Goal: Task Accomplishment & Management: Use online tool/utility

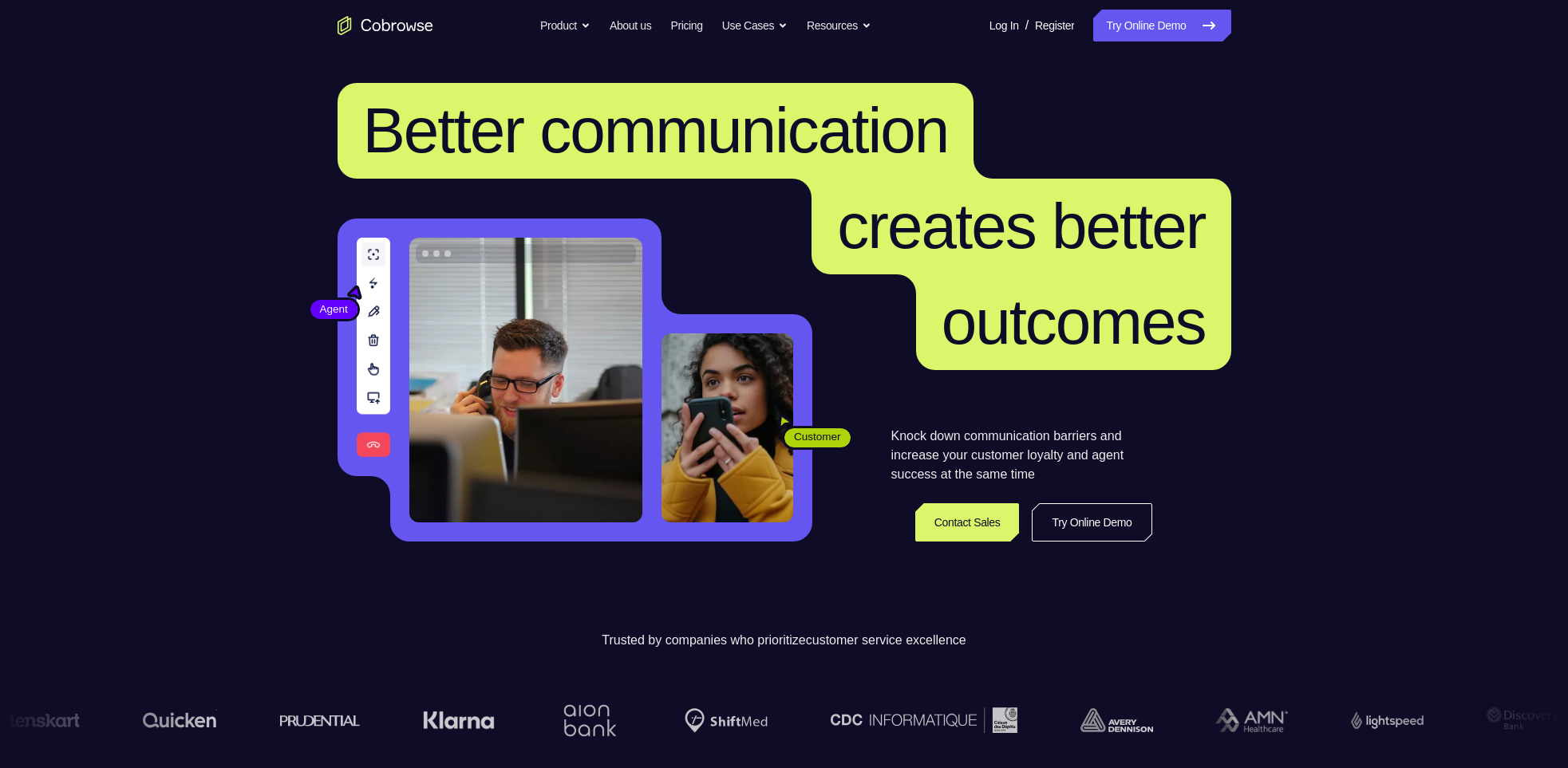
click at [1027, 55] on header "Better communication creates better outcomes Customer Agent Agent Knock down co…" at bounding box center [784, 318] width 1021 height 536
click at [1139, 36] on link "Try Online Demo" at bounding box center [1162, 25] width 138 height 32
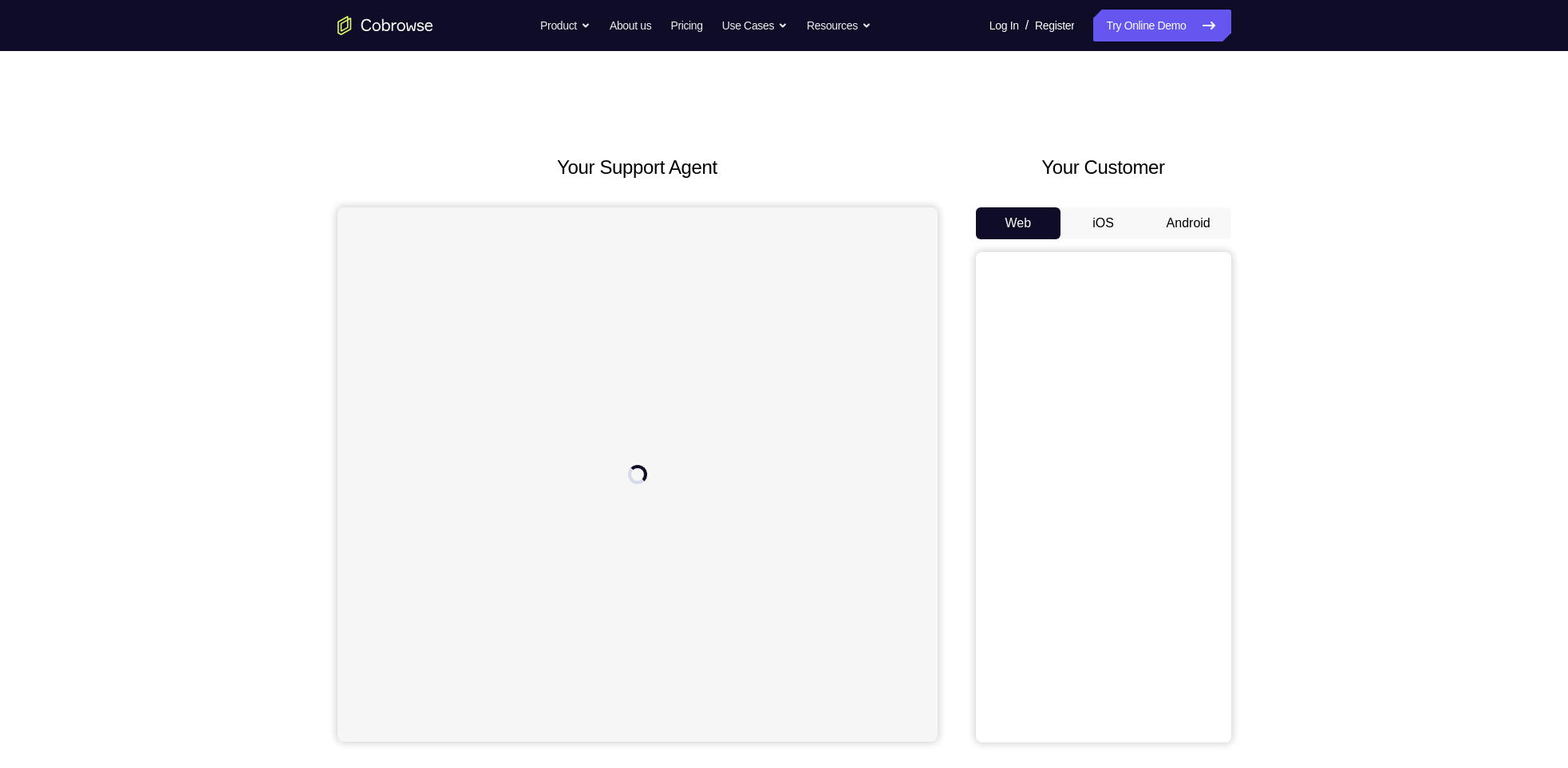
click at [1180, 223] on button "Android" at bounding box center [1189, 223] width 85 height 32
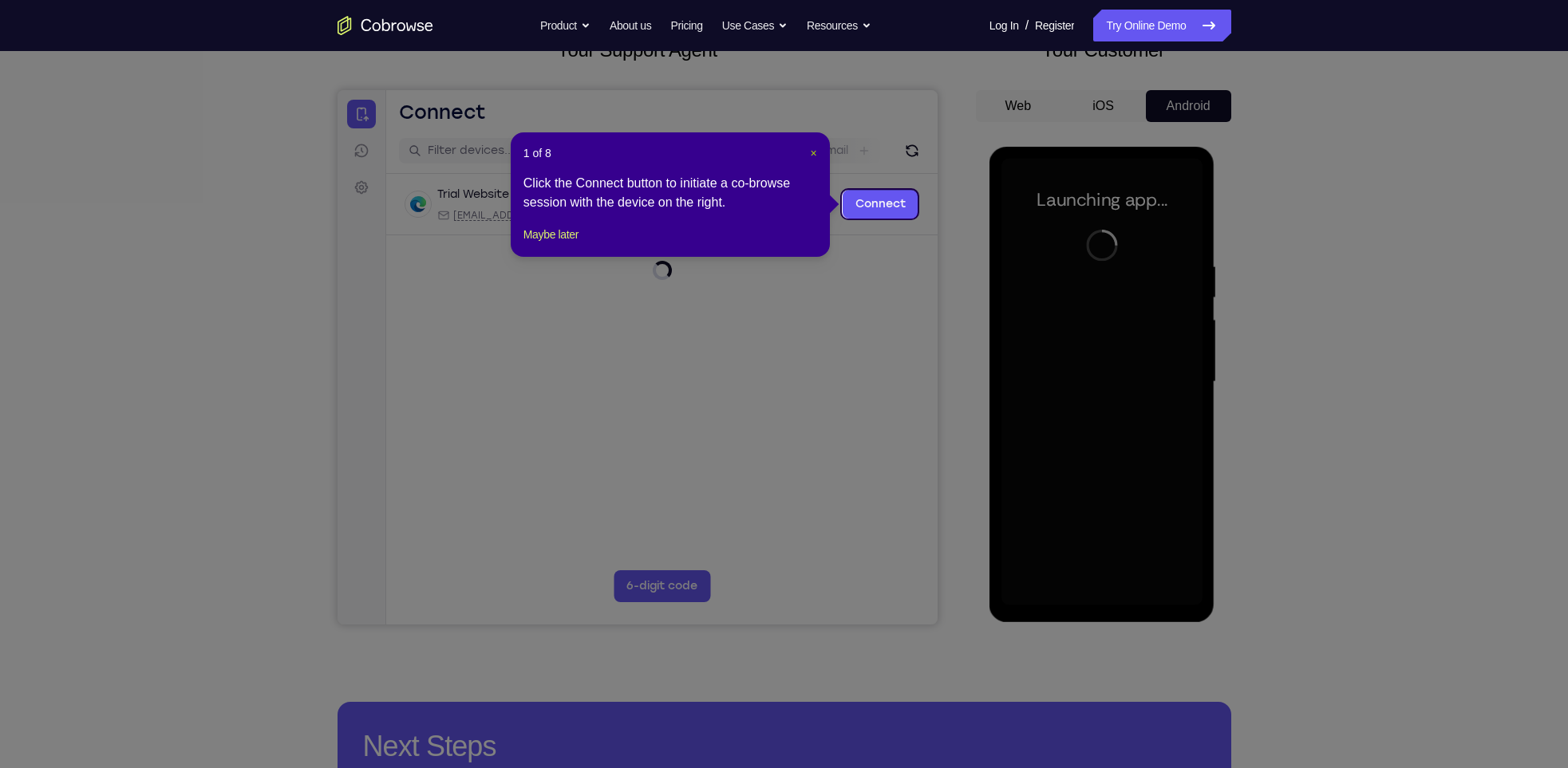
click at [812, 153] on span "×" at bounding box center [814, 153] width 7 height 12
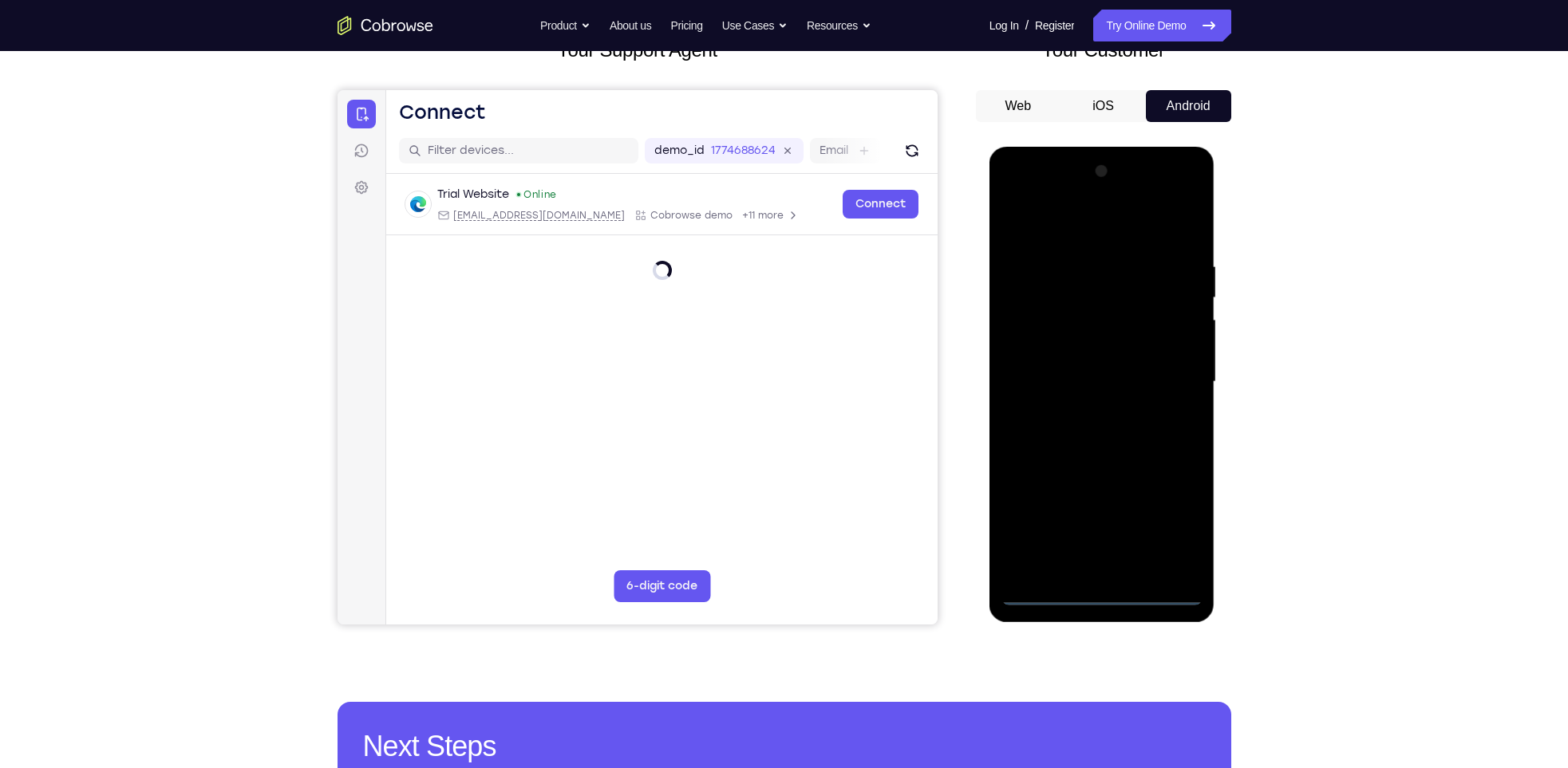
click at [1105, 587] on div at bounding box center [1102, 382] width 202 height 447
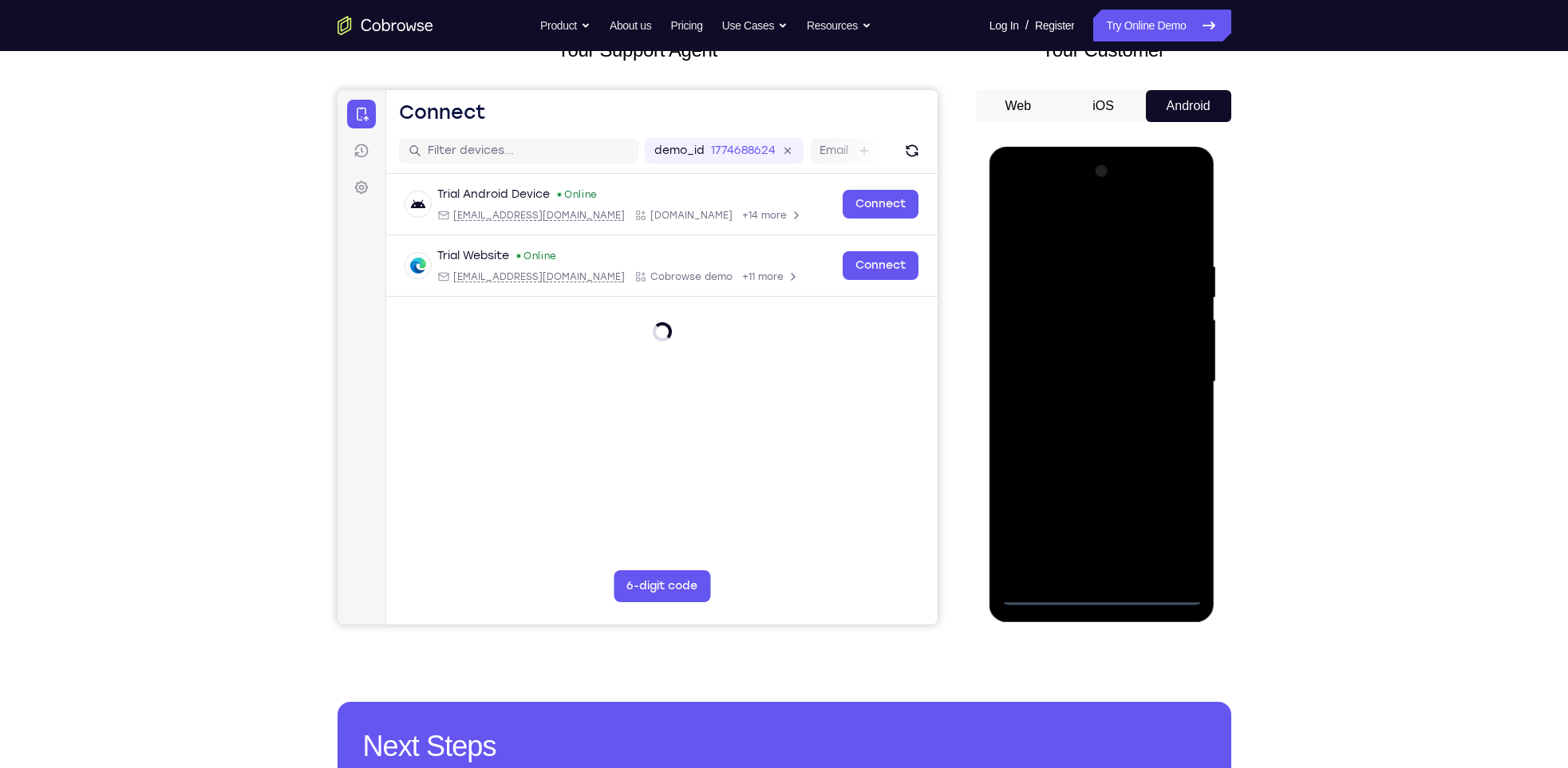
click at [1103, 596] on div at bounding box center [1102, 382] width 202 height 447
click at [1166, 538] on div at bounding box center [1102, 382] width 202 height 447
click at [1076, 224] on div at bounding box center [1102, 382] width 202 height 447
click at [1168, 370] on div at bounding box center [1102, 382] width 202 height 447
click at [1085, 409] on div at bounding box center [1102, 382] width 202 height 447
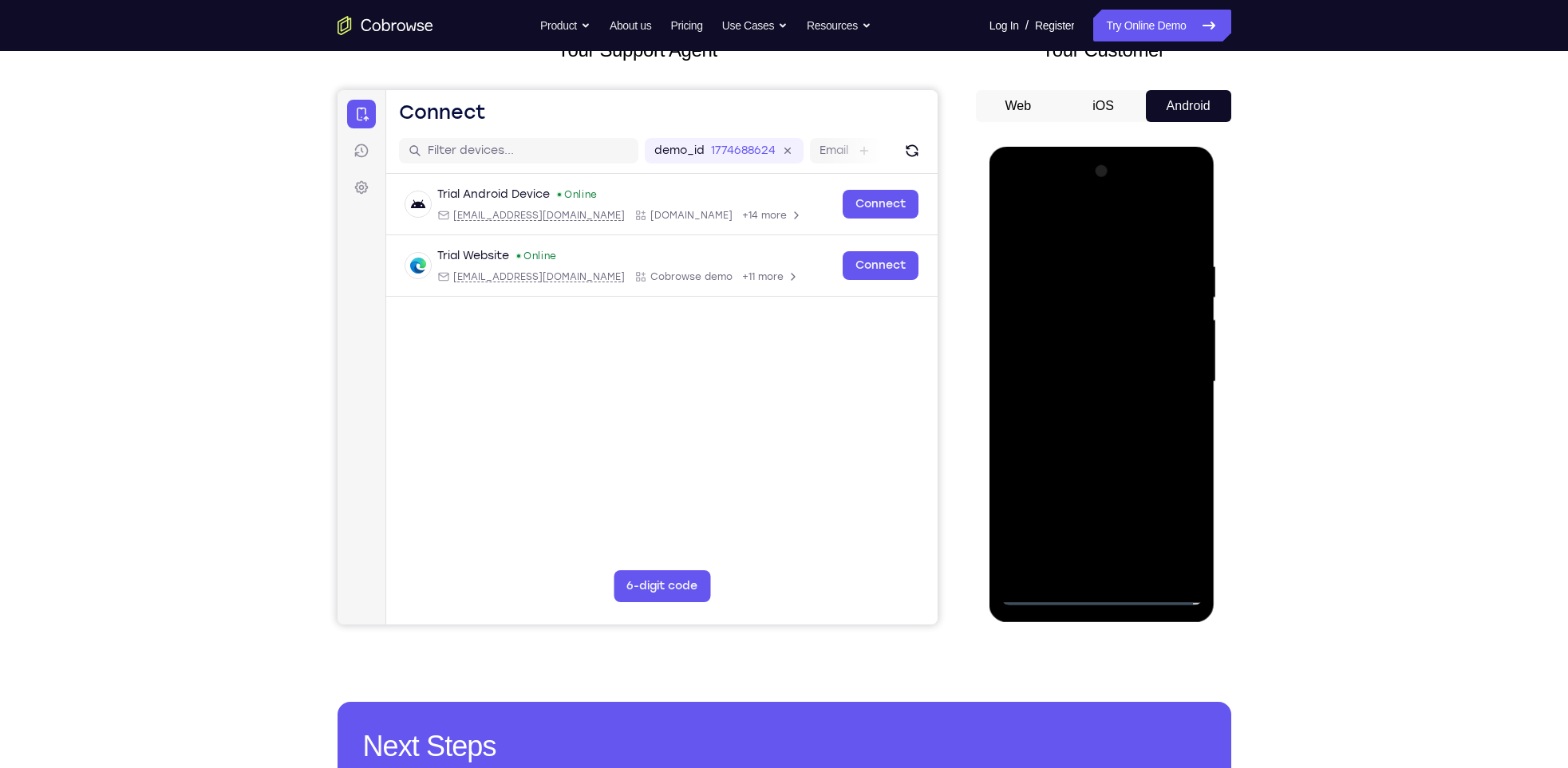
click at [1098, 355] on div at bounding box center [1102, 382] width 202 height 447
click at [1098, 354] on div at bounding box center [1102, 382] width 202 height 447
click at [1109, 381] on div at bounding box center [1102, 382] width 202 height 447
click at [1104, 431] on div at bounding box center [1102, 382] width 202 height 447
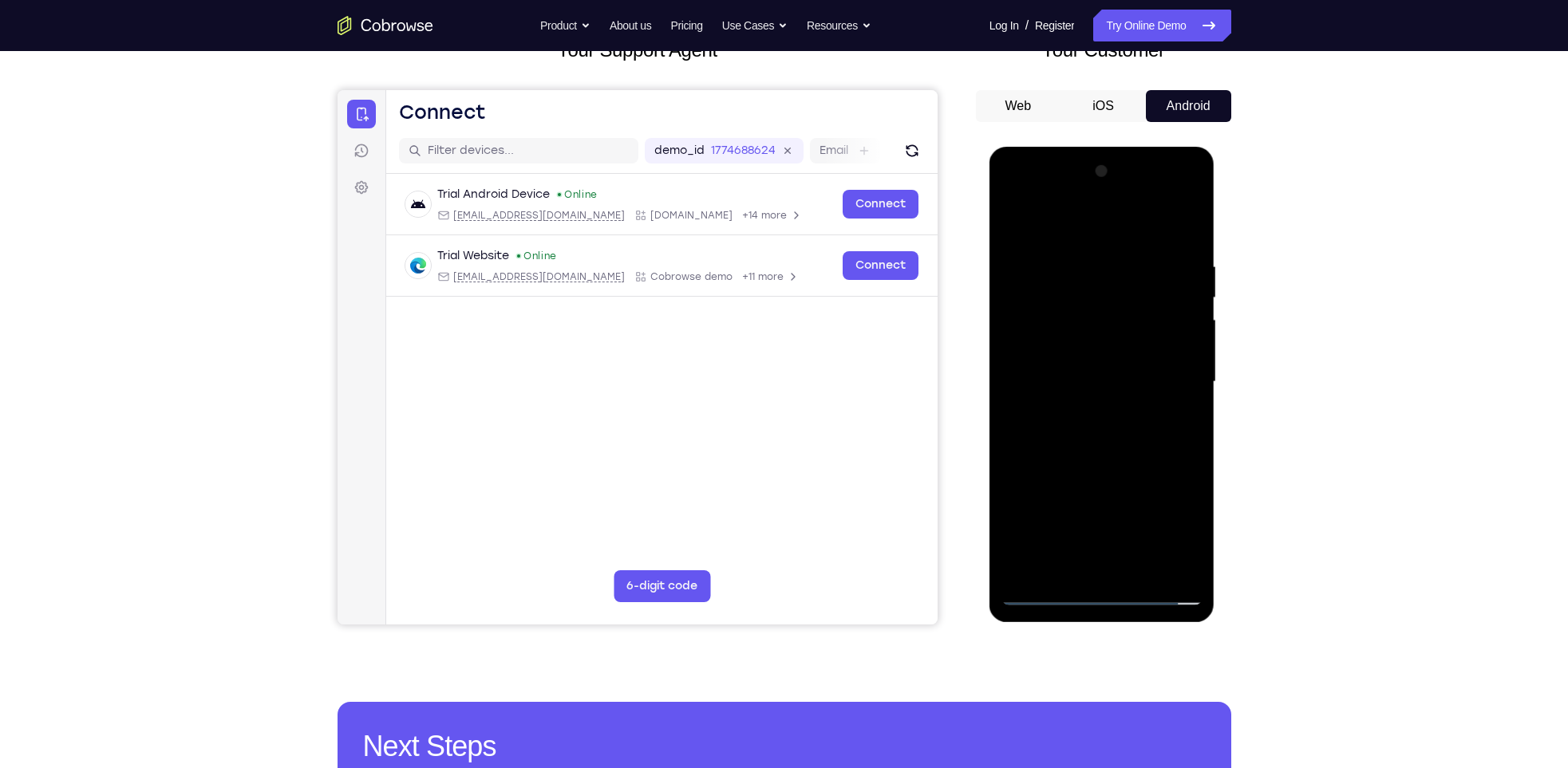
click at [1090, 435] on div at bounding box center [1102, 382] width 202 height 447
drag, startPoint x: 1123, startPoint y: 308, endPoint x: 1123, endPoint y: 268, distance: 40.0
click at [1123, 268] on div at bounding box center [1102, 382] width 202 height 447
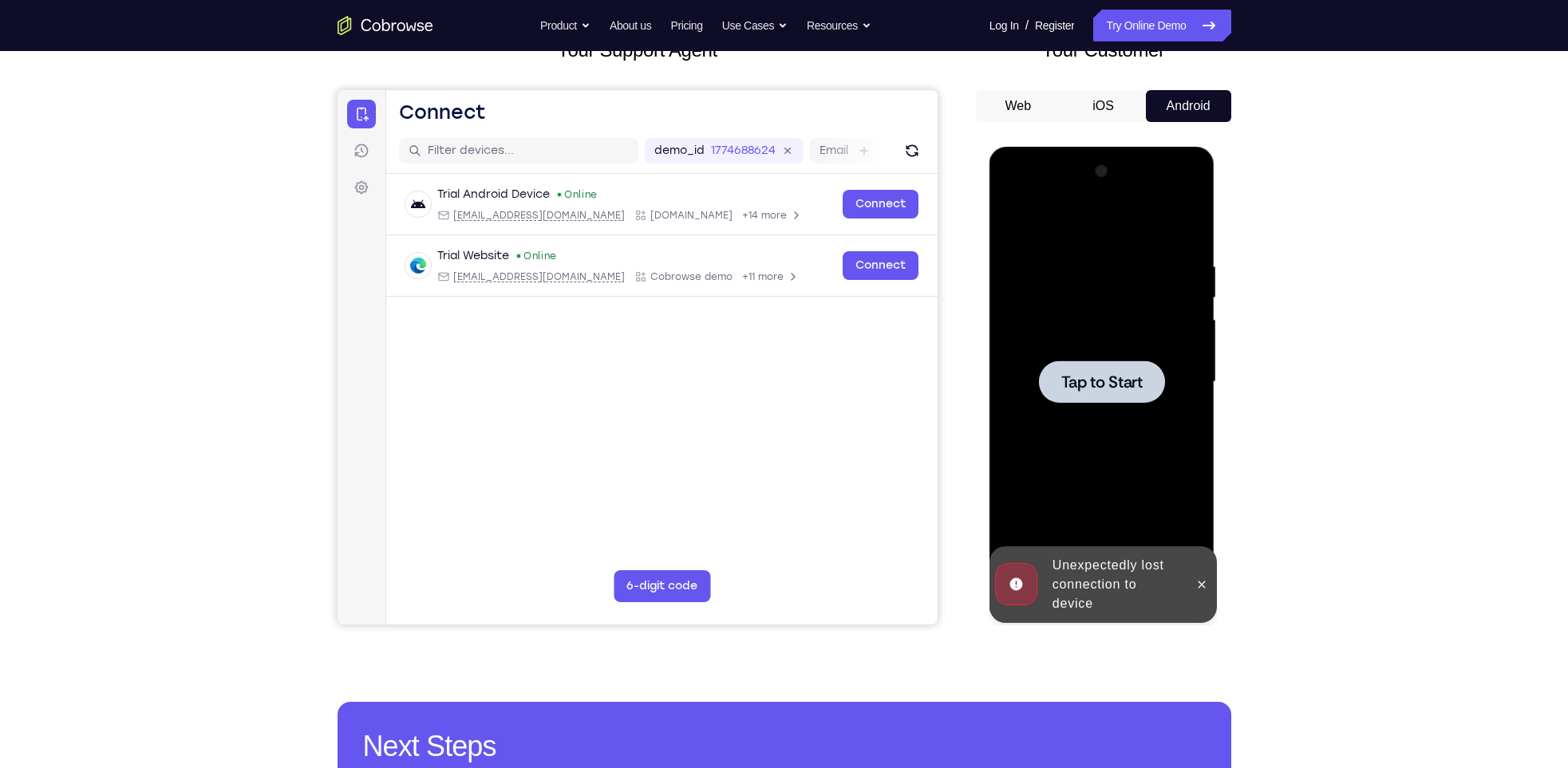
click at [1096, 390] on span "Tap to Start" at bounding box center [1102, 382] width 81 height 16
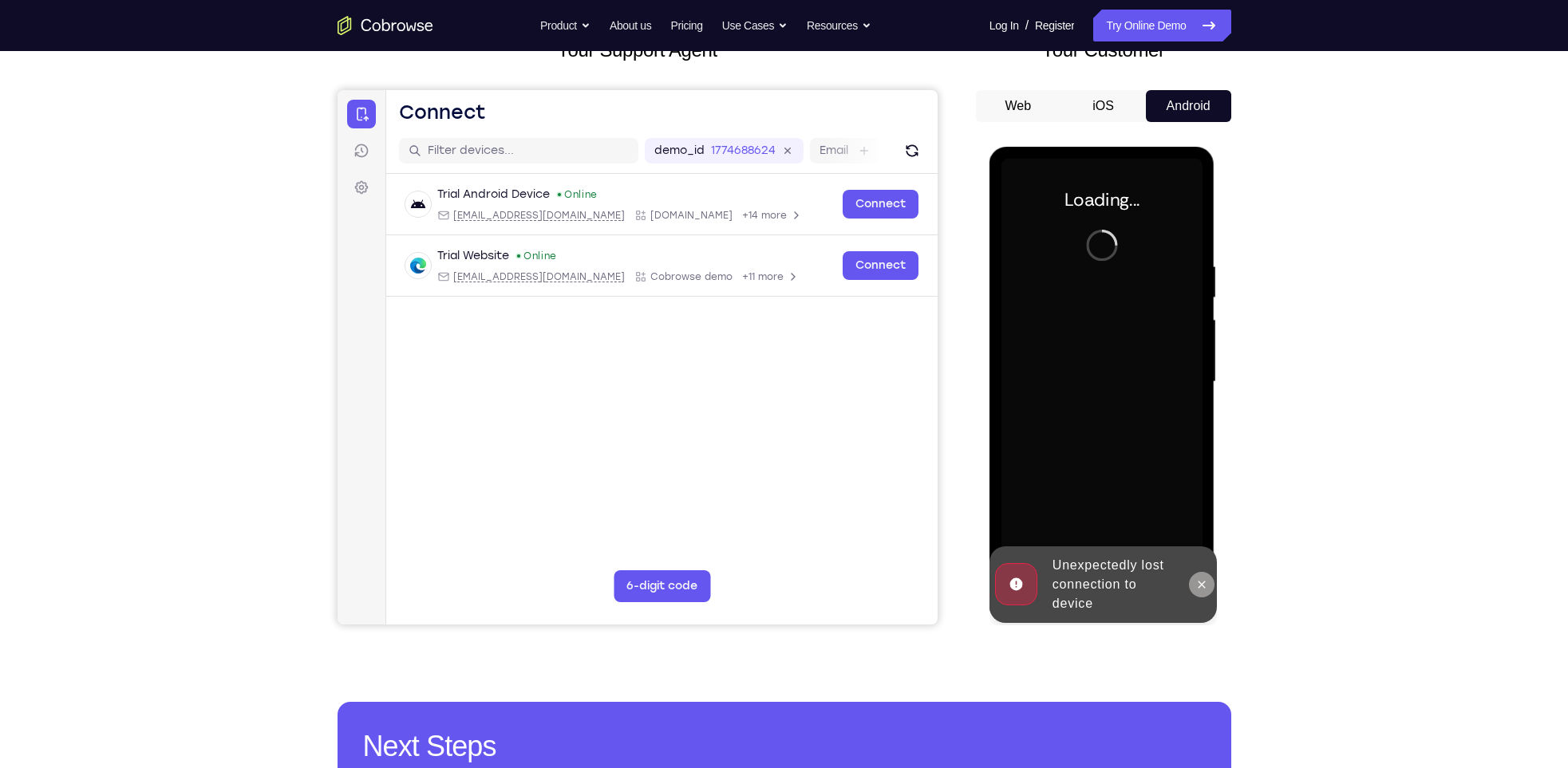
click at [1197, 579] on icon at bounding box center [1201, 585] width 12 height 12
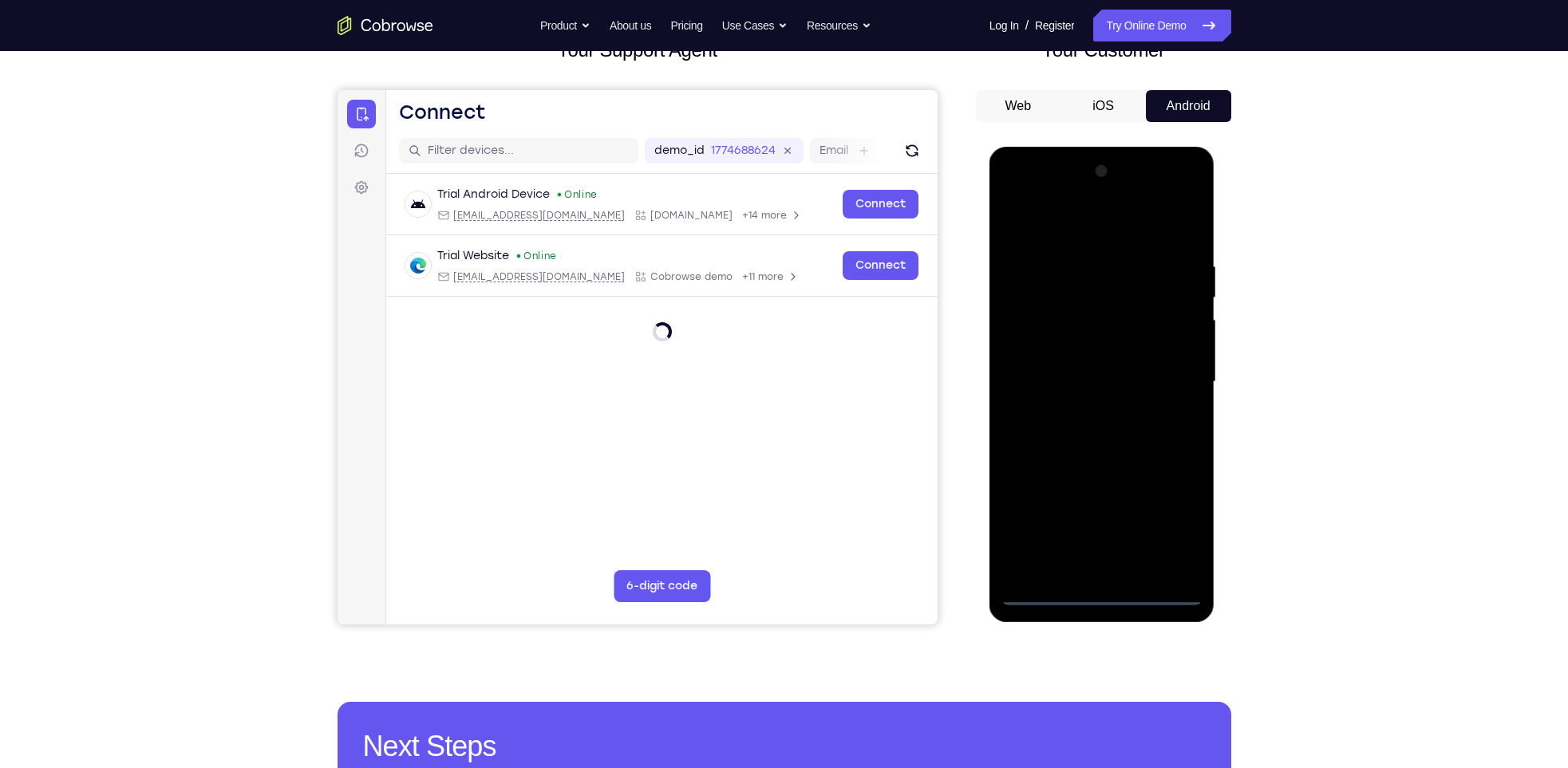
click at [1101, 594] on div at bounding box center [1102, 382] width 202 height 447
click at [1171, 527] on div at bounding box center [1102, 382] width 202 height 447
click at [1065, 228] on div at bounding box center [1102, 382] width 202 height 447
click at [1173, 372] on div at bounding box center [1102, 382] width 202 height 447
click at [1082, 413] on div at bounding box center [1102, 382] width 202 height 447
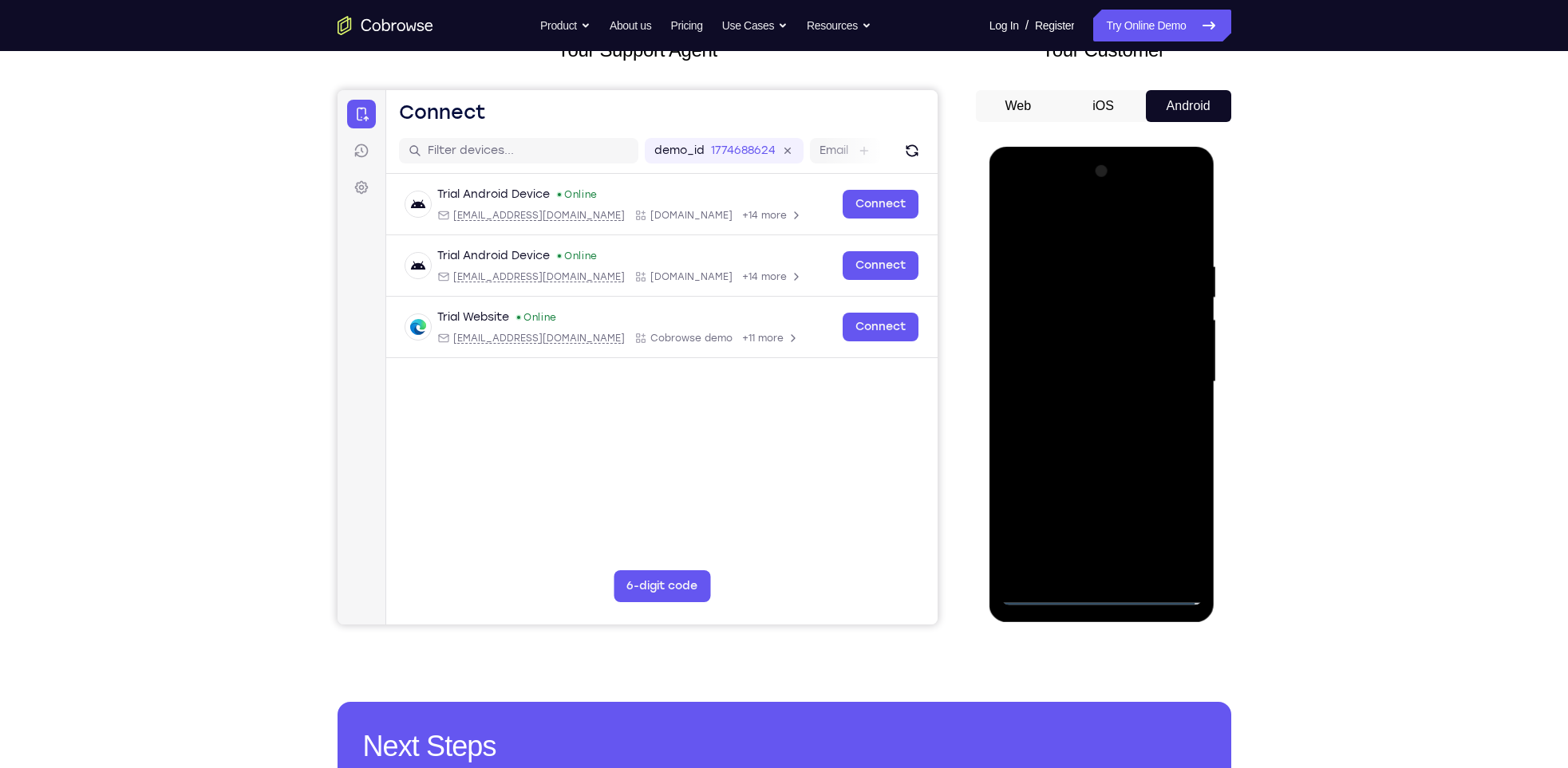
click at [1084, 354] on div at bounding box center [1102, 382] width 202 height 447
click at [1088, 368] on div at bounding box center [1102, 382] width 202 height 447
click at [1098, 410] on div at bounding box center [1102, 382] width 202 height 447
click at [1100, 345] on div at bounding box center [1102, 382] width 202 height 447
click at [1139, 569] on div at bounding box center [1102, 382] width 202 height 447
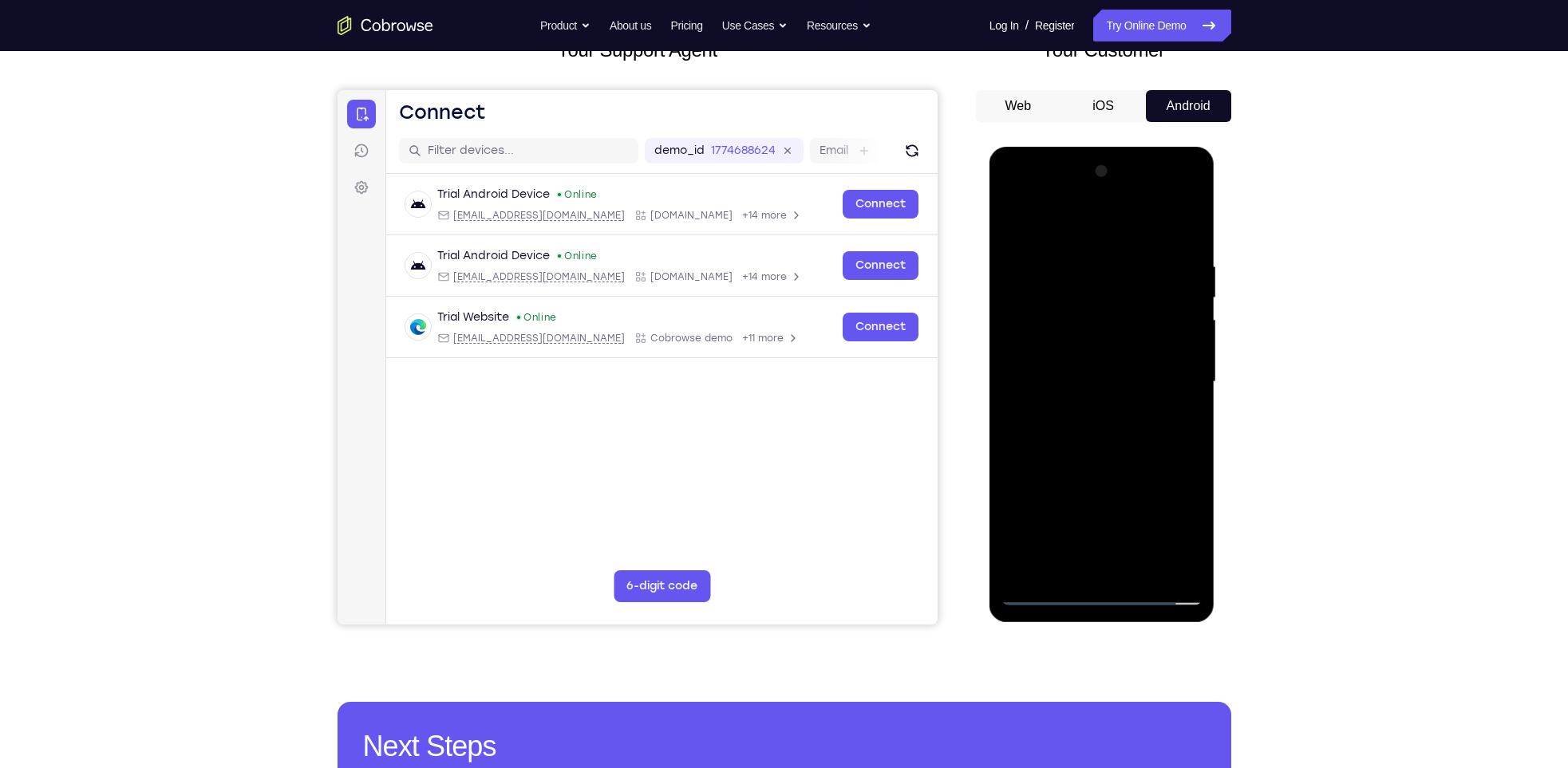
click at [1112, 468] on div at bounding box center [1102, 382] width 202 height 447
click at [1107, 365] on div at bounding box center [1102, 382] width 202 height 447
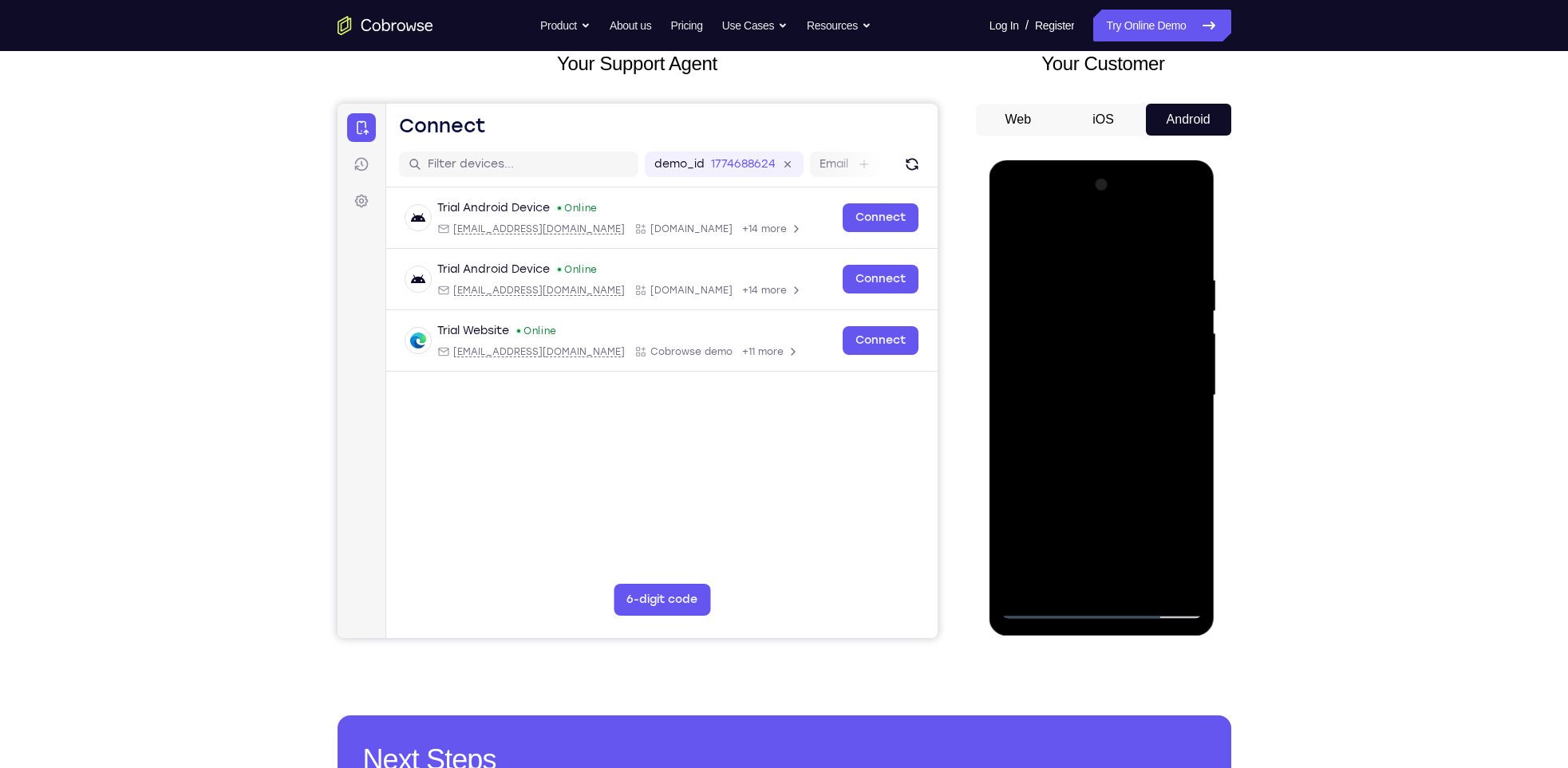
scroll to position [103, 0]
click at [1067, 575] on div at bounding box center [1102, 396] width 202 height 447
click at [1022, 576] on div at bounding box center [1102, 396] width 202 height 447
click at [1127, 468] on div at bounding box center [1102, 396] width 202 height 447
click at [1059, 295] on div at bounding box center [1102, 396] width 202 height 447
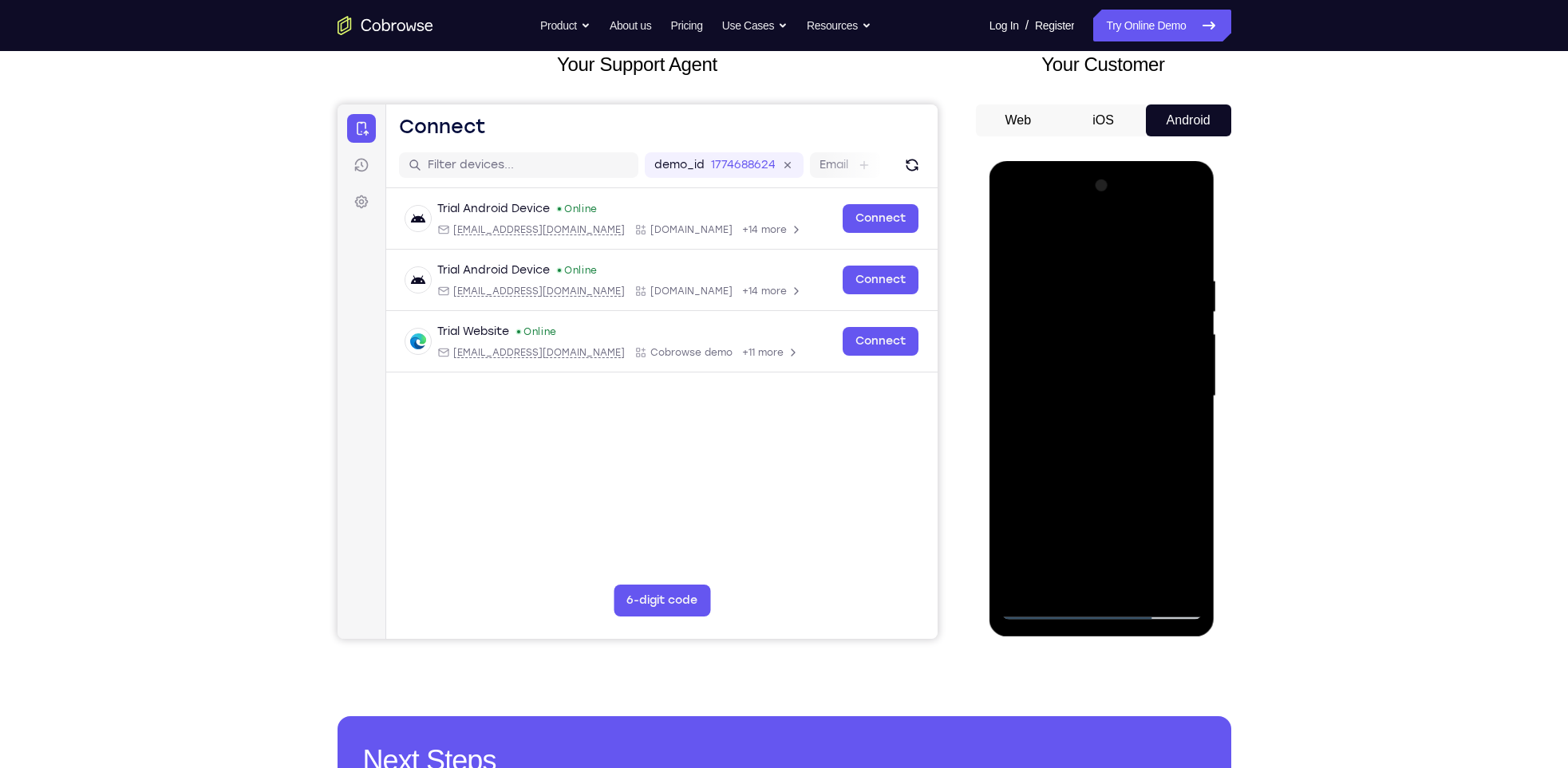
click at [1103, 583] on div at bounding box center [1102, 396] width 202 height 447
click at [1192, 216] on div at bounding box center [1102, 396] width 202 height 447
click at [1058, 335] on div at bounding box center [1102, 396] width 202 height 447
click at [1179, 579] on div at bounding box center [1102, 396] width 202 height 447
click at [1016, 221] on div at bounding box center [1102, 396] width 202 height 447
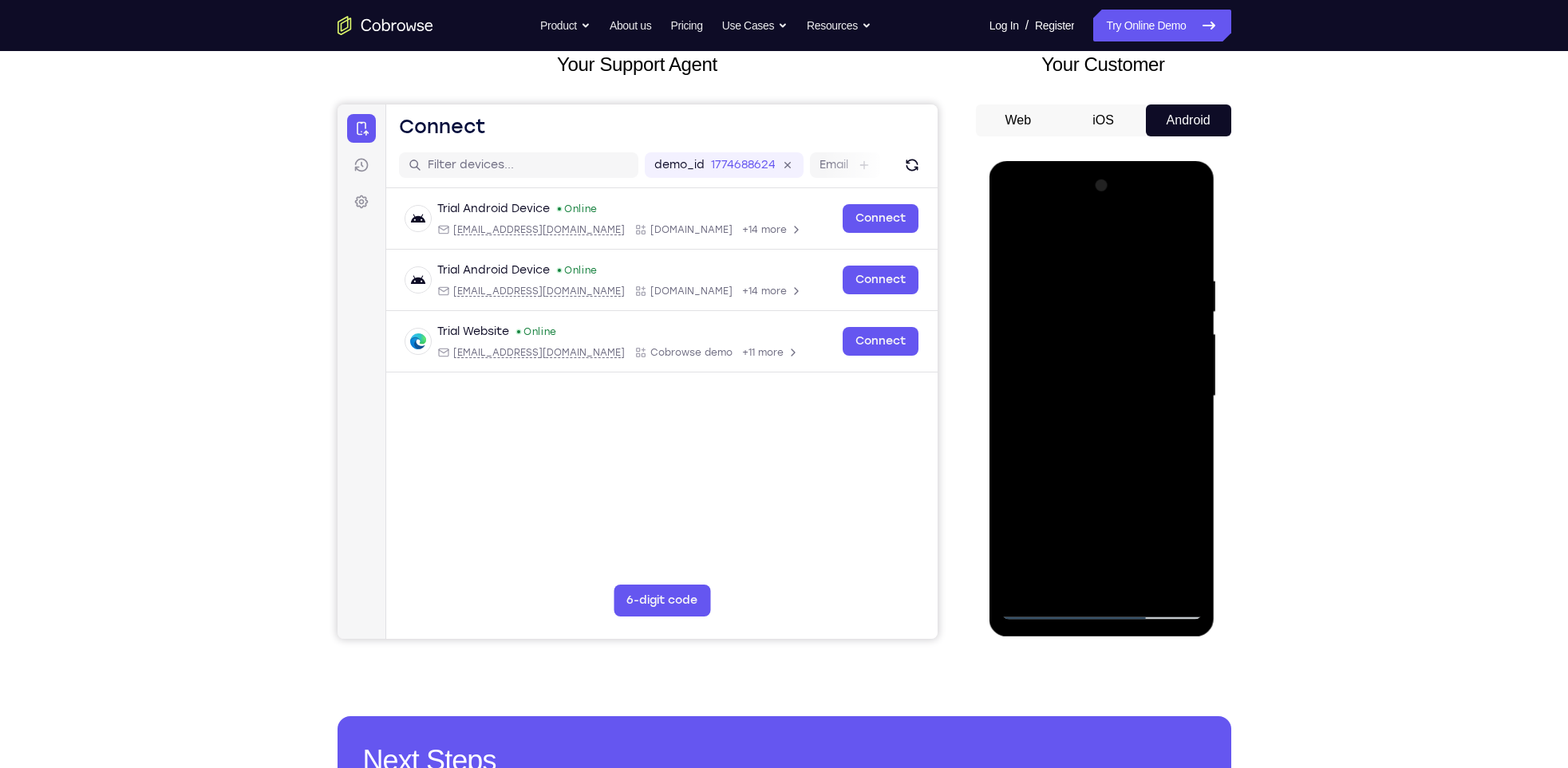
click at [1023, 206] on div at bounding box center [1102, 396] width 202 height 447
click at [1058, 582] on div at bounding box center [1102, 396] width 202 height 447
click at [1084, 525] on div at bounding box center [1102, 396] width 202 height 447
click at [1122, 551] on div at bounding box center [1102, 396] width 202 height 447
click at [1088, 522] on div at bounding box center [1102, 396] width 202 height 447
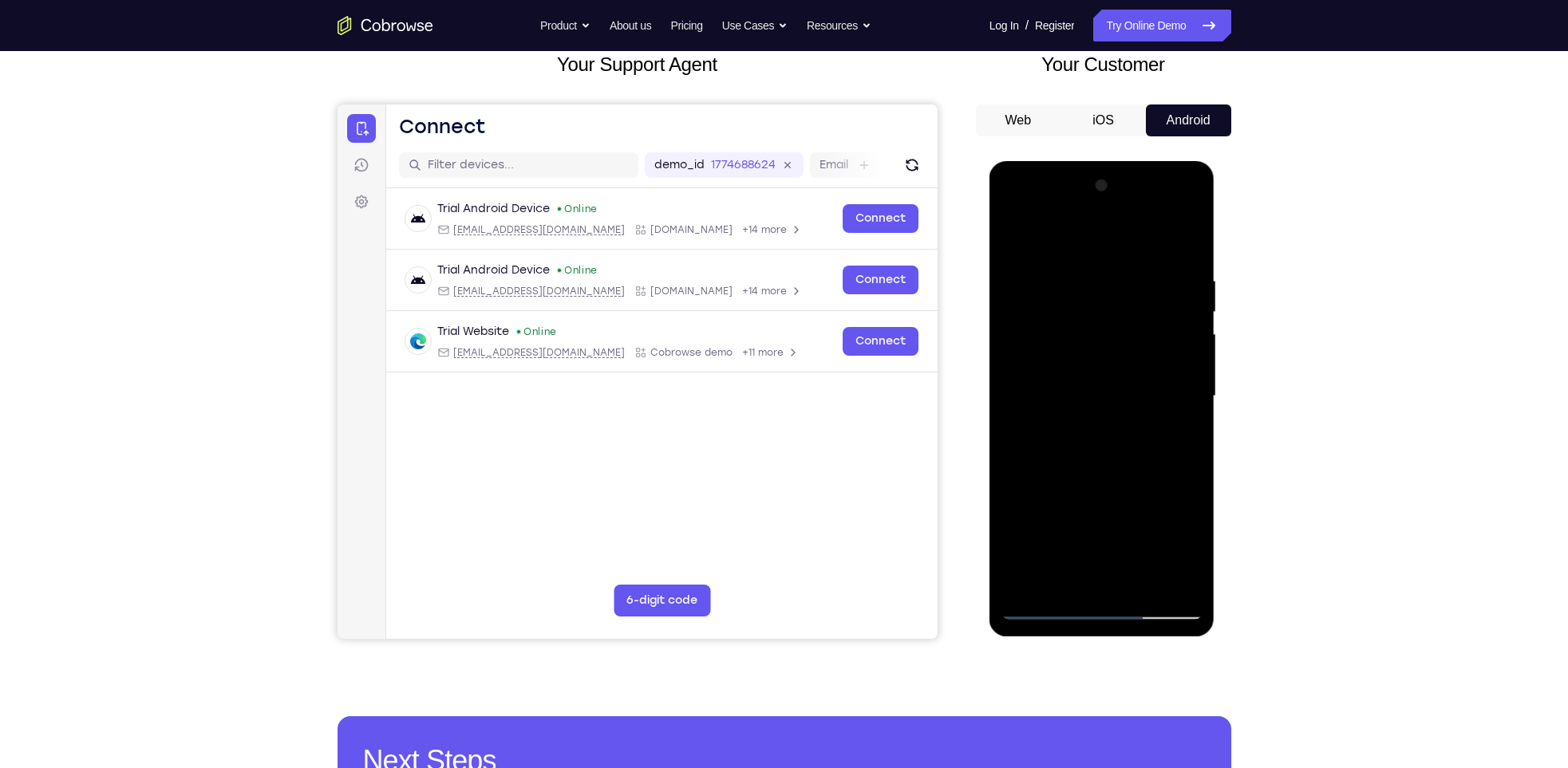
click at [1127, 554] on div at bounding box center [1102, 396] width 202 height 447
click at [1086, 523] on div at bounding box center [1102, 396] width 202 height 447
click at [1119, 552] on div at bounding box center [1102, 396] width 202 height 447
click at [1085, 527] on div at bounding box center [1102, 396] width 202 height 447
click at [1121, 551] on div at bounding box center [1102, 396] width 202 height 447
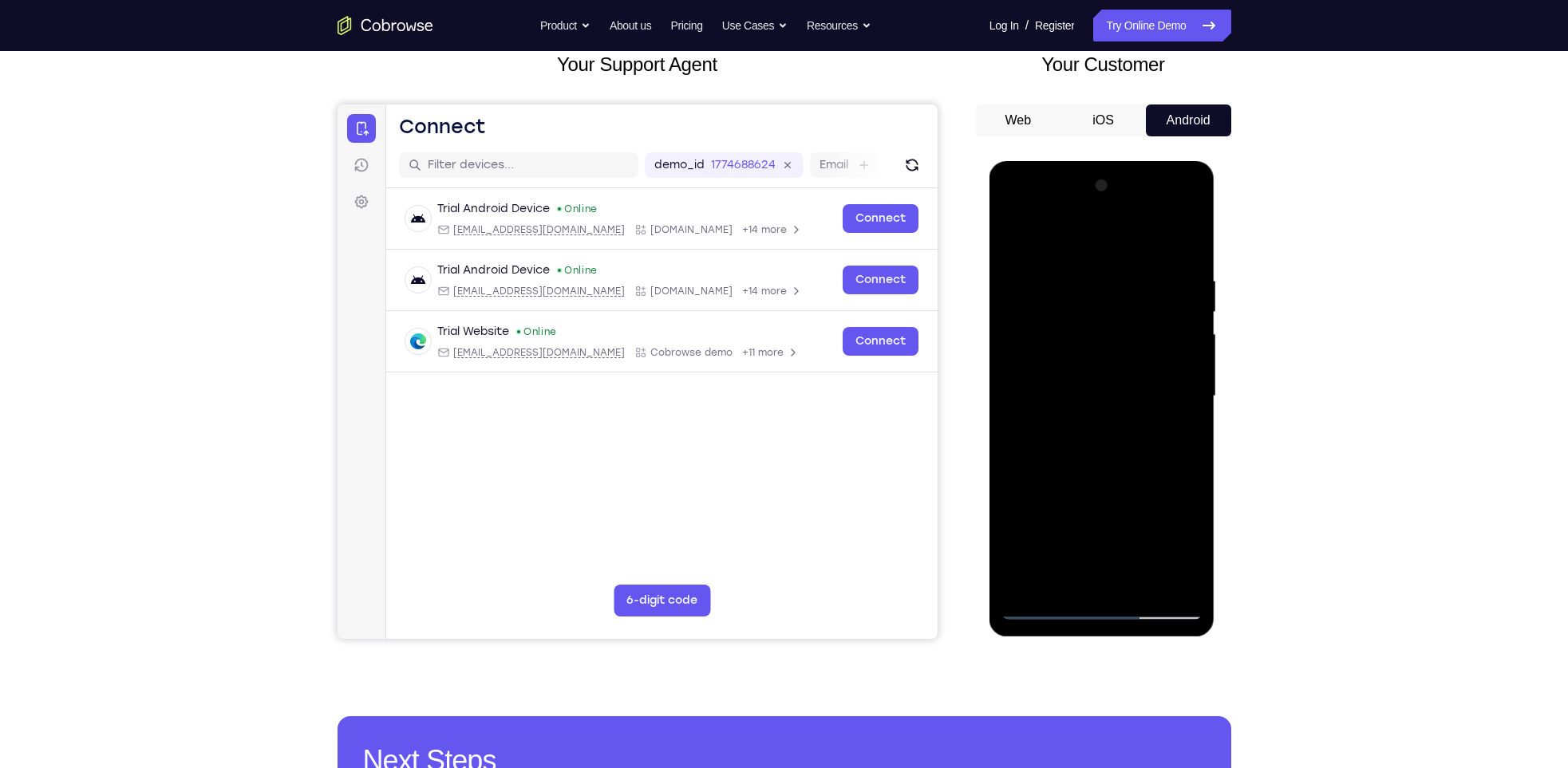
click at [1088, 552] on div at bounding box center [1102, 396] width 202 height 447
click at [1180, 438] on div at bounding box center [1102, 396] width 202 height 447
click at [1085, 483] on div at bounding box center [1102, 396] width 202 height 447
click at [1069, 541] on div at bounding box center [1102, 396] width 202 height 447
click at [1171, 493] on div at bounding box center [1102, 396] width 202 height 447
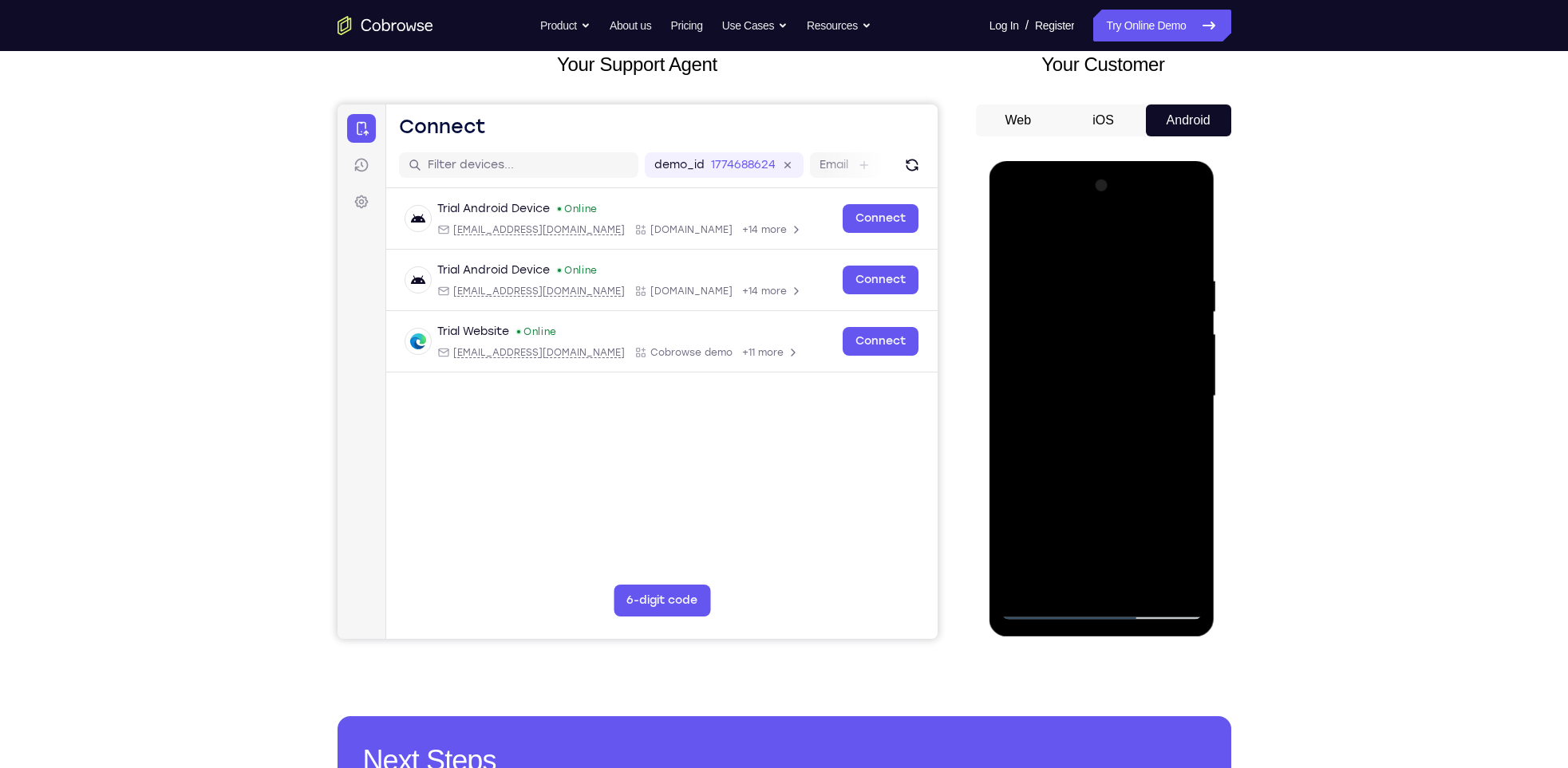
click at [1122, 521] on div at bounding box center [1102, 396] width 202 height 447
click at [1052, 525] on div at bounding box center [1102, 396] width 202 height 447
click at [1136, 521] on div at bounding box center [1102, 396] width 202 height 447
click at [1089, 552] on div at bounding box center [1102, 396] width 202 height 447
click at [1115, 573] on div at bounding box center [1102, 396] width 202 height 447
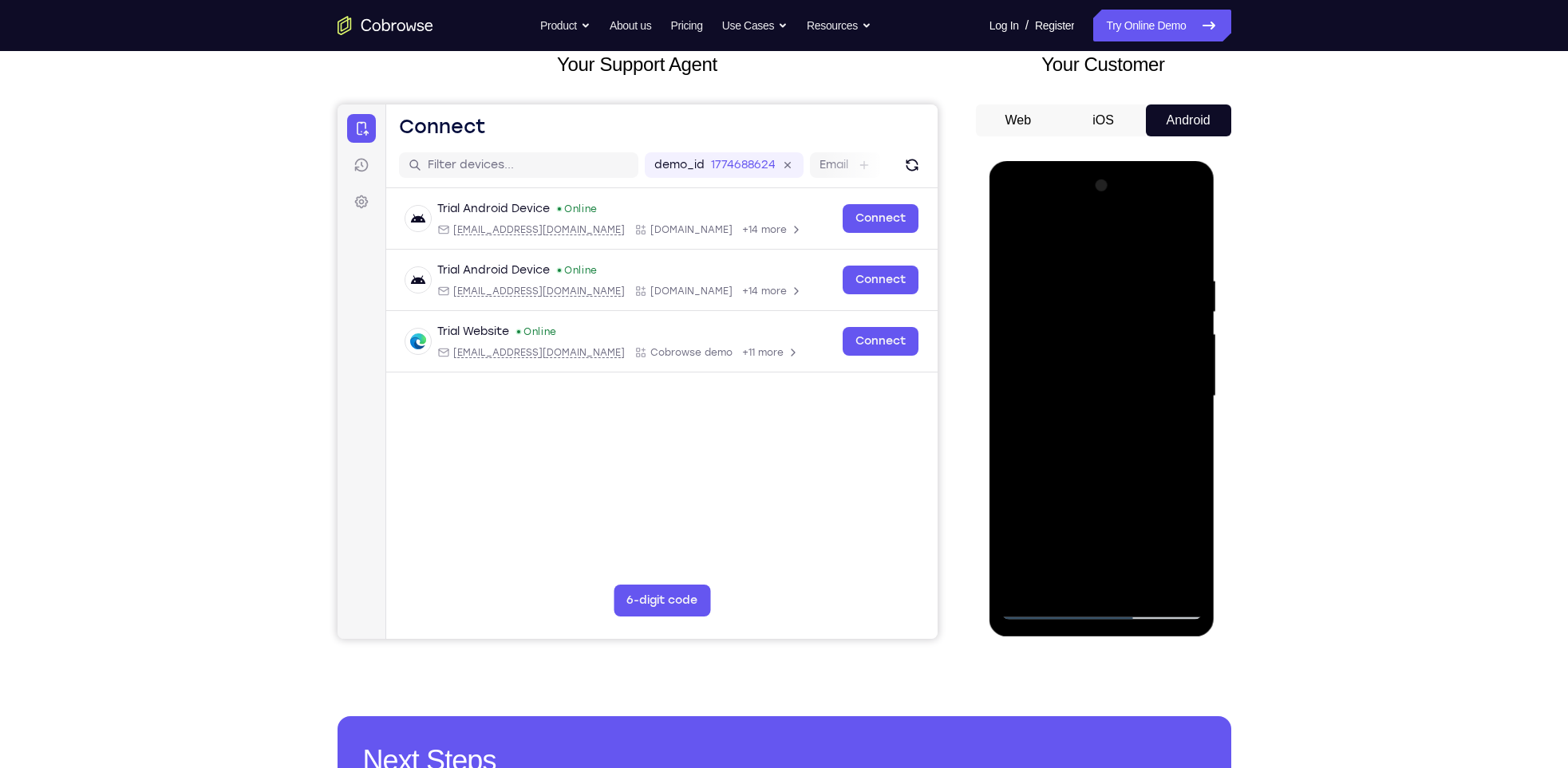
click at [1122, 552] on div at bounding box center [1102, 396] width 202 height 447
click at [1193, 549] on div at bounding box center [1102, 396] width 202 height 447
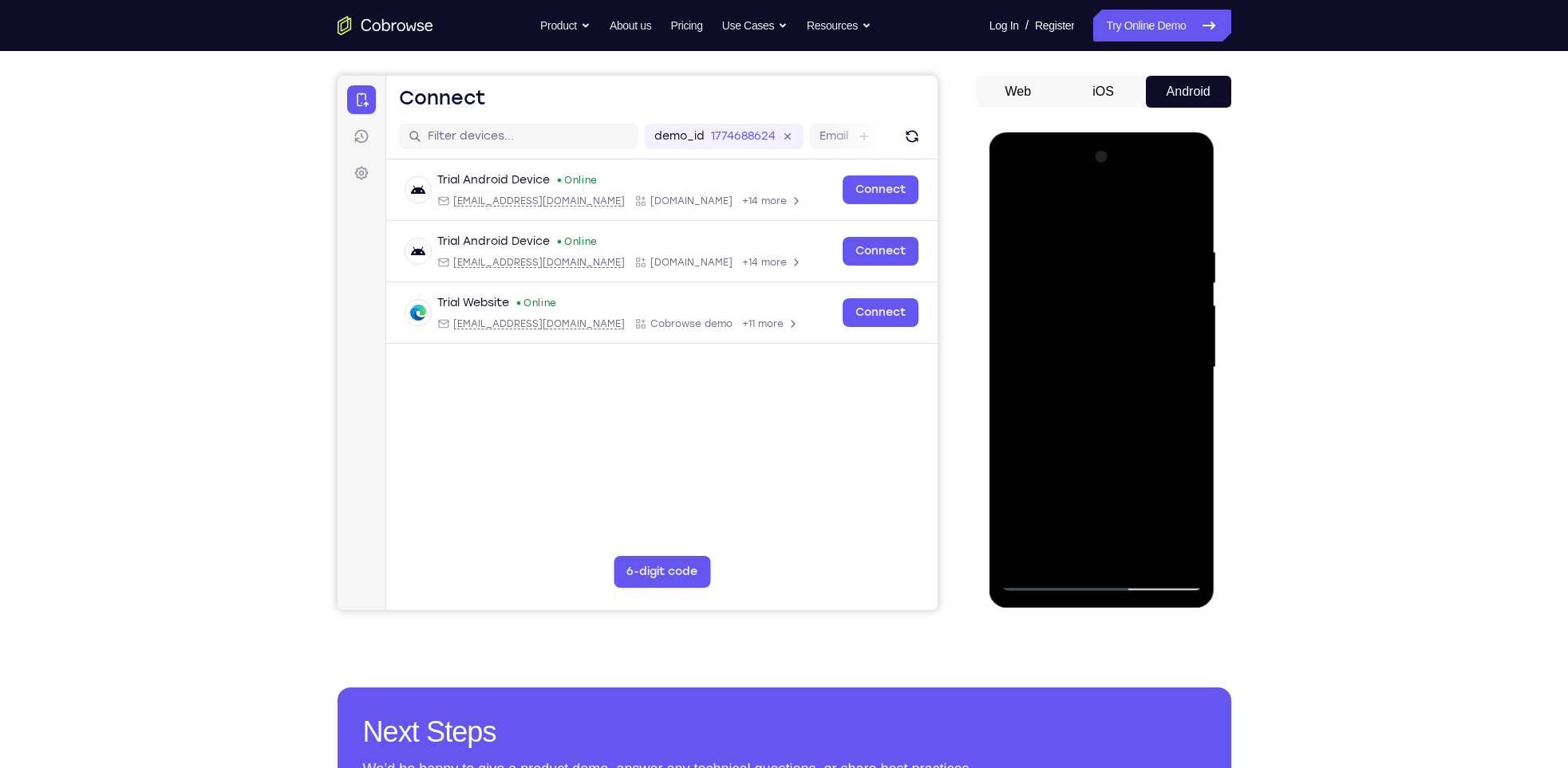
scroll to position [139, 0]
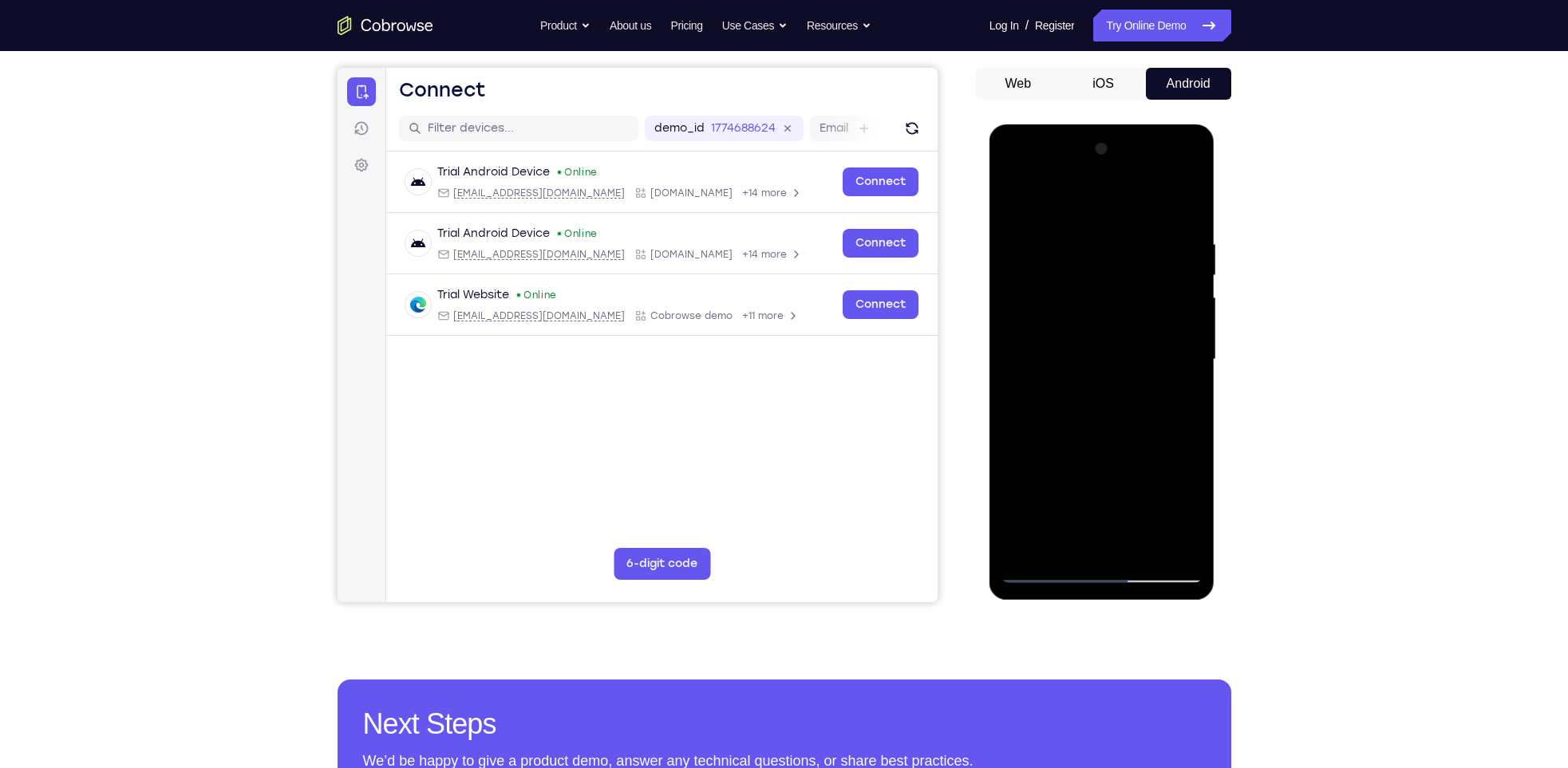
click at [1191, 510] on div at bounding box center [1102, 360] width 202 height 447
click at [1139, 485] on div at bounding box center [1102, 360] width 202 height 447
click at [1087, 513] on div at bounding box center [1102, 360] width 202 height 447
click at [1114, 544] on div at bounding box center [1102, 360] width 202 height 447
click at [1121, 513] on div at bounding box center [1102, 360] width 202 height 447
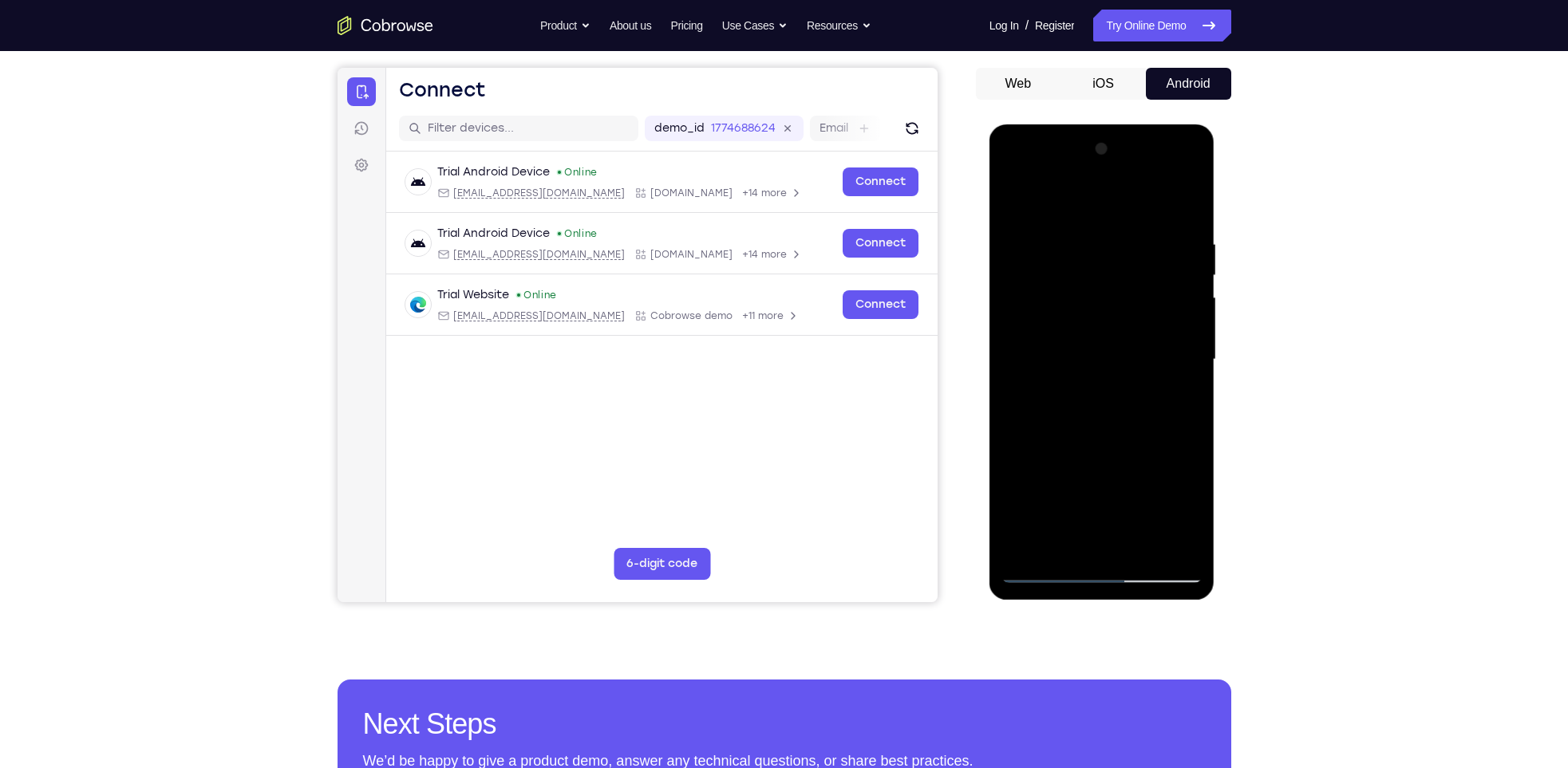
click at [1108, 487] on div at bounding box center [1102, 360] width 202 height 447
click at [1082, 485] on div at bounding box center [1102, 360] width 202 height 447
click at [1109, 434] on div at bounding box center [1102, 360] width 202 height 447
click at [1178, 400] on div at bounding box center [1102, 360] width 202 height 447
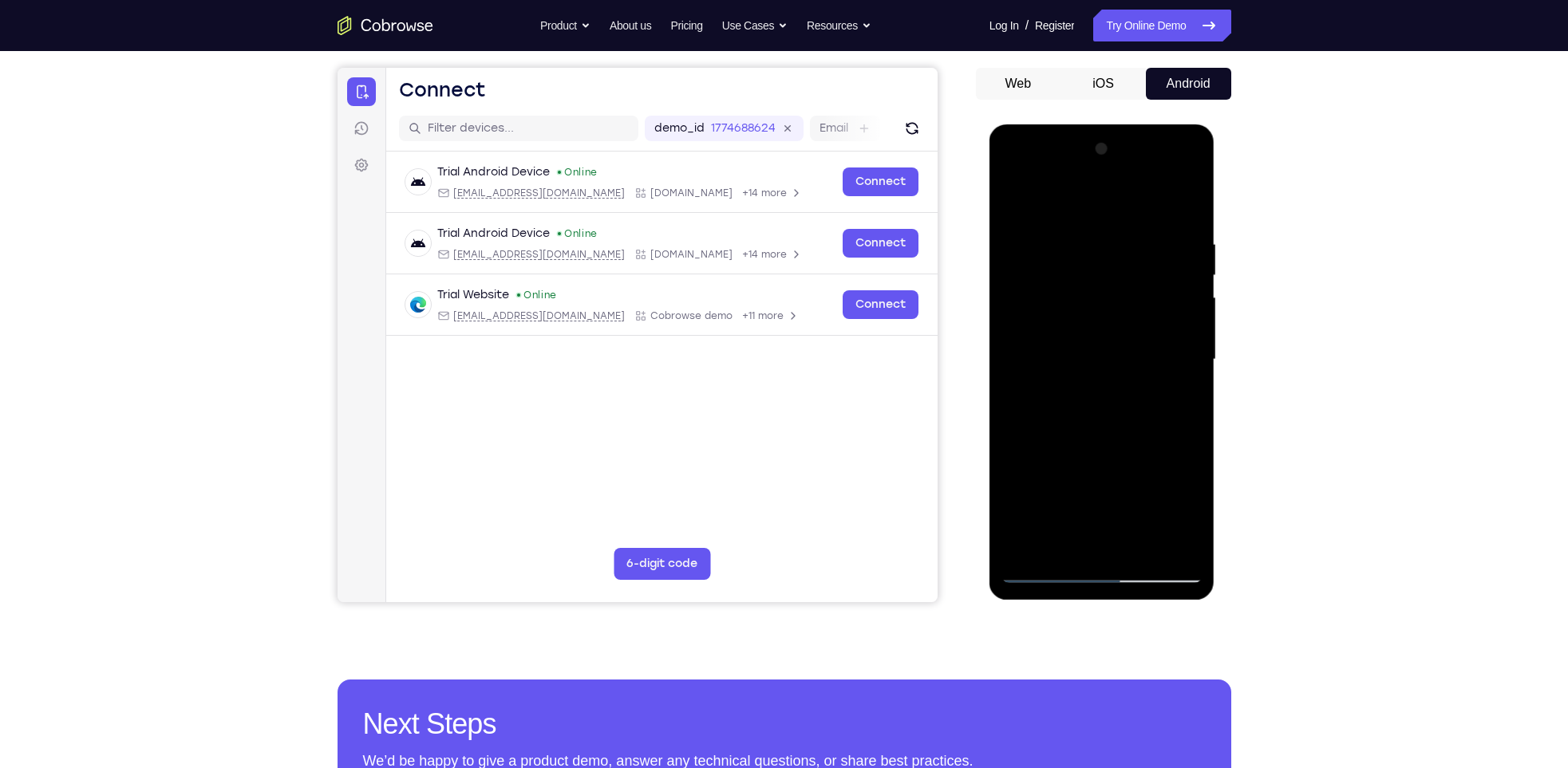
click at [1157, 483] on div at bounding box center [1102, 360] width 202 height 447
click at [1069, 486] on div at bounding box center [1102, 360] width 202 height 447
click at [1065, 518] on div at bounding box center [1102, 360] width 202 height 447
click at [1122, 514] on div at bounding box center [1102, 360] width 202 height 447
click at [1173, 483] on div at bounding box center [1102, 360] width 202 height 447
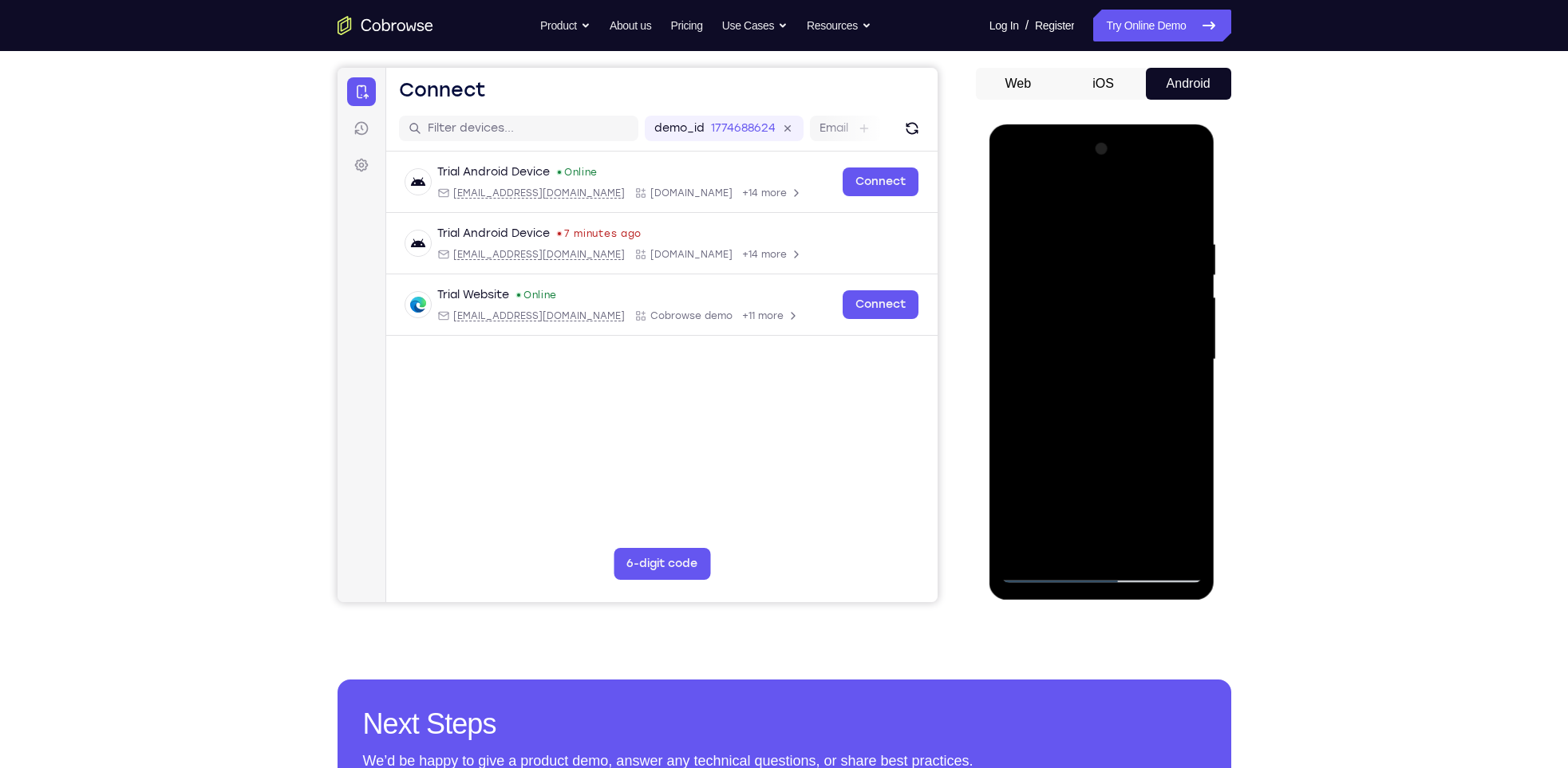
click at [1111, 538] on div at bounding box center [1102, 360] width 202 height 447
click at [1152, 492] on div at bounding box center [1102, 360] width 202 height 447
click at [1066, 462] on div at bounding box center [1102, 360] width 202 height 447
click at [1105, 434] on div at bounding box center [1102, 360] width 202 height 447
click at [1054, 482] on div at bounding box center [1102, 360] width 202 height 447
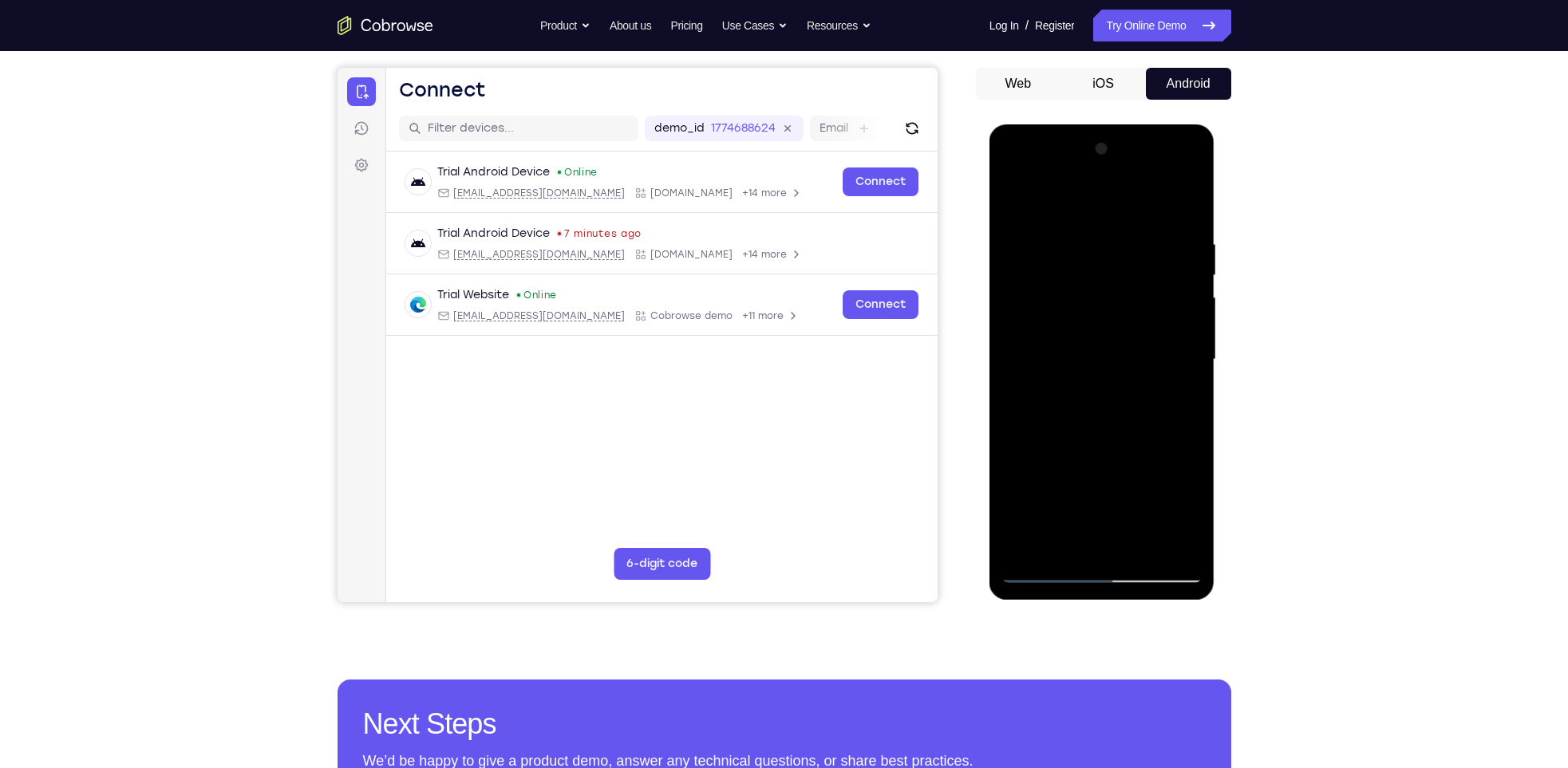
click at [1044, 429] on div at bounding box center [1102, 360] width 202 height 447
click at [1084, 457] on div at bounding box center [1102, 360] width 202 height 447
click at [1117, 516] on div at bounding box center [1102, 360] width 202 height 447
click at [1086, 456] on div at bounding box center [1102, 360] width 202 height 447
click at [1106, 487] on div at bounding box center [1102, 360] width 202 height 447
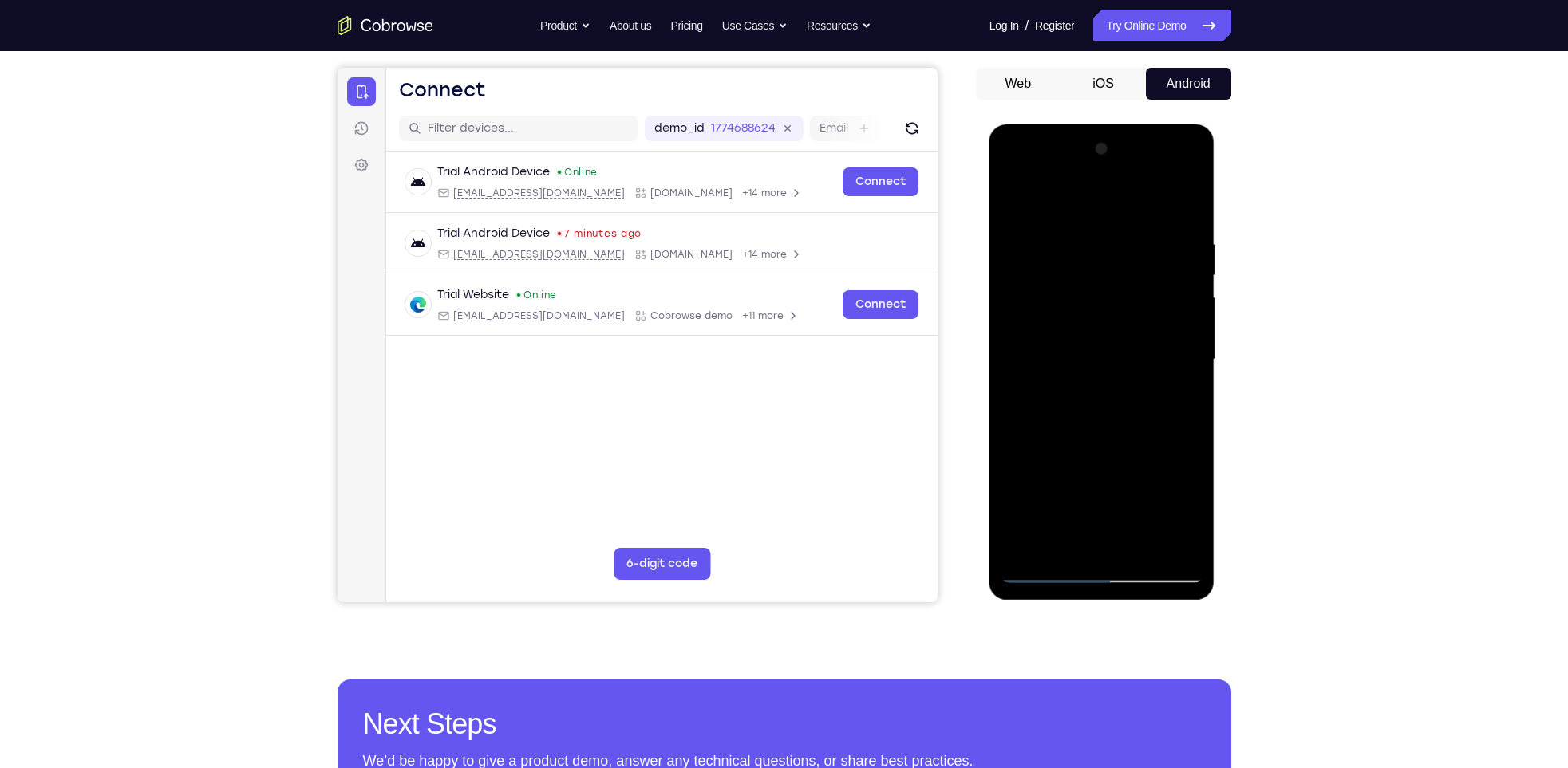
click at [1106, 487] on div at bounding box center [1102, 360] width 202 height 447
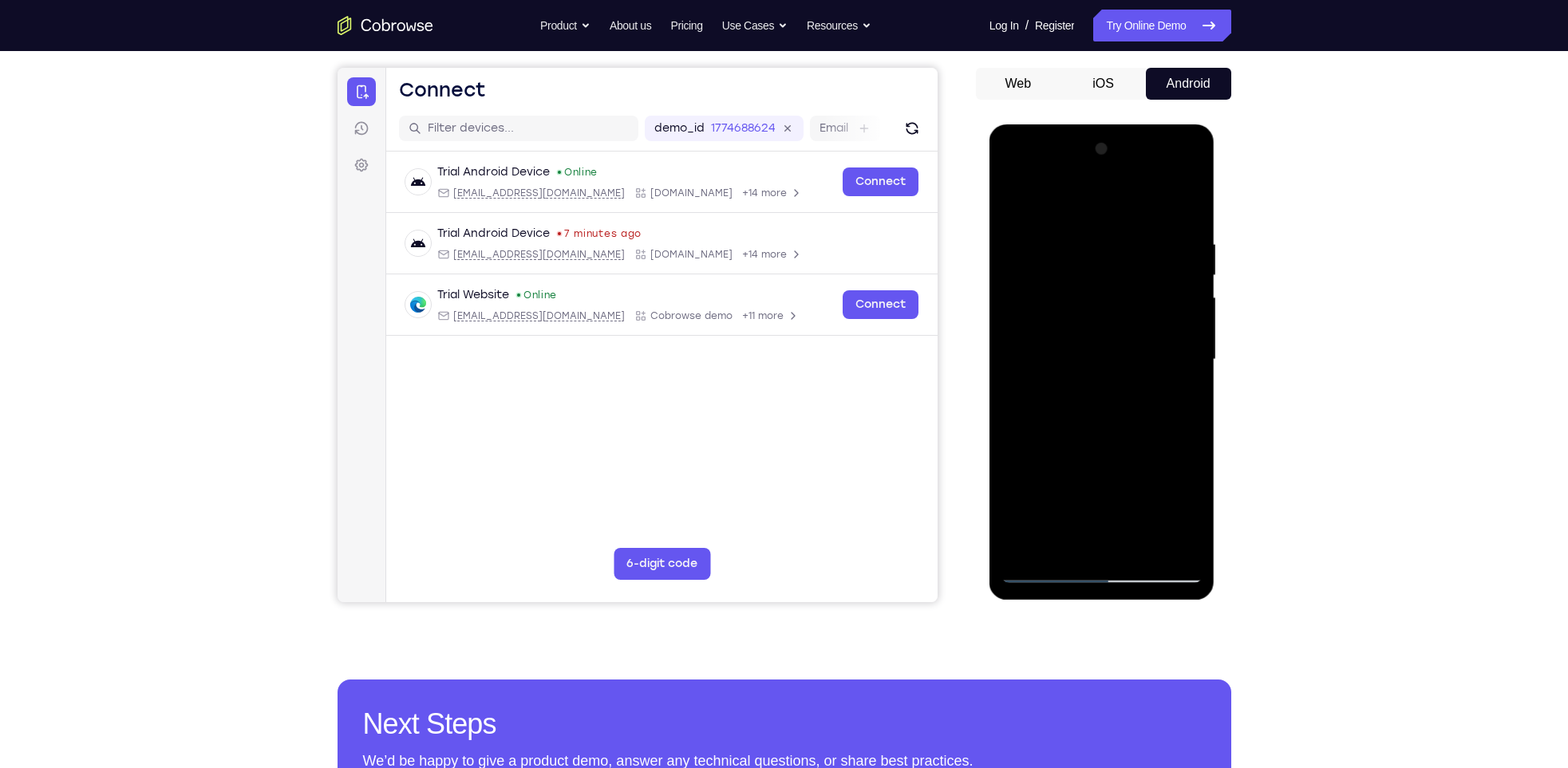
drag, startPoint x: 1044, startPoint y: 542, endPoint x: 1042, endPoint y: 517, distance: 25.1
click at [1042, 517] on div at bounding box center [1102, 360] width 202 height 447
click at [1083, 478] on div at bounding box center [1102, 360] width 202 height 447
click at [1020, 419] on div at bounding box center [1102, 360] width 202 height 447
click at [1020, 418] on div at bounding box center [1102, 360] width 202 height 447
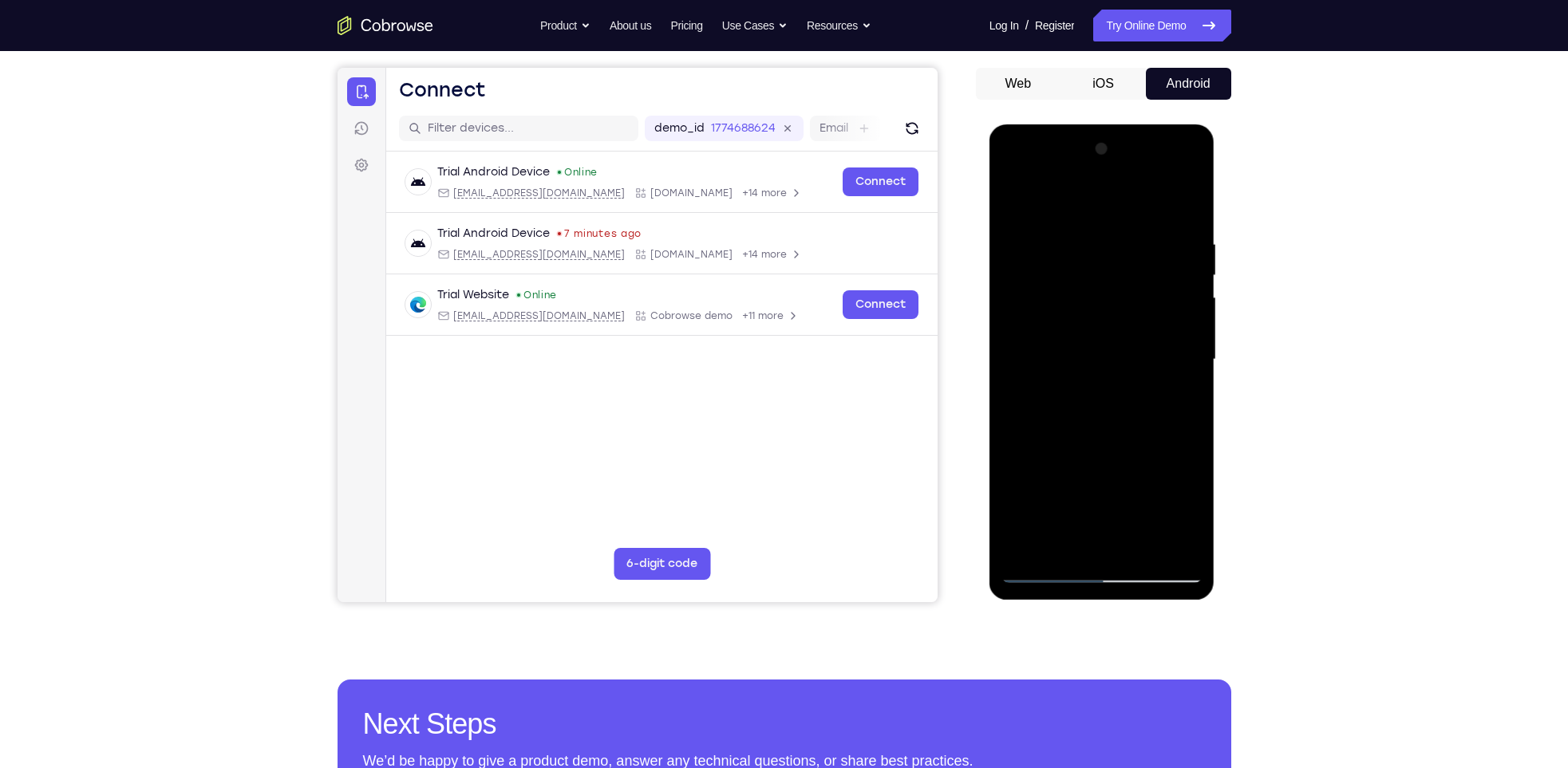
click at [1027, 419] on div at bounding box center [1102, 360] width 202 height 447
click at [1192, 453] on div at bounding box center [1102, 360] width 202 height 447
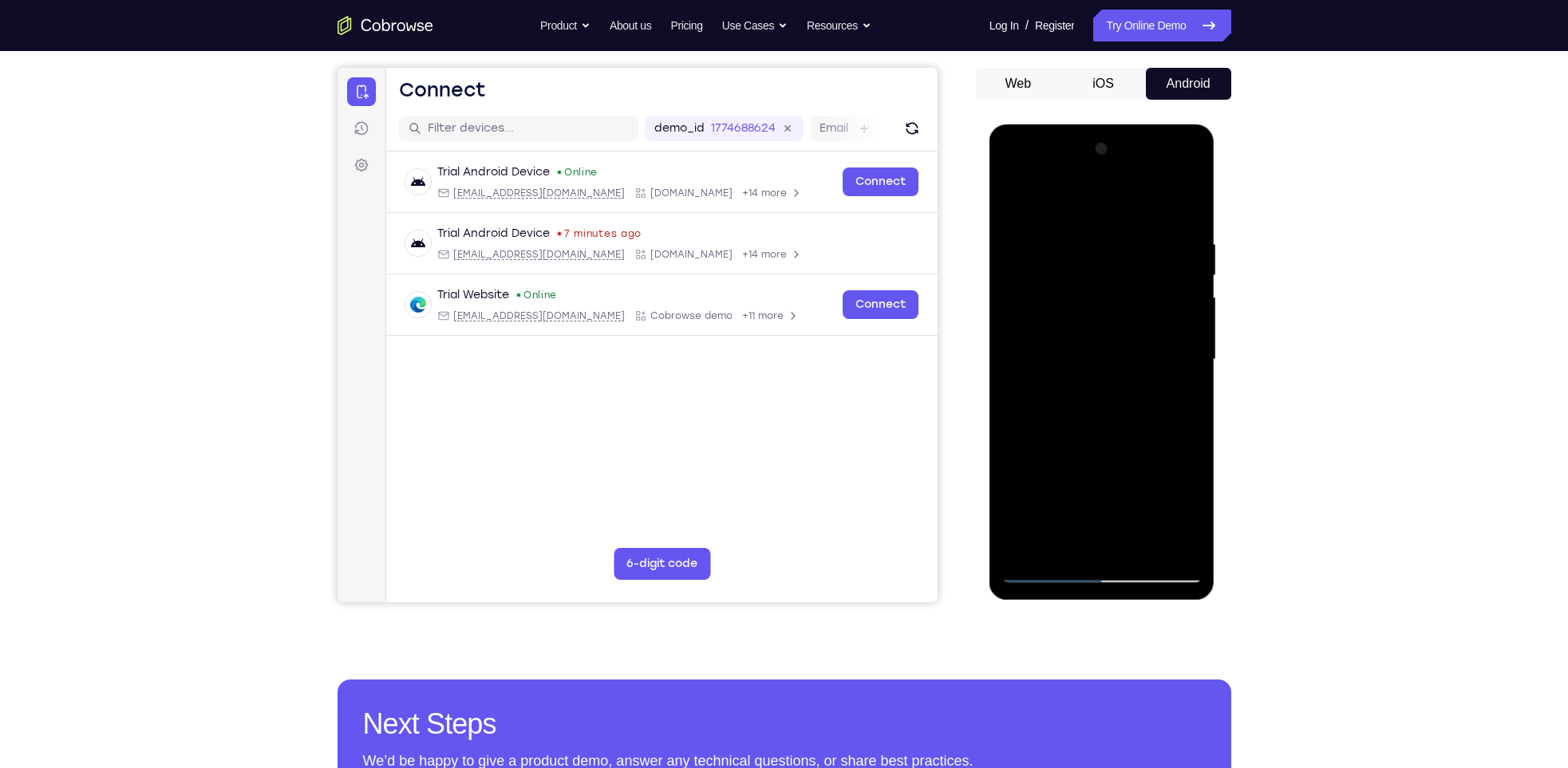
click at [1178, 387] on div at bounding box center [1102, 360] width 202 height 447
click at [1087, 397] on div at bounding box center [1102, 360] width 202 height 447
click at [1173, 460] on div at bounding box center [1102, 360] width 202 height 447
click at [1171, 521] on div at bounding box center [1102, 360] width 202 height 447
click at [1112, 536] on div at bounding box center [1102, 360] width 202 height 447
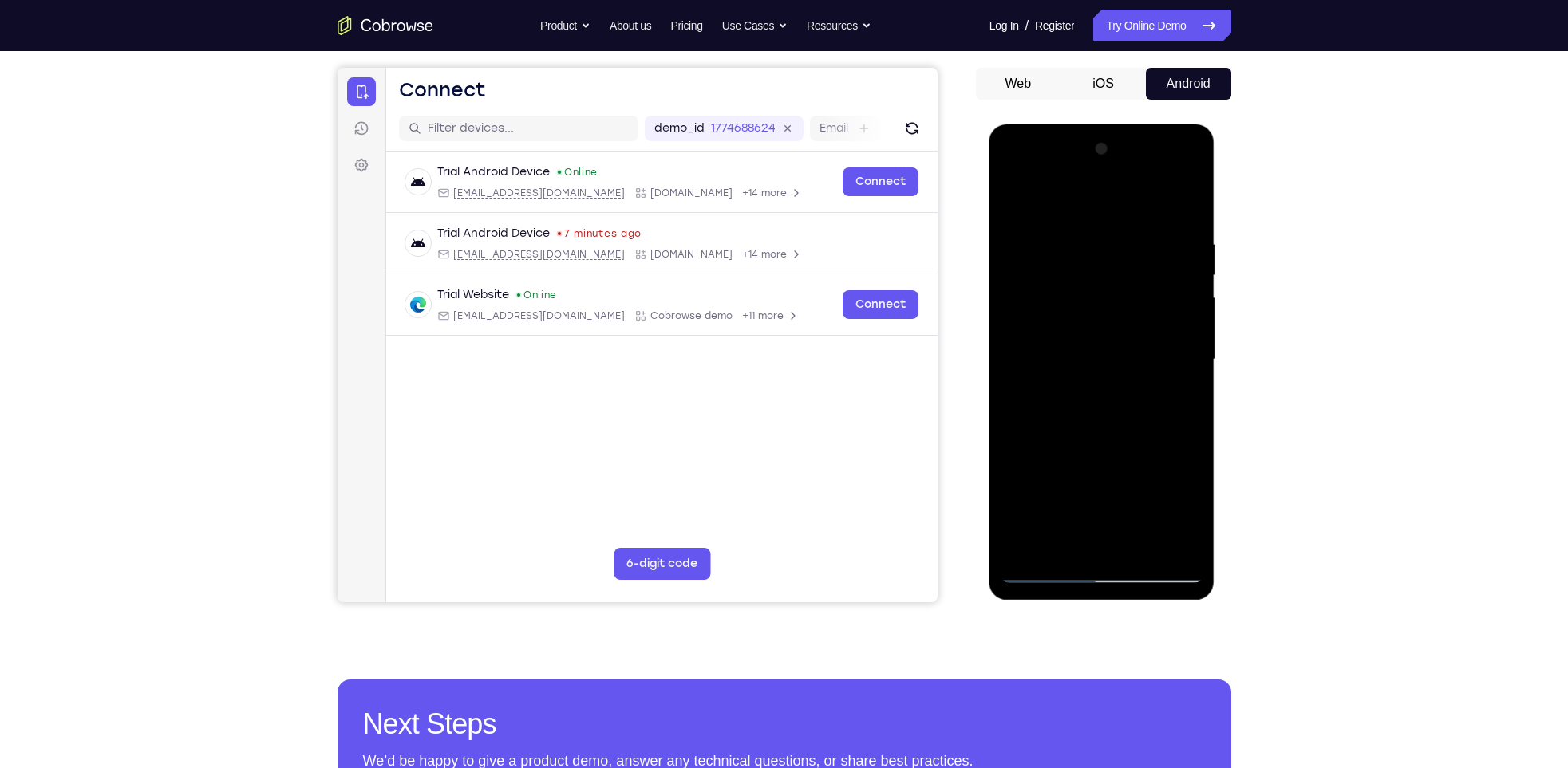
click at [1154, 485] on div at bounding box center [1102, 360] width 202 height 447
click at [1122, 464] on div at bounding box center [1102, 360] width 202 height 447
click at [1071, 511] on div at bounding box center [1102, 360] width 202 height 447
click at [1123, 516] on div at bounding box center [1102, 360] width 202 height 447
click at [1084, 458] on div at bounding box center [1102, 360] width 202 height 447
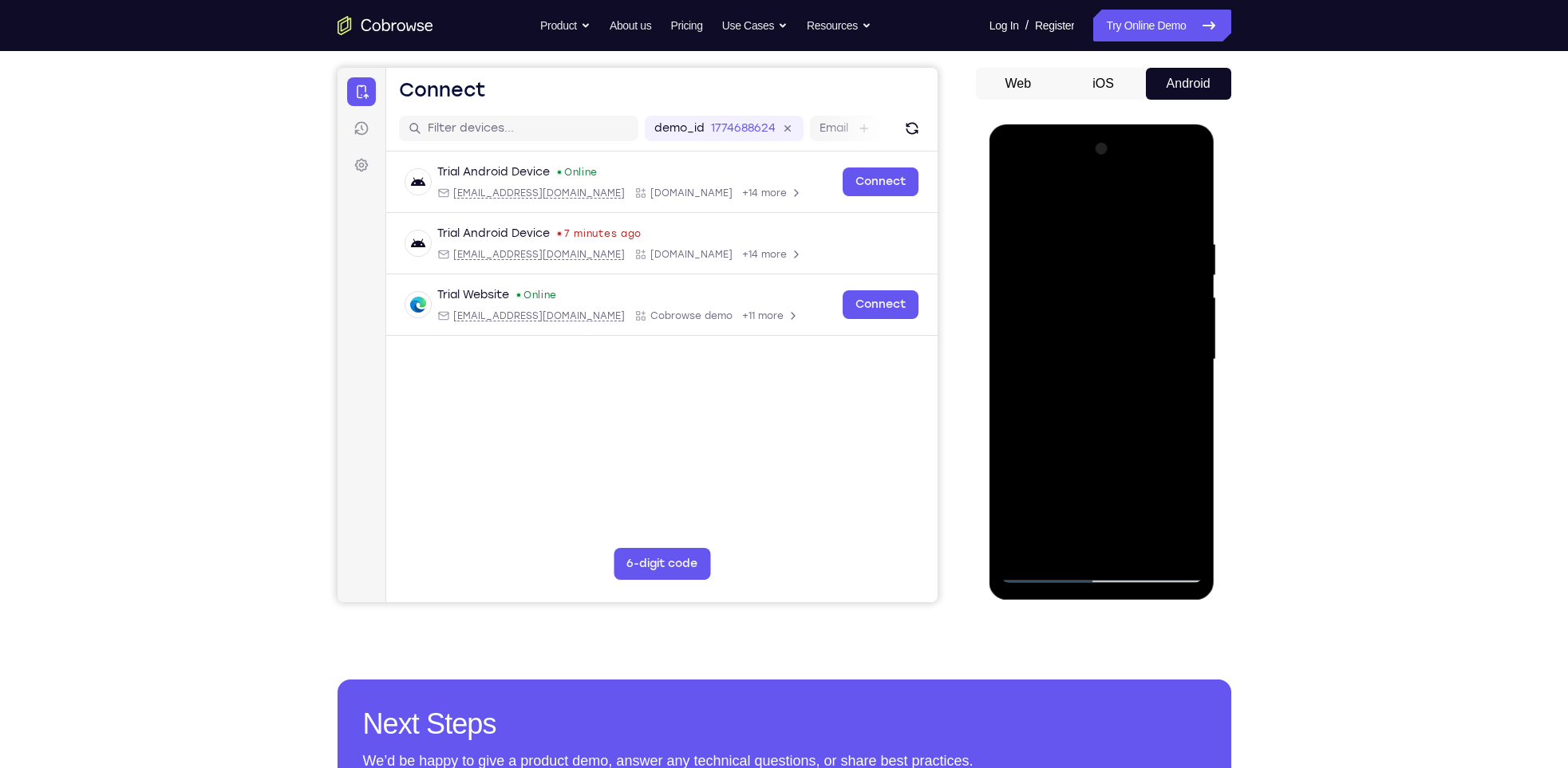
click at [1110, 539] on div at bounding box center [1102, 360] width 202 height 447
click at [1194, 488] on div at bounding box center [1102, 360] width 202 height 447
click at [1047, 486] on div at bounding box center [1102, 360] width 202 height 447
click at [1067, 488] on div at bounding box center [1102, 360] width 202 height 447
click at [1107, 532] on div at bounding box center [1102, 360] width 202 height 447
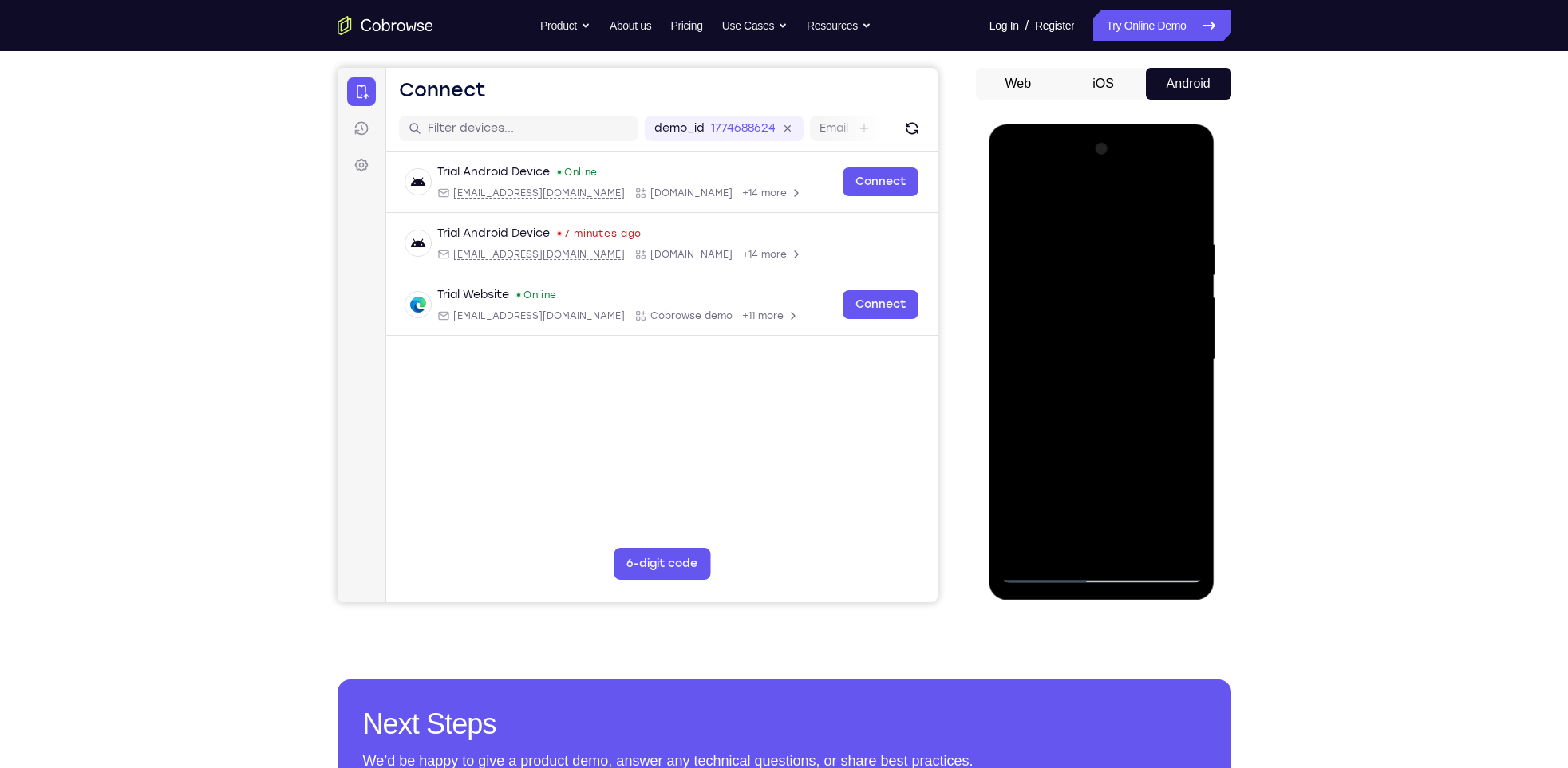
click at [1123, 459] on div at bounding box center [1102, 360] width 202 height 447
click at [1106, 485] on div at bounding box center [1102, 360] width 202 height 447
click at [1069, 511] on div at bounding box center [1102, 360] width 202 height 447
click at [1081, 449] on div at bounding box center [1102, 360] width 202 height 447
click at [1045, 491] on div at bounding box center [1102, 360] width 202 height 447
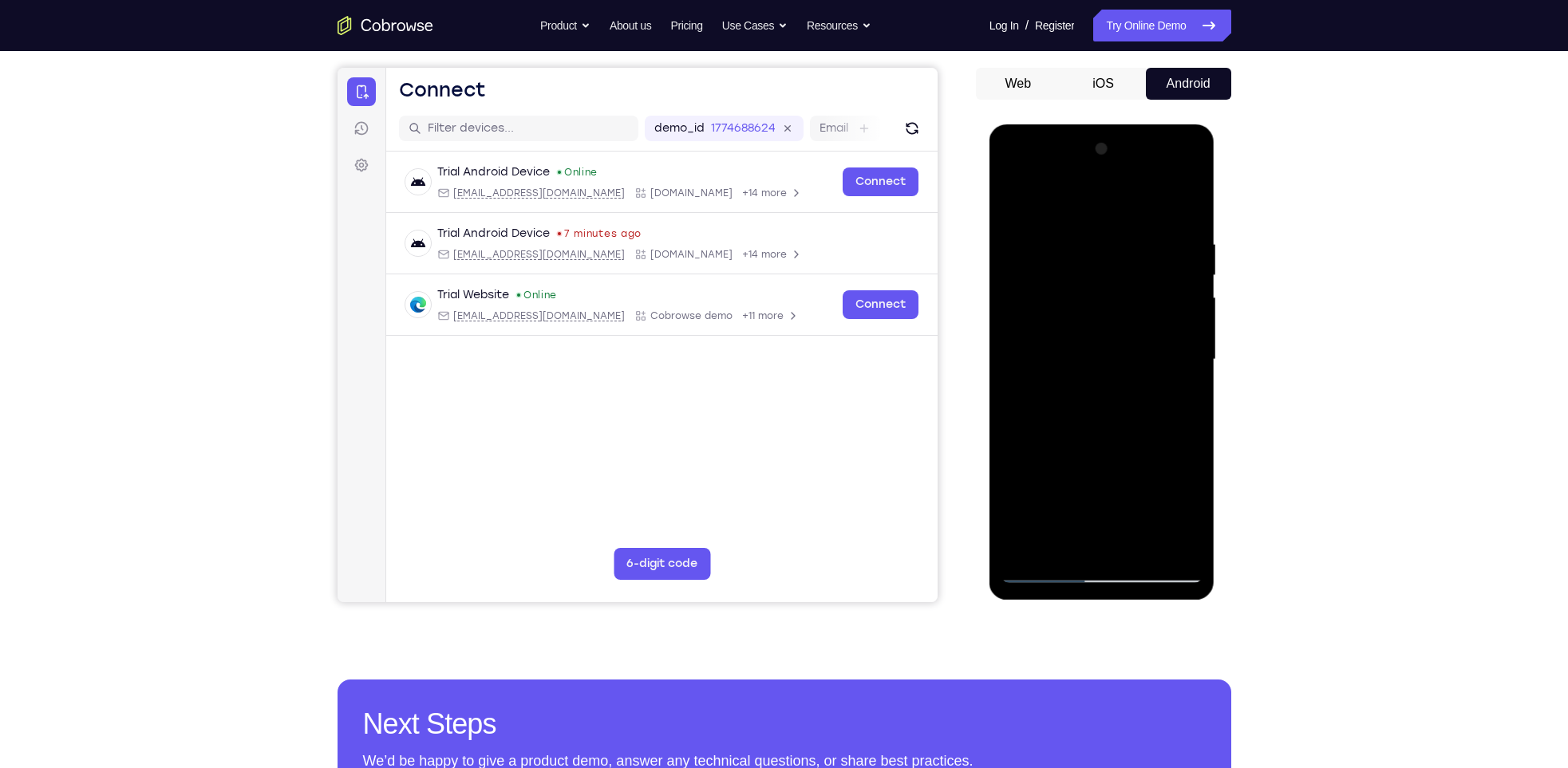
click at [1137, 487] on div at bounding box center [1102, 360] width 202 height 447
click at [1139, 461] on div at bounding box center [1102, 360] width 202 height 447
click at [1110, 544] on div at bounding box center [1102, 360] width 202 height 447
click at [1104, 482] on div at bounding box center [1102, 360] width 202 height 447
click at [1118, 511] on div at bounding box center [1102, 360] width 202 height 447
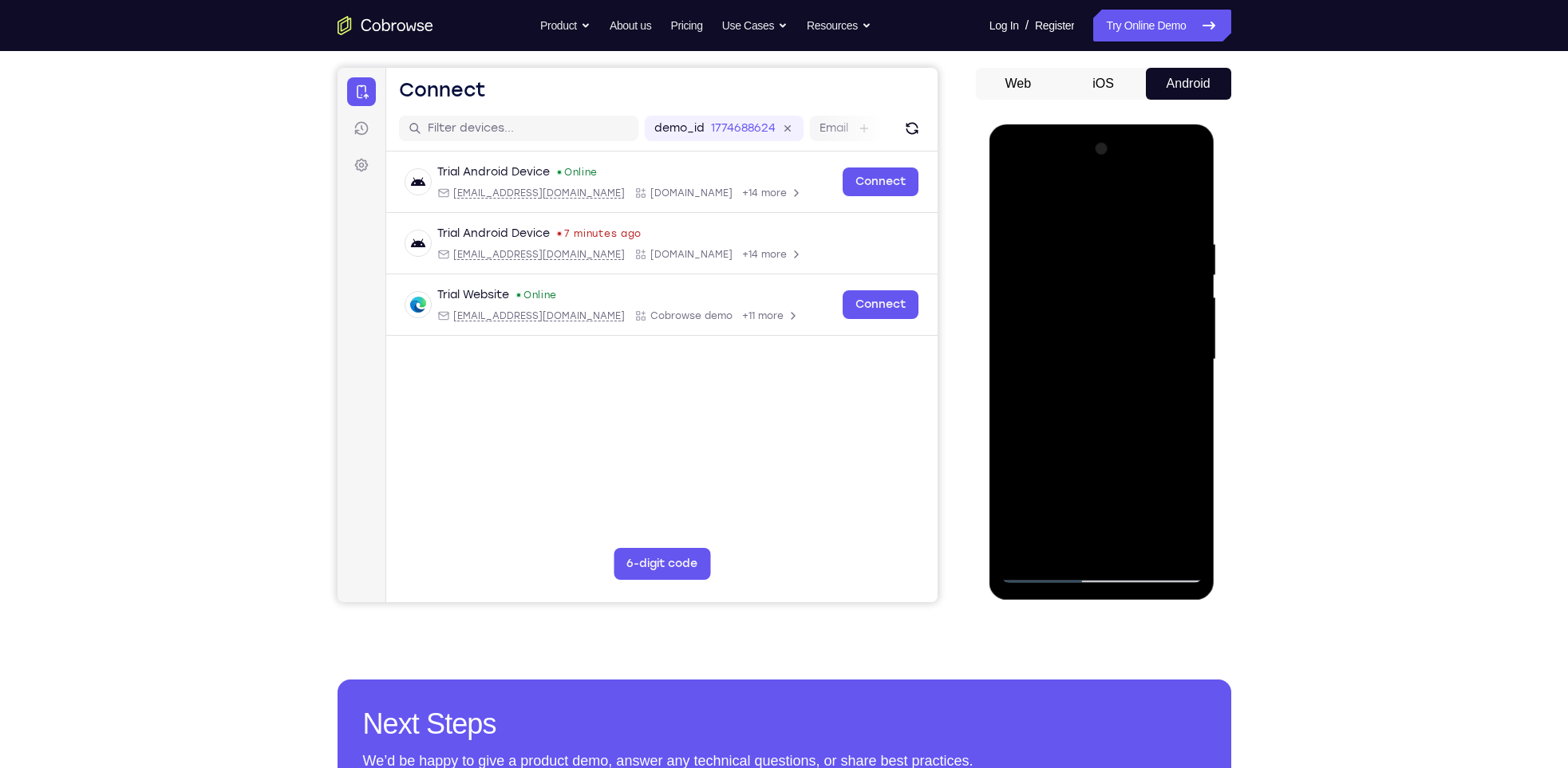
click at [1123, 536] on div at bounding box center [1102, 360] width 202 height 447
click at [1153, 497] on div at bounding box center [1102, 360] width 202 height 447
click at [1171, 490] on div at bounding box center [1102, 360] width 202 height 447
click at [1134, 487] on div at bounding box center [1102, 360] width 202 height 447
click at [1061, 432] on div at bounding box center [1102, 360] width 202 height 447
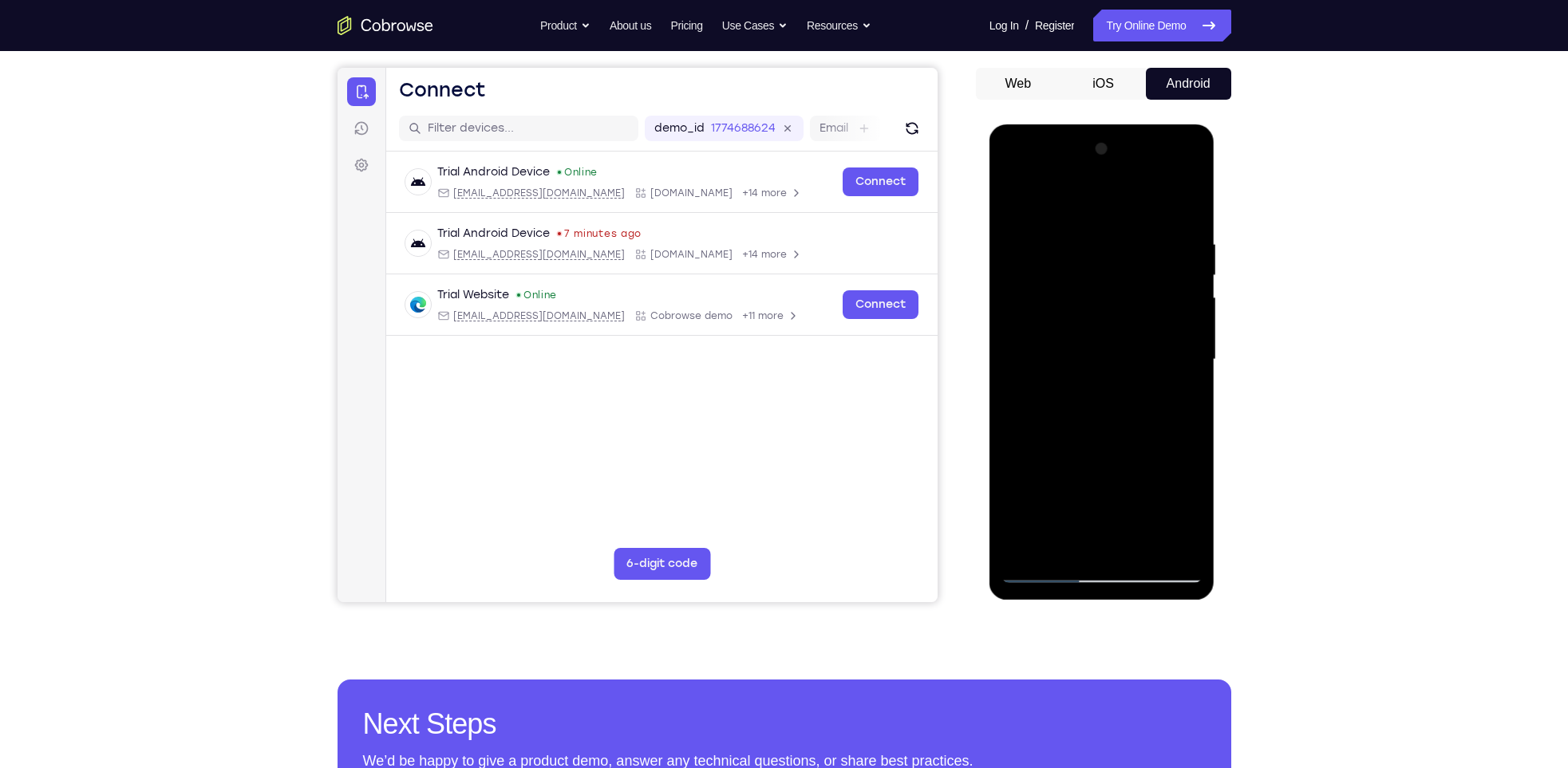
click at [1102, 487] on div at bounding box center [1102, 360] width 202 height 447
click at [1137, 489] on div at bounding box center [1102, 360] width 202 height 447
click at [1100, 487] on div at bounding box center [1102, 360] width 202 height 447
click at [1116, 537] on div at bounding box center [1102, 360] width 202 height 447
click at [1117, 461] on div at bounding box center [1102, 360] width 202 height 447
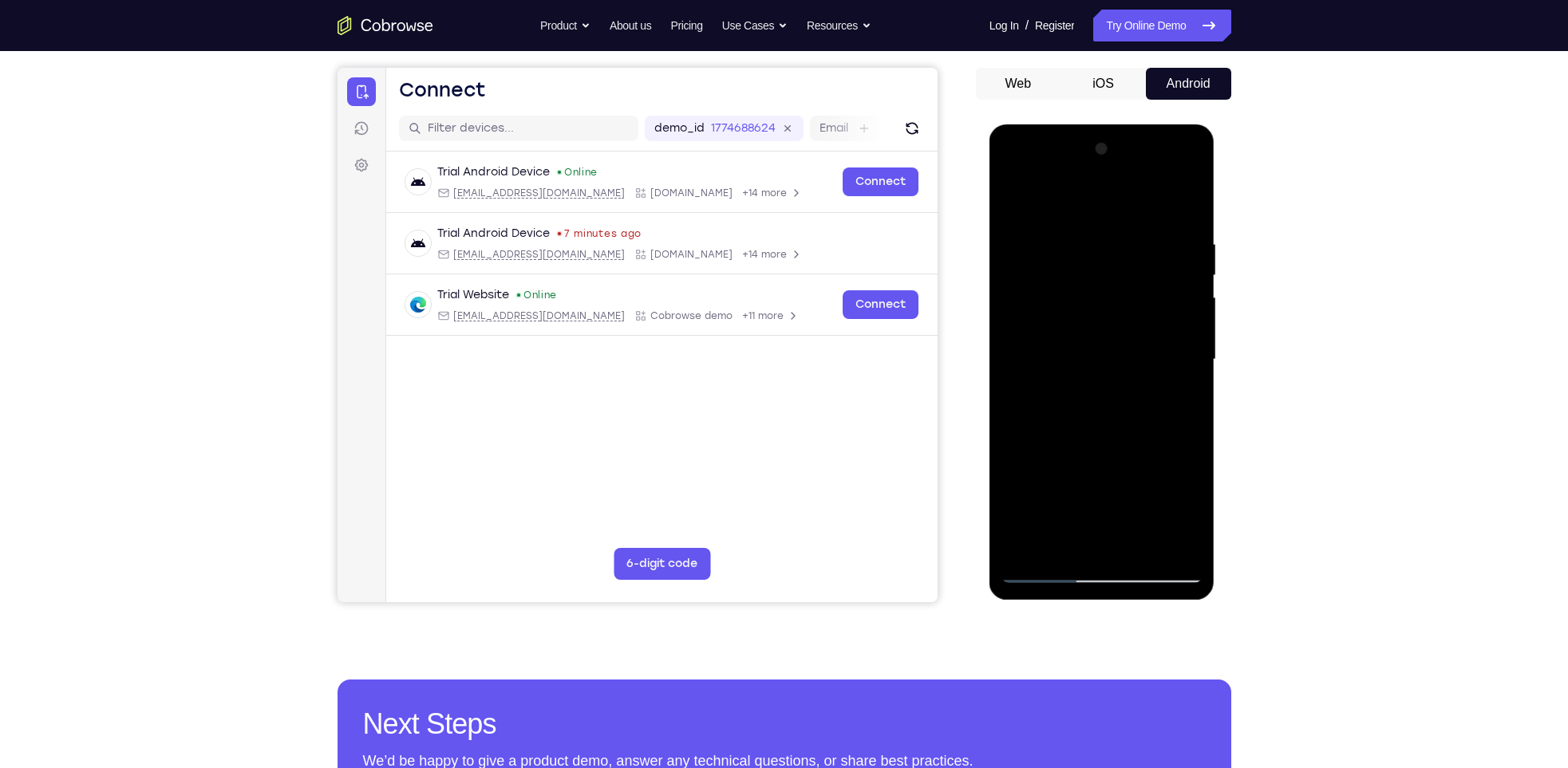
click at [1106, 479] on div at bounding box center [1102, 360] width 202 height 447
click at [1070, 513] on div at bounding box center [1102, 360] width 202 height 447
click at [1084, 462] on div at bounding box center [1102, 360] width 202 height 447
click at [1140, 456] on div at bounding box center [1102, 360] width 202 height 447
click at [1178, 402] on div at bounding box center [1102, 360] width 202 height 447
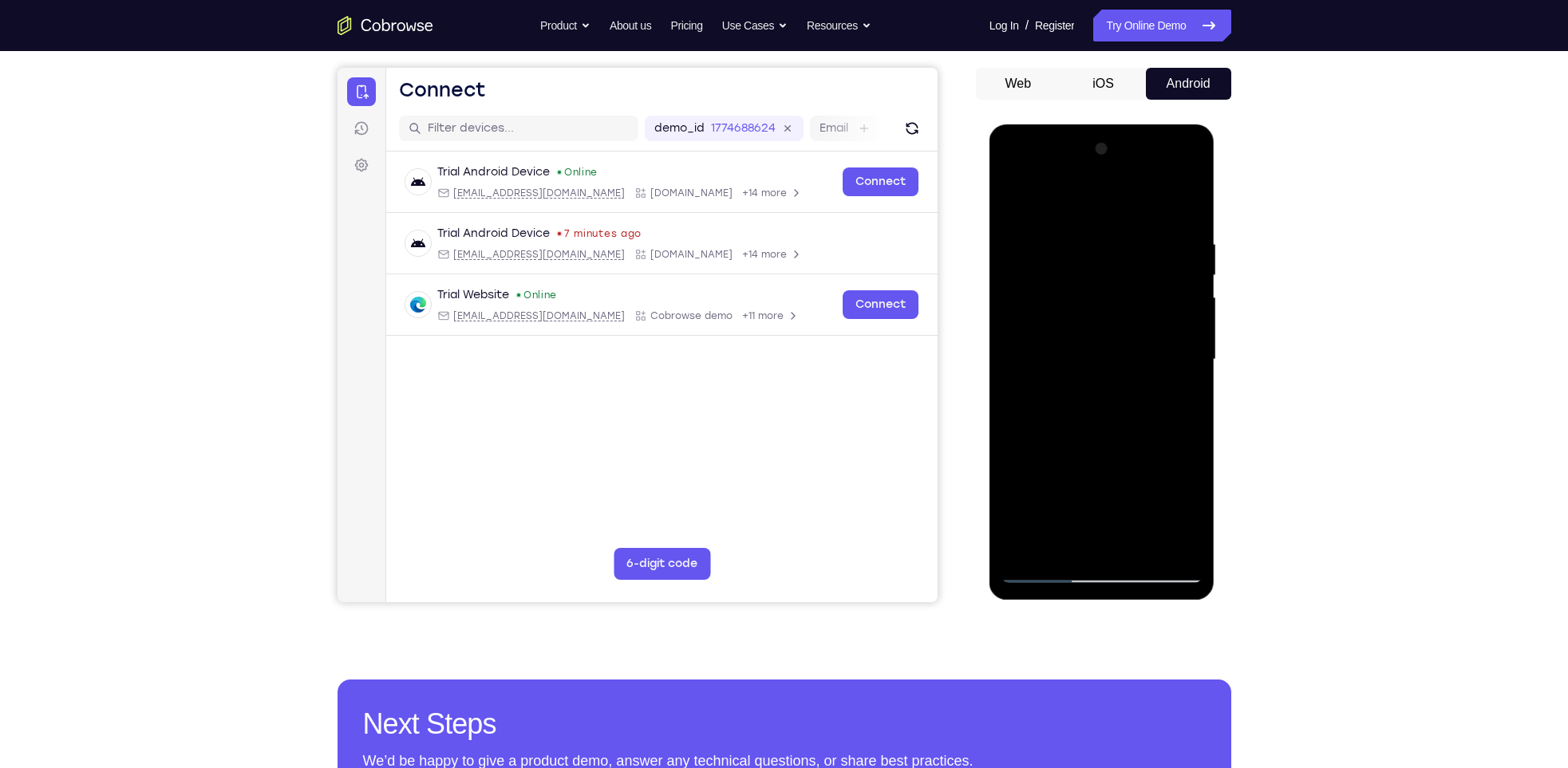
click at [1118, 516] on div at bounding box center [1102, 360] width 202 height 447
click at [1114, 532] on div at bounding box center [1102, 360] width 202 height 447
click at [1011, 487] on div at bounding box center [1102, 360] width 202 height 447
click at [1099, 462] on div at bounding box center [1102, 360] width 202 height 447
click at [1101, 479] on div at bounding box center [1102, 360] width 202 height 447
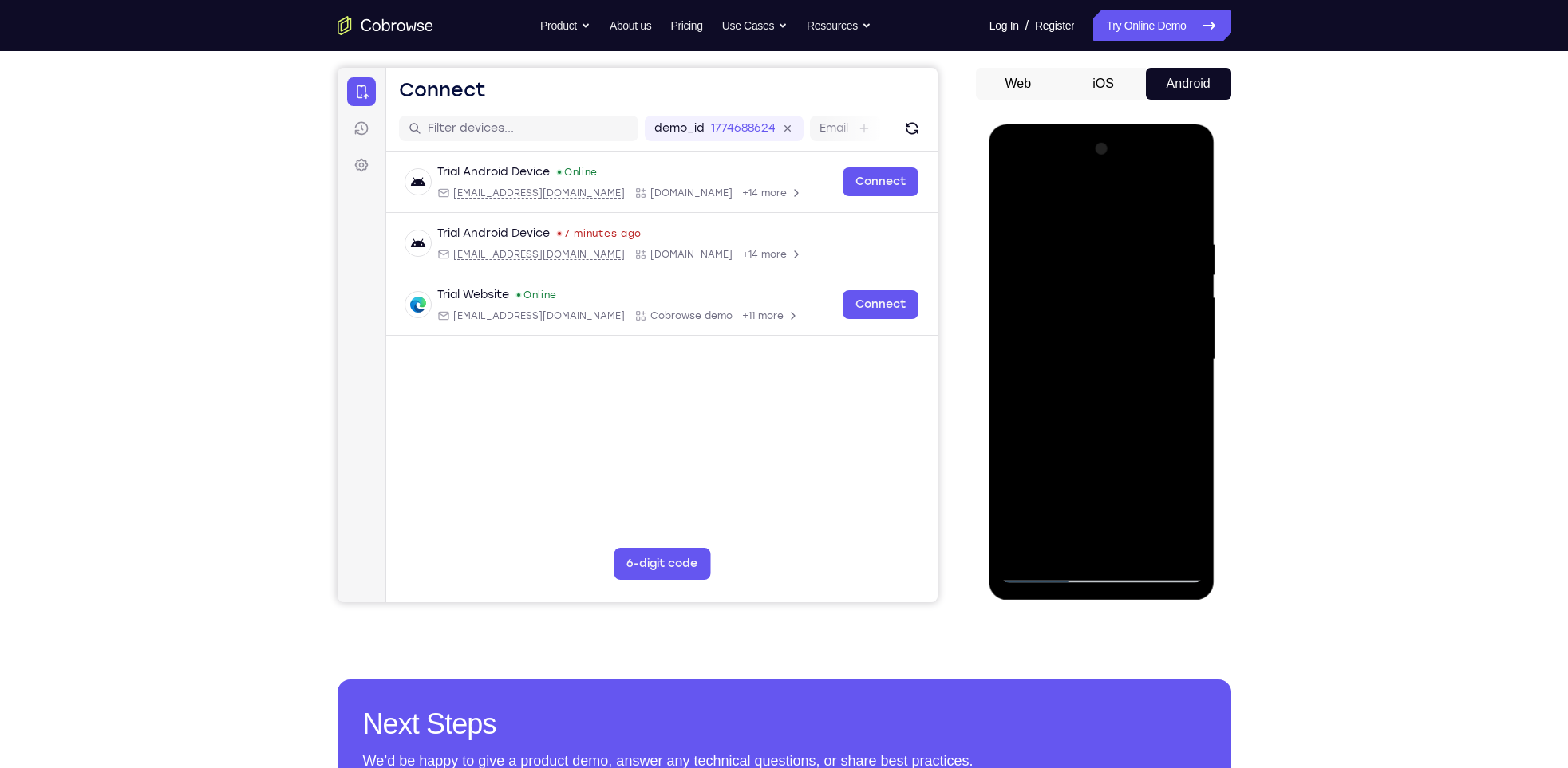
click at [1088, 483] on div at bounding box center [1102, 360] width 202 height 447
click at [1110, 544] on div at bounding box center [1102, 360] width 202 height 447
click at [1102, 491] on div at bounding box center [1102, 360] width 202 height 447
click at [1046, 488] on div at bounding box center [1102, 360] width 202 height 447
click at [1142, 454] on div at bounding box center [1102, 360] width 202 height 447
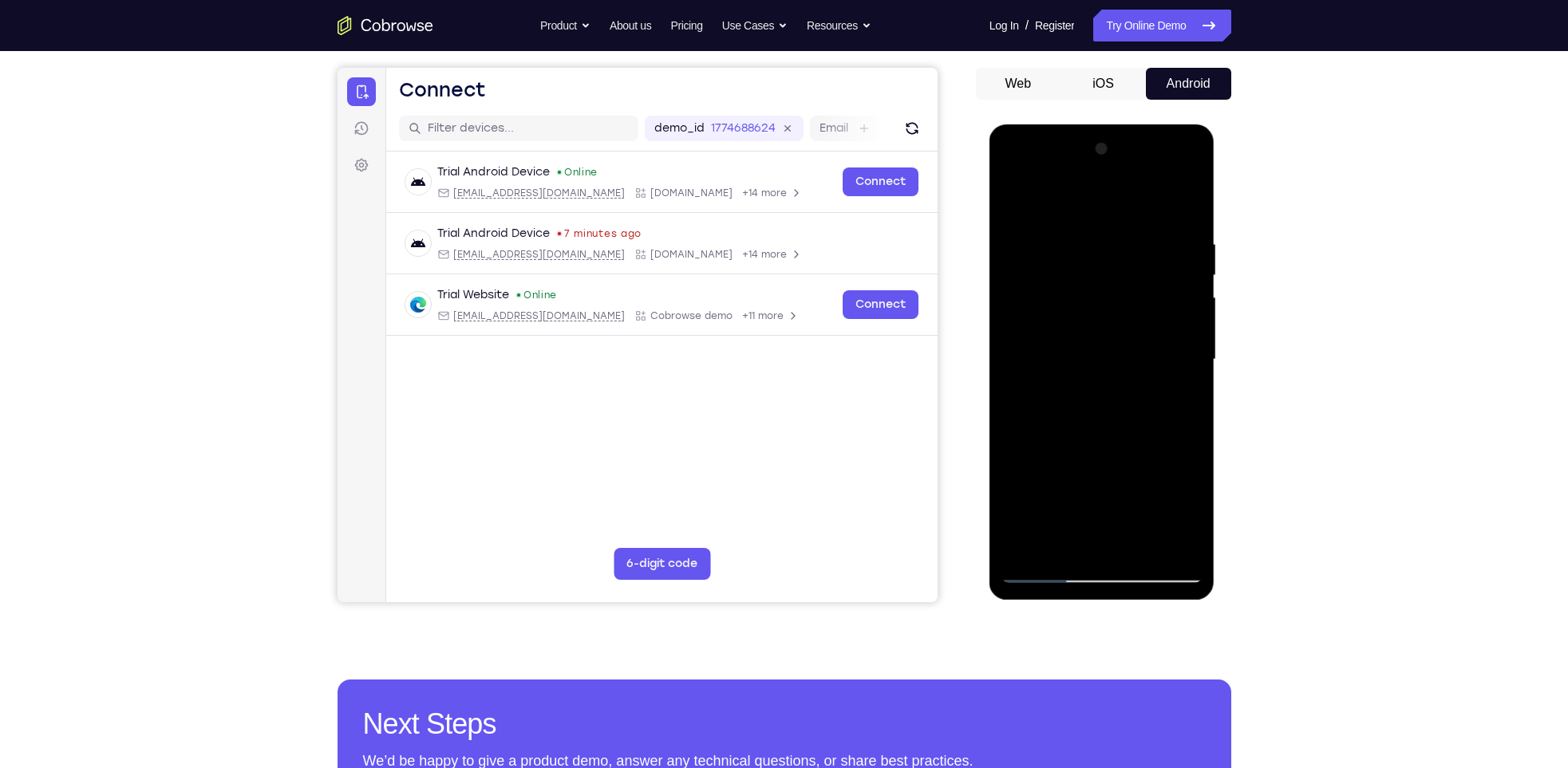
click at [1105, 542] on div at bounding box center [1102, 360] width 202 height 447
click at [1101, 484] on div at bounding box center [1102, 360] width 202 height 447
click at [1084, 488] on div at bounding box center [1102, 360] width 202 height 447
click at [1067, 488] on div at bounding box center [1102, 360] width 202 height 447
click at [1049, 490] on div at bounding box center [1102, 360] width 202 height 447
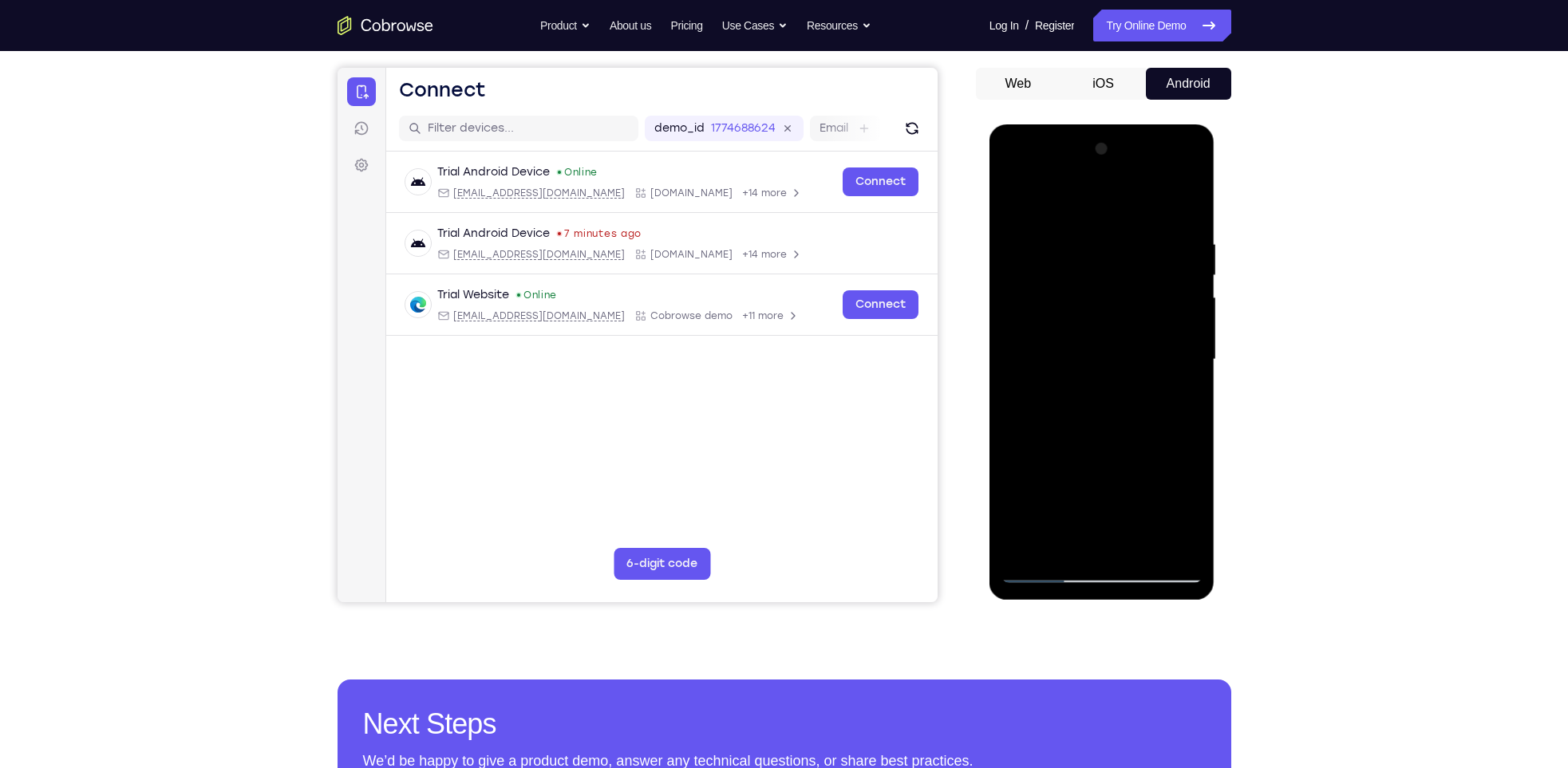
click at [1142, 459] on div at bounding box center [1102, 360] width 202 height 447
click at [1178, 400] on div at bounding box center [1102, 360] width 202 height 447
click at [1169, 511] on div at bounding box center [1102, 360] width 202 height 447
click at [1137, 452] on div at bounding box center [1102, 360] width 202 height 447
click at [1113, 536] on div at bounding box center [1102, 360] width 202 height 447
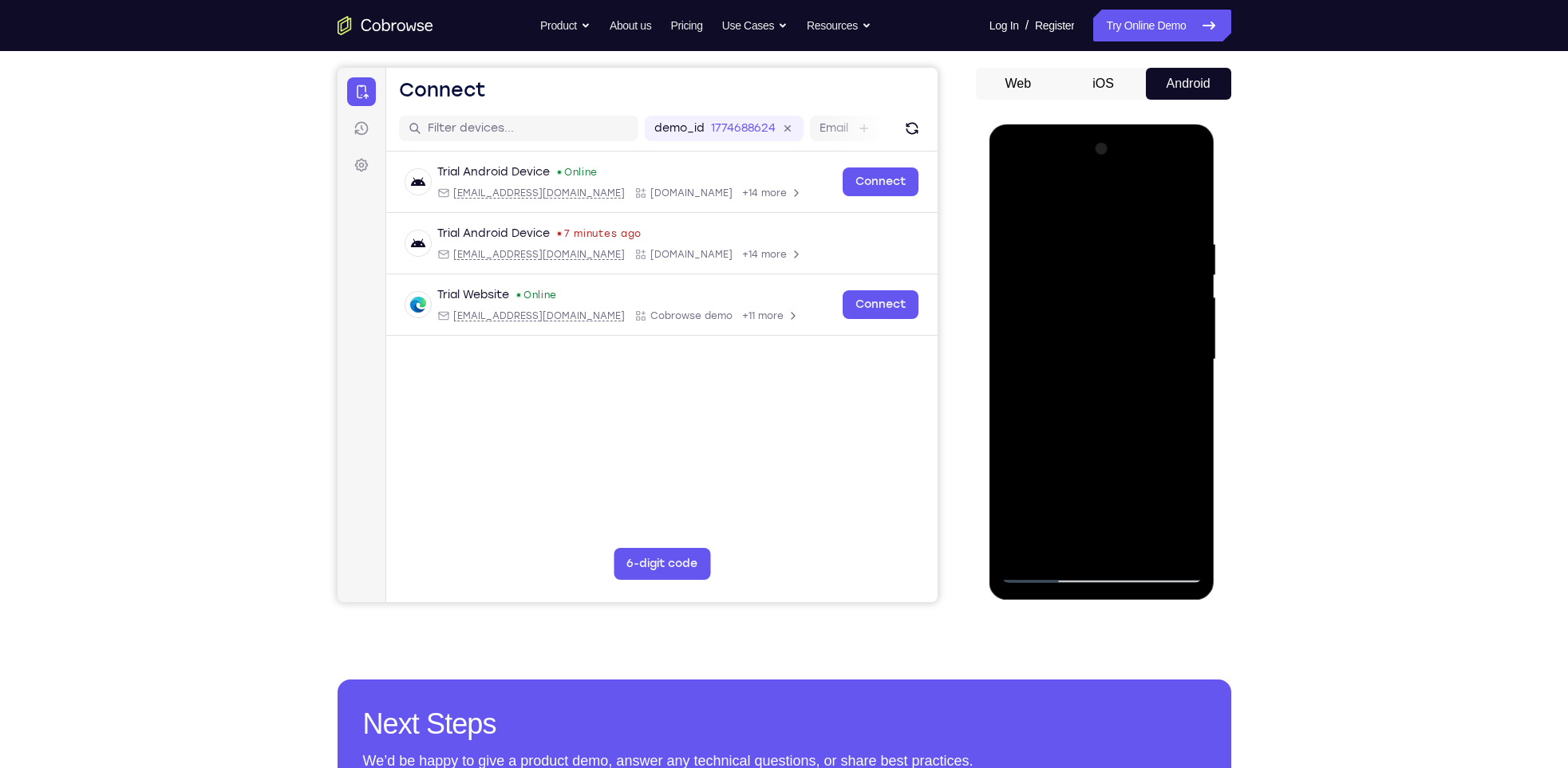
click at [1142, 462] on div at bounding box center [1102, 360] width 202 height 447
click at [1047, 492] on div at bounding box center [1102, 360] width 202 height 447
click at [1124, 483] on div at bounding box center [1102, 360] width 202 height 447
click at [1142, 488] on div at bounding box center [1102, 360] width 202 height 447
click at [1088, 458] on div at bounding box center [1102, 360] width 202 height 447
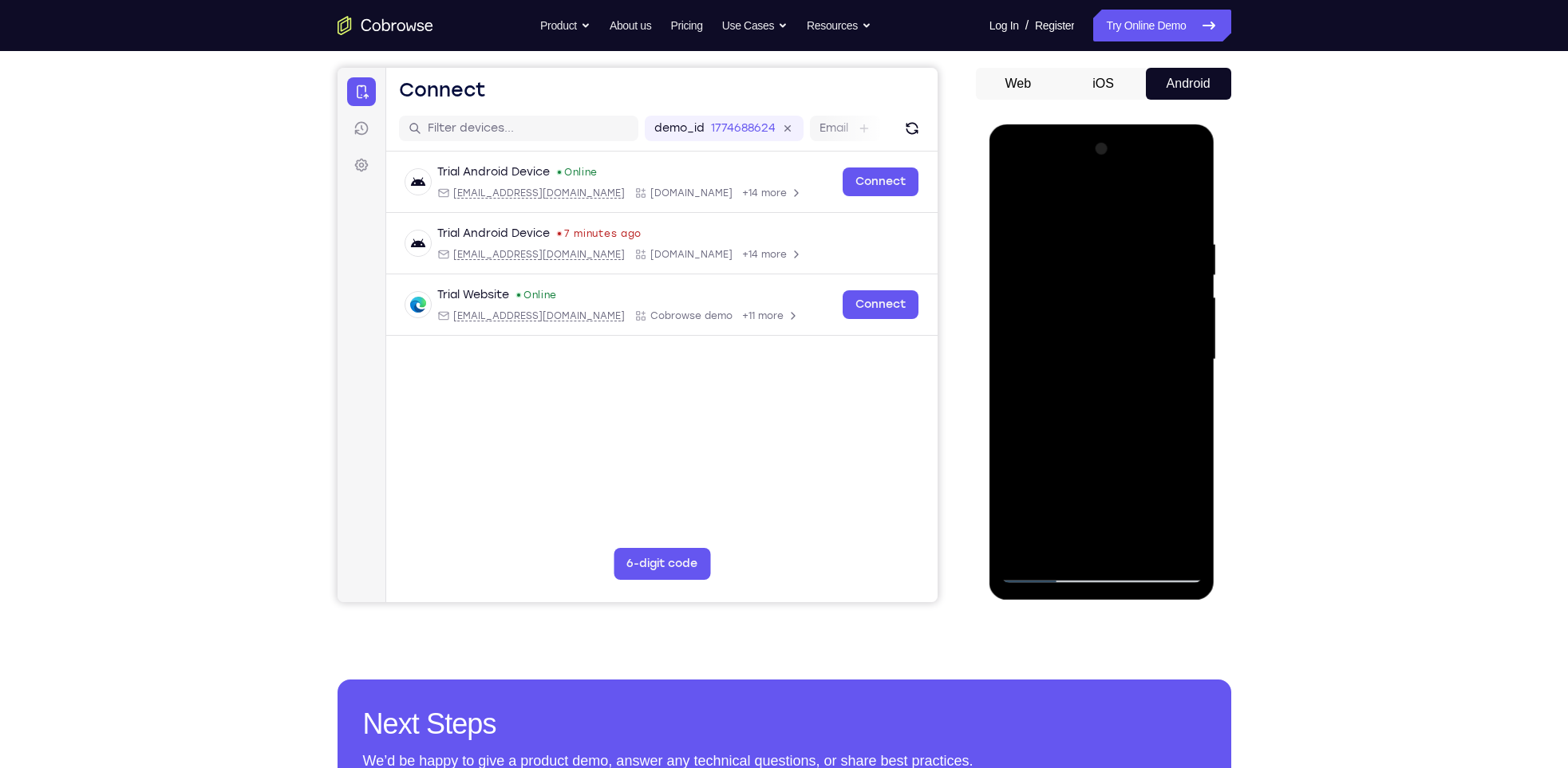
click at [1156, 453] on div at bounding box center [1102, 360] width 202 height 447
click at [1106, 542] on div at bounding box center [1102, 360] width 202 height 447
click at [1030, 494] on div at bounding box center [1102, 360] width 202 height 447
click at [1044, 492] on div at bounding box center [1102, 360] width 202 height 447
click at [1069, 487] on div at bounding box center [1102, 360] width 202 height 447
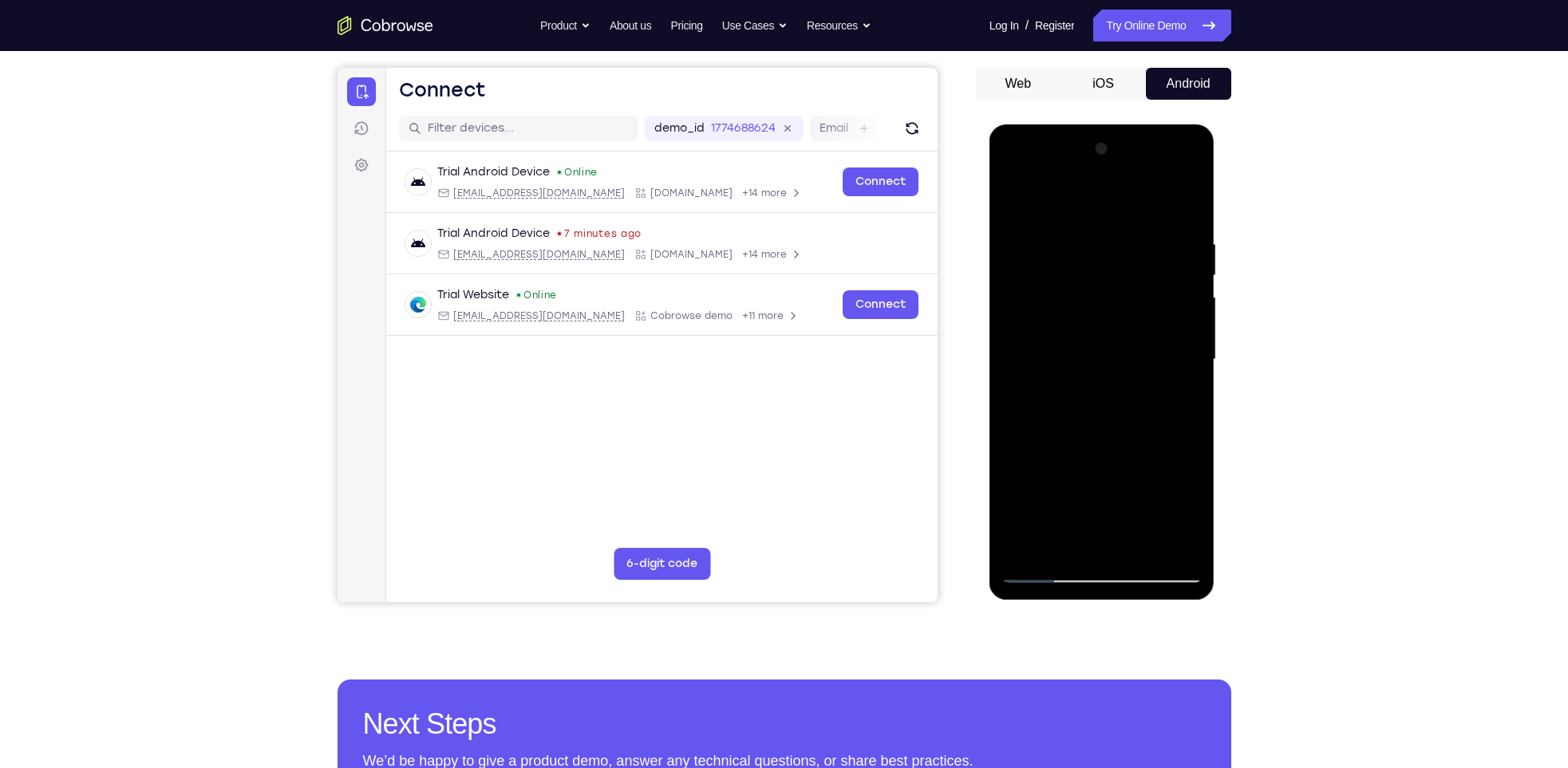
click at [1047, 491] on div at bounding box center [1102, 360] width 202 height 447
click at [1137, 461] on div at bounding box center [1102, 360] width 202 height 447
click at [1123, 511] on div at bounding box center [1102, 360] width 202 height 447
click at [1083, 486] on div at bounding box center [1102, 360] width 202 height 447
click at [1086, 516] on div at bounding box center [1102, 360] width 202 height 447
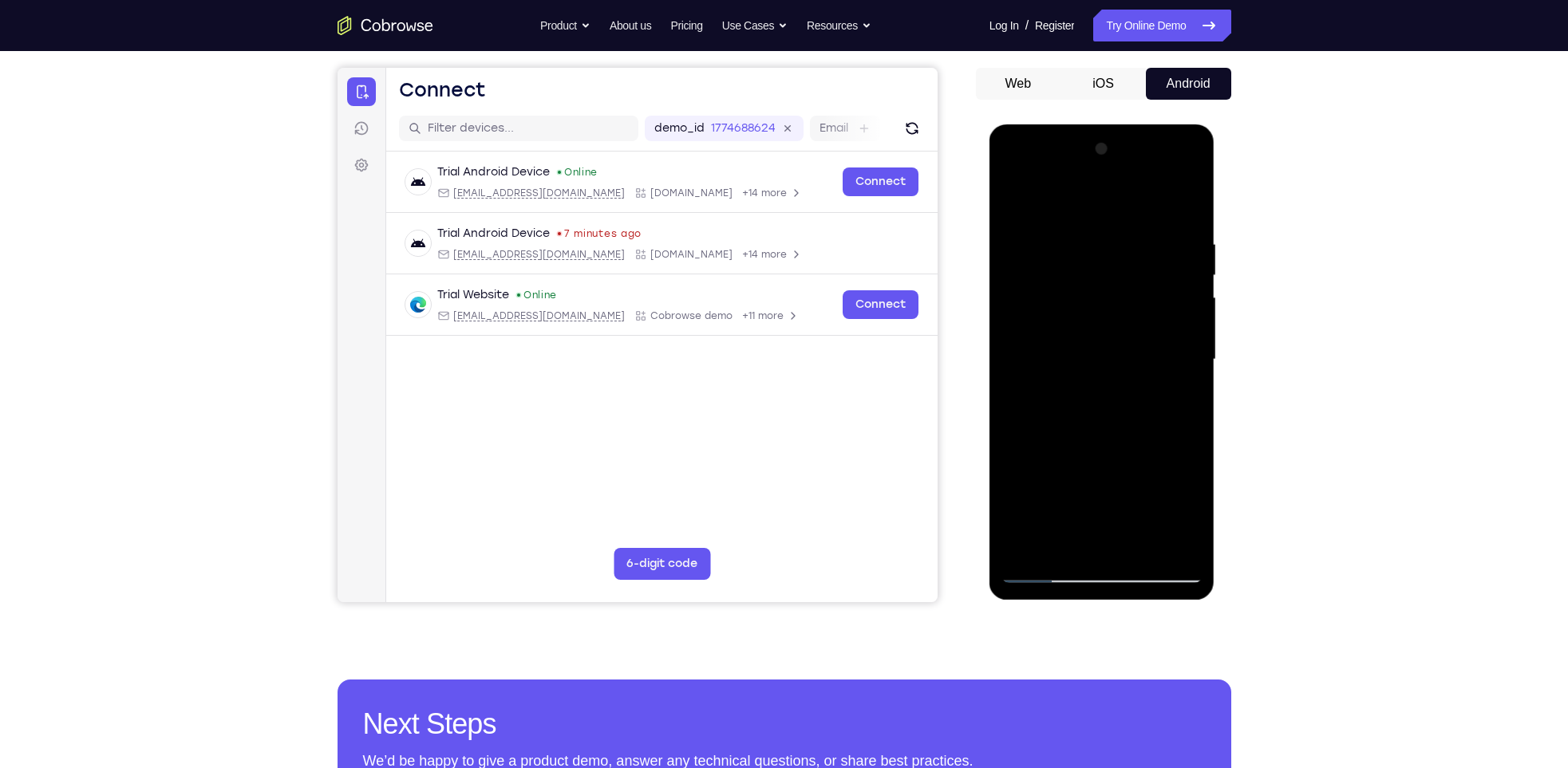
click at [1097, 538] on div at bounding box center [1102, 360] width 202 height 447
click at [1044, 544] on div at bounding box center [1102, 360] width 202 height 447
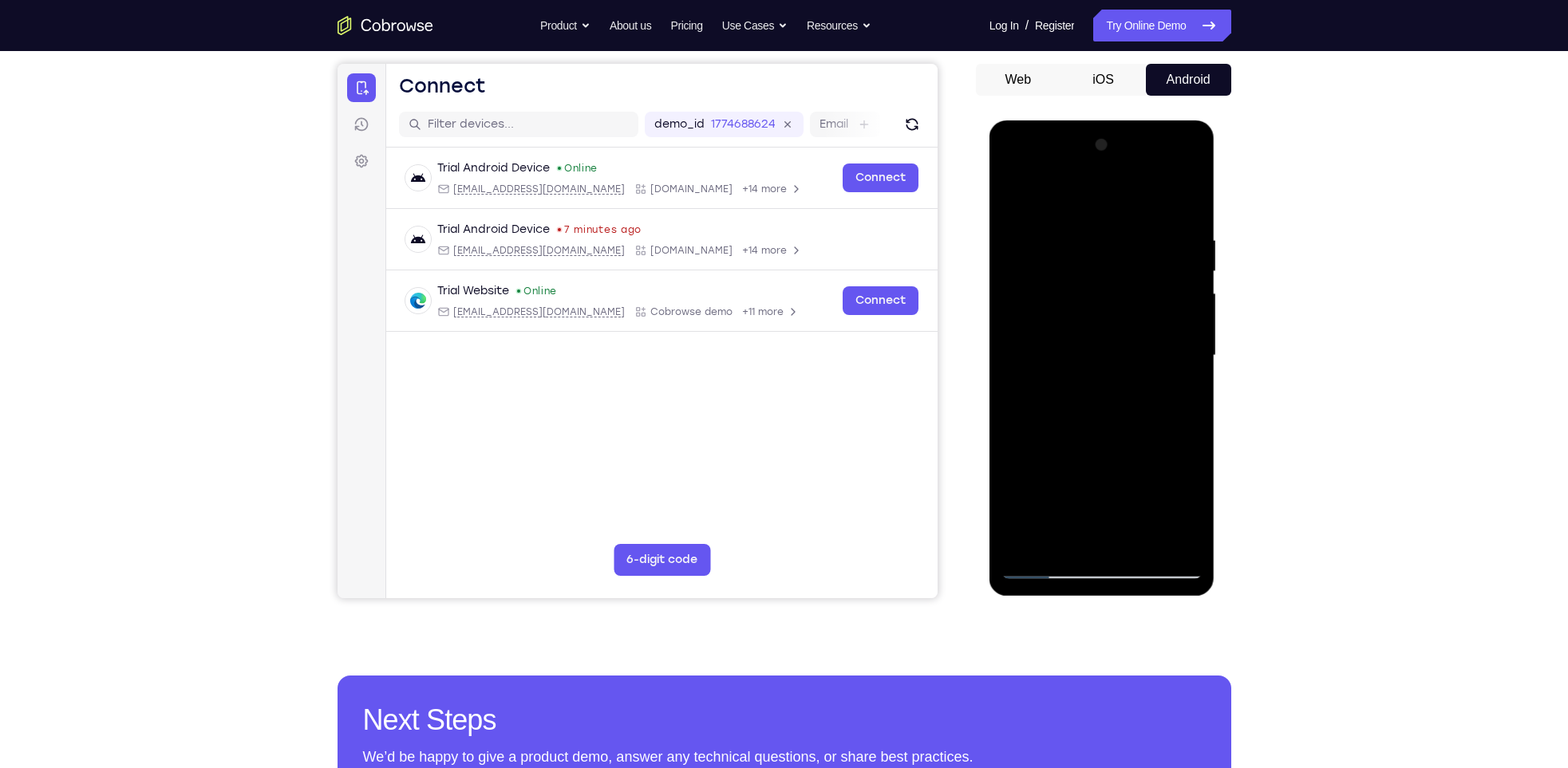
click at [1060, 478] on div at bounding box center [1102, 356] width 202 height 447
click at [1178, 384] on div at bounding box center [1102, 356] width 202 height 447
click at [1157, 482] on div at bounding box center [1102, 356] width 202 height 447
click at [1166, 448] on div at bounding box center [1102, 356] width 202 height 447
click at [1185, 497] on div at bounding box center [1102, 356] width 202 height 447
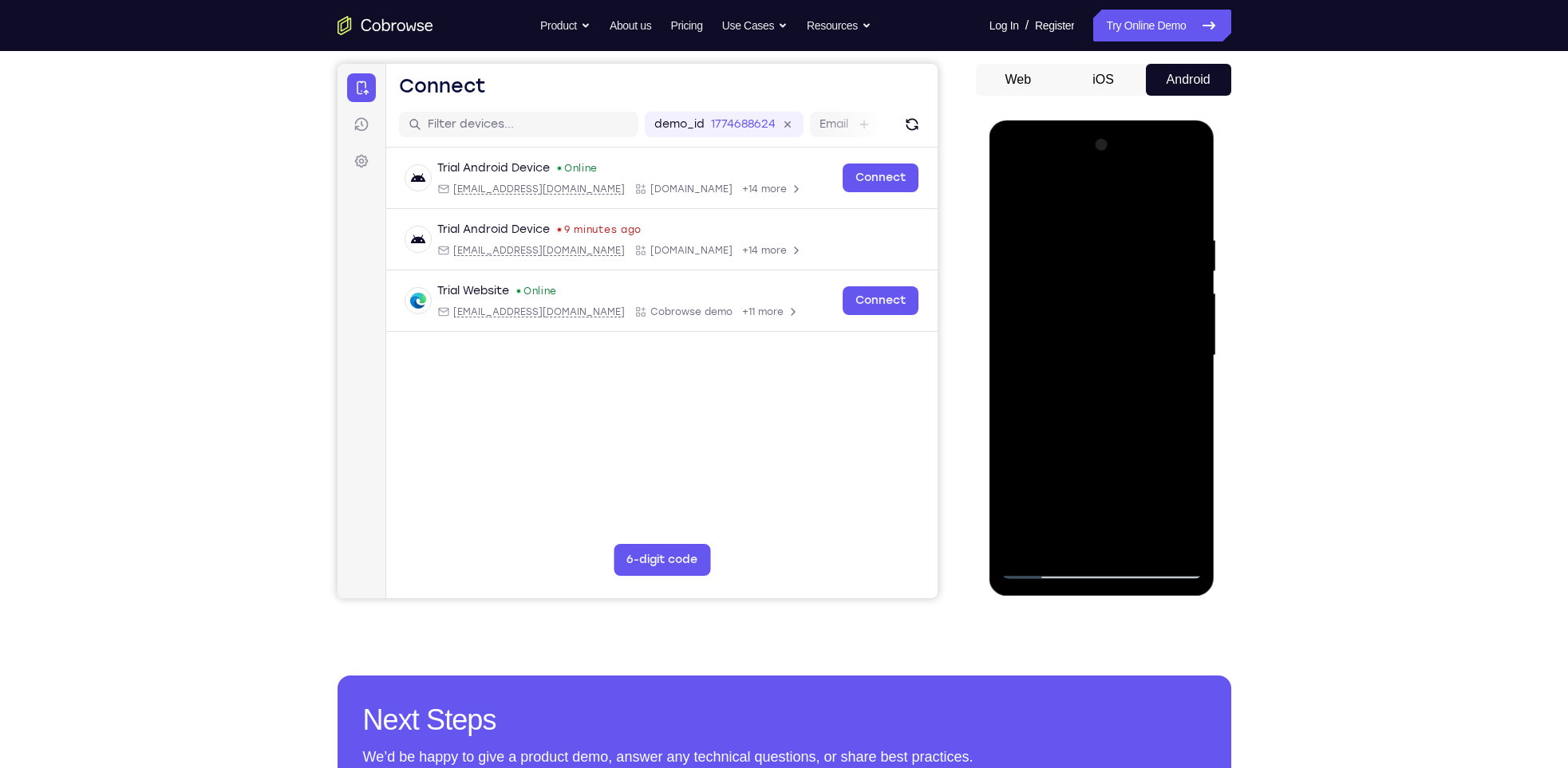
click at [1190, 506] on div at bounding box center [1102, 356] width 202 height 447
click at [1125, 447] on div at bounding box center [1102, 356] width 202 height 447
click at [1054, 487] on div at bounding box center [1102, 356] width 202 height 447
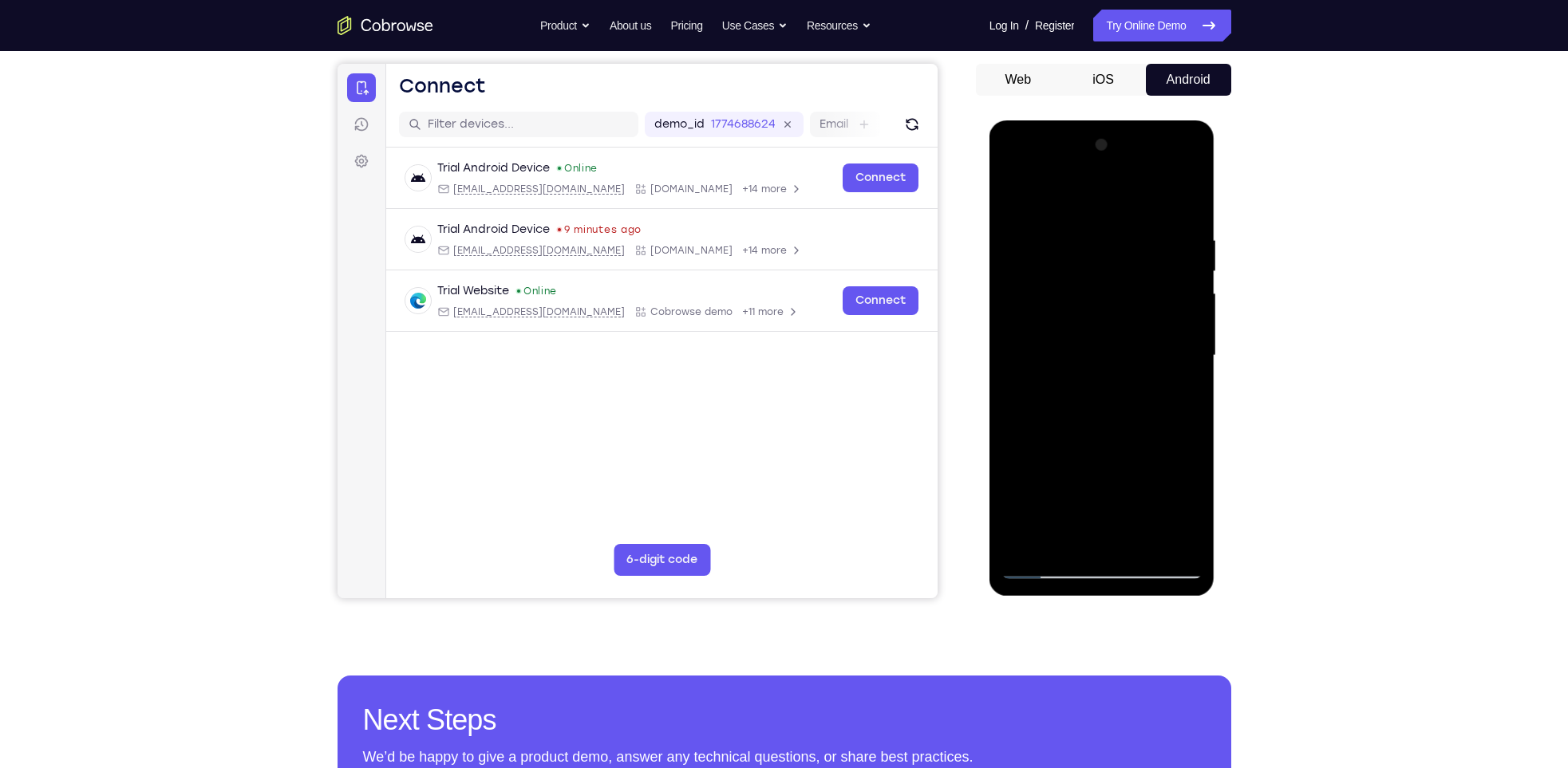
click at [1062, 484] on div at bounding box center [1102, 356] width 202 height 447
click at [1112, 541] on div at bounding box center [1102, 356] width 202 height 447
click at [1089, 453] on div at bounding box center [1102, 356] width 202 height 447
click at [1128, 518] on div at bounding box center [1102, 356] width 202 height 447
click at [1083, 459] on div at bounding box center [1102, 356] width 202 height 447
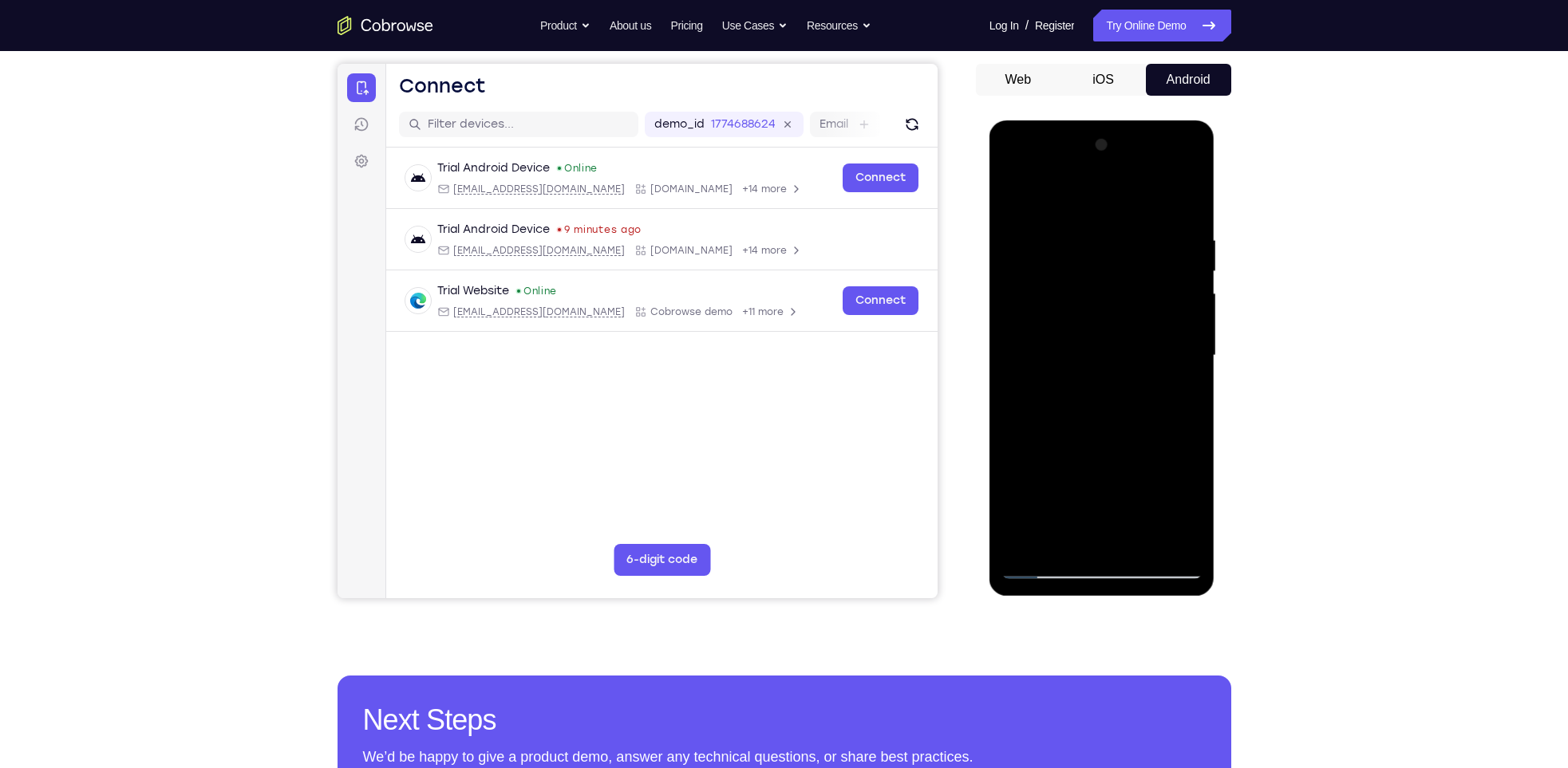
click at [1102, 482] on div at bounding box center [1102, 356] width 202 height 447
click at [1155, 397] on div at bounding box center [1102, 356] width 202 height 447
click at [1049, 486] on div at bounding box center [1102, 356] width 202 height 447
click at [1127, 398] on div at bounding box center [1102, 356] width 202 height 447
click at [1118, 530] on div at bounding box center [1102, 356] width 202 height 447
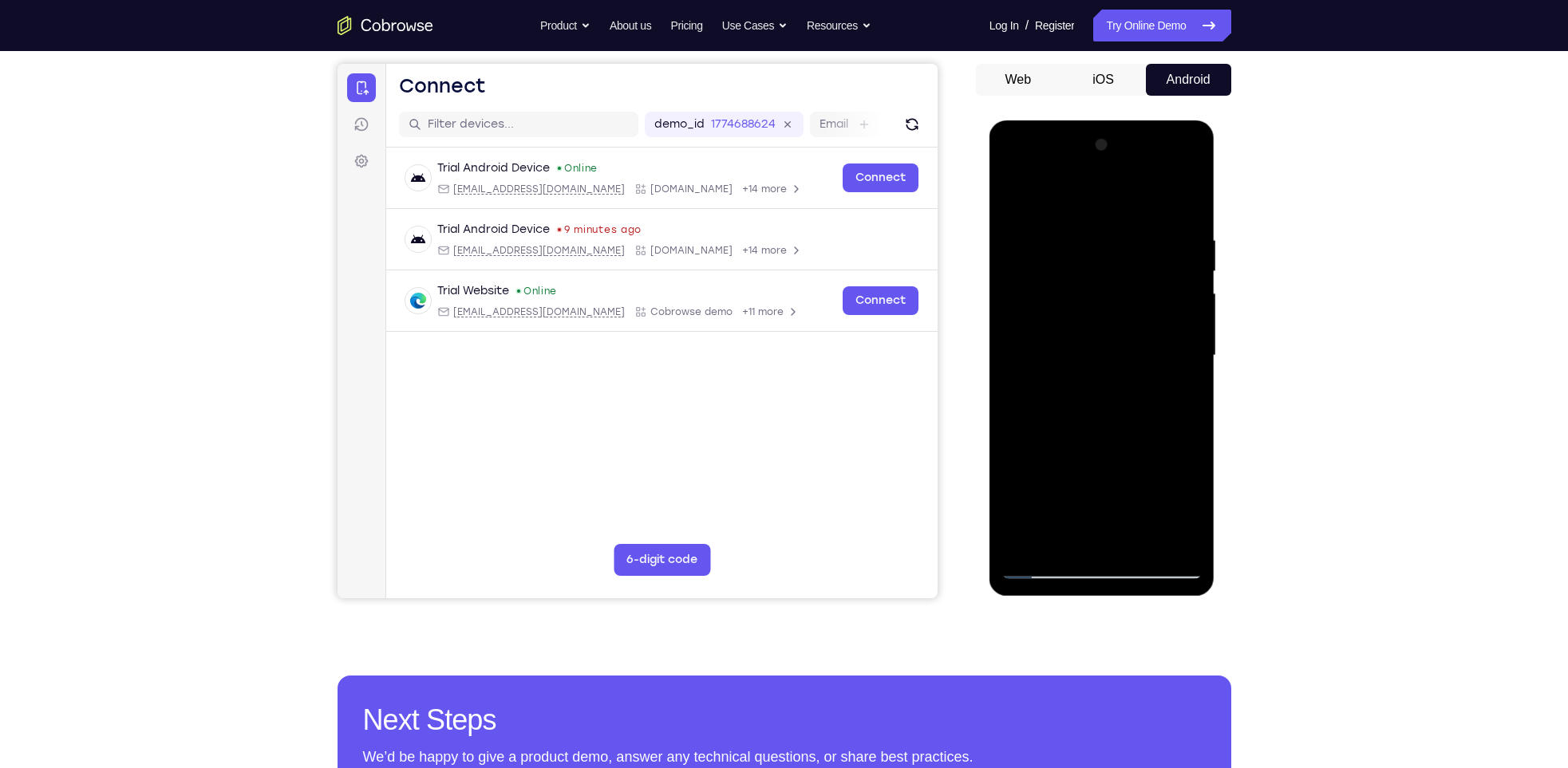
click at [1085, 482] on div at bounding box center [1102, 356] width 202 height 447
click at [1156, 484] on div at bounding box center [1102, 356] width 202 height 447
click at [1097, 478] on div at bounding box center [1102, 356] width 202 height 447
click at [1117, 543] on div at bounding box center [1102, 356] width 202 height 447
click at [1125, 485] on div at bounding box center [1102, 356] width 202 height 447
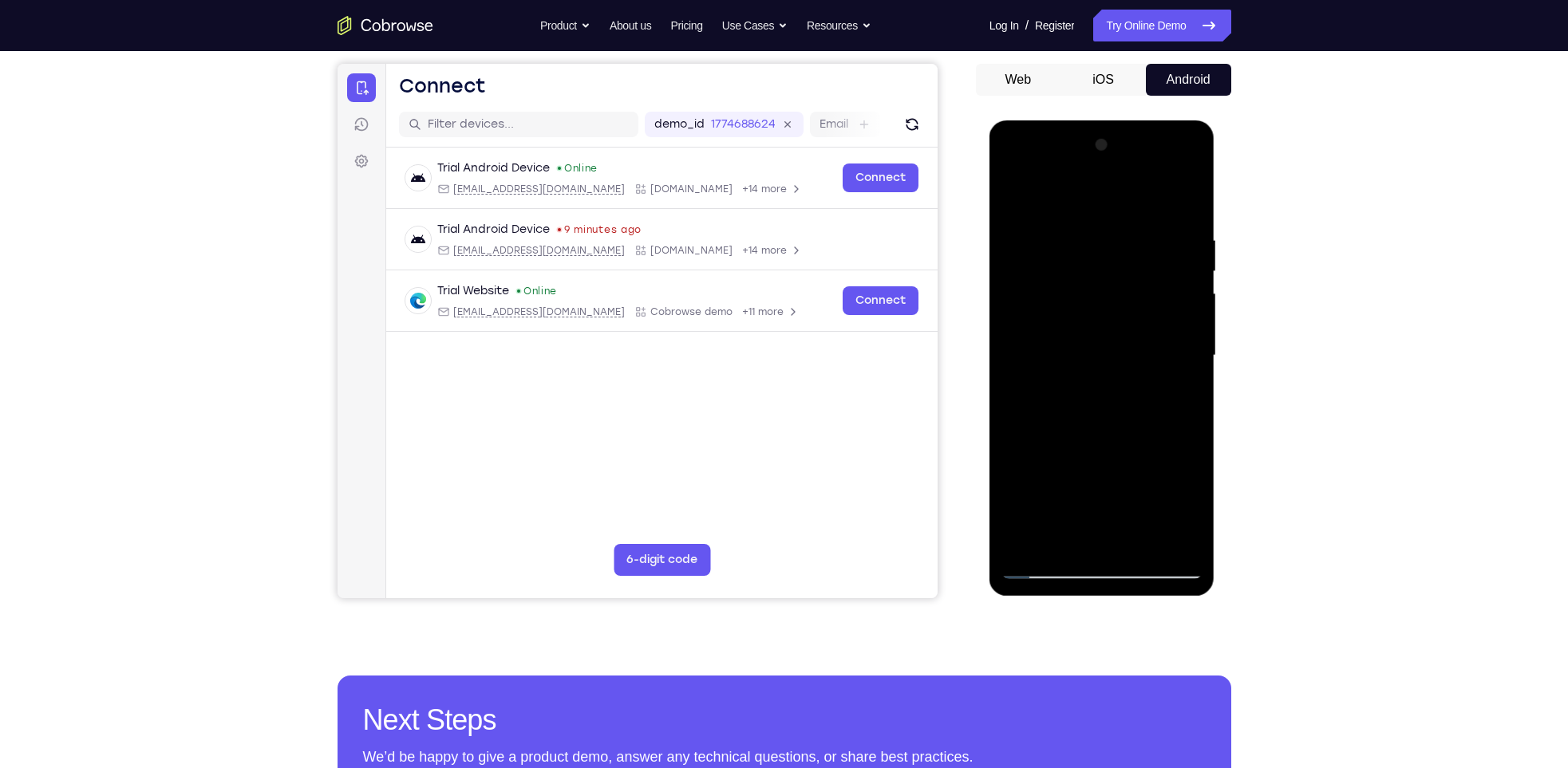
click at [1069, 451] on div at bounding box center [1102, 356] width 202 height 447
click at [1128, 519] on div at bounding box center [1102, 356] width 202 height 447
click at [1088, 485] on div at bounding box center [1102, 356] width 202 height 447
click at [1052, 483] on div at bounding box center [1102, 356] width 202 height 447
click at [1084, 482] on div at bounding box center [1102, 356] width 202 height 447
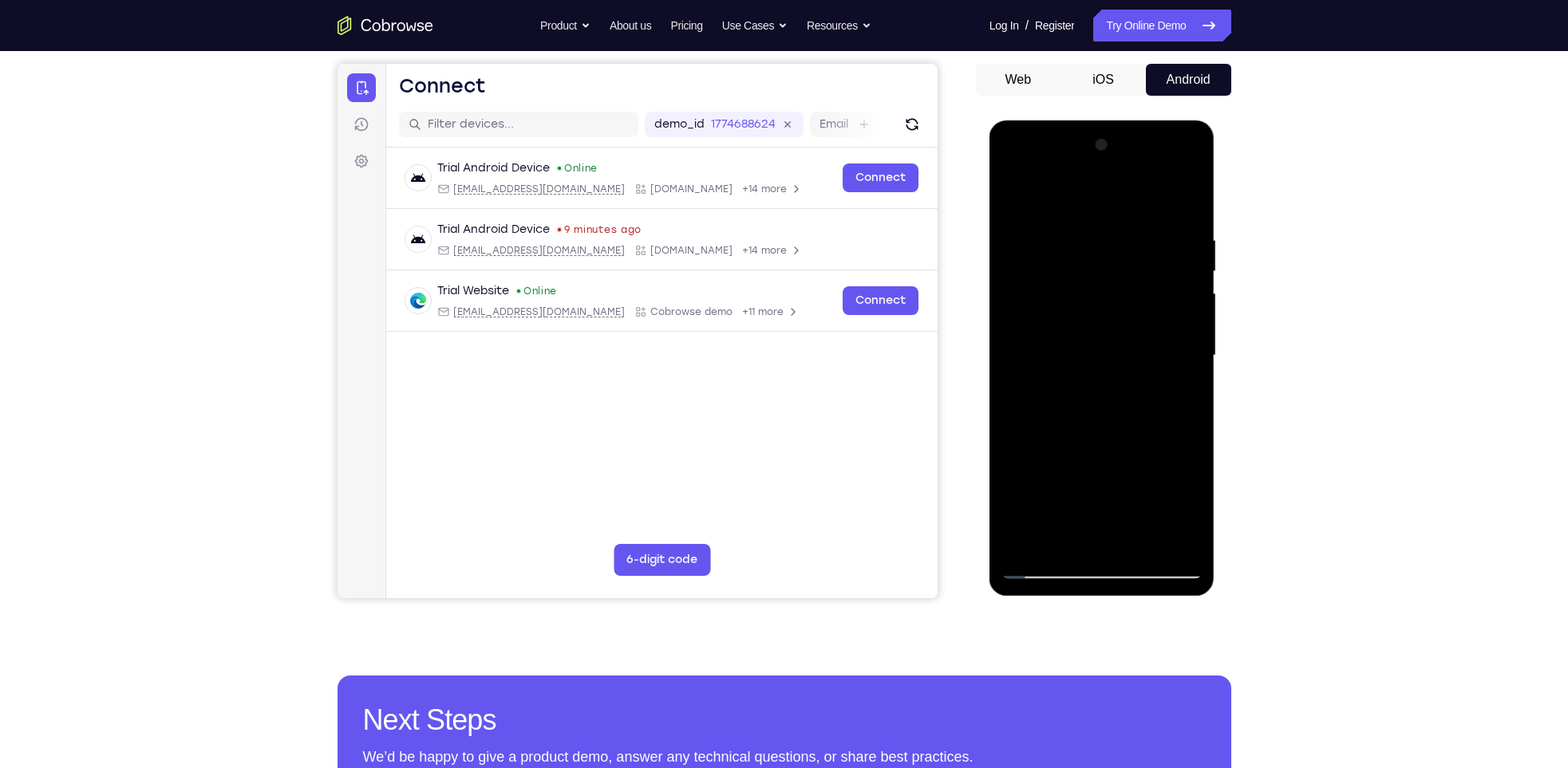
click at [1090, 506] on div at bounding box center [1102, 356] width 202 height 447
click at [1107, 538] on div at bounding box center [1102, 356] width 202 height 447
click at [1156, 483] on div at bounding box center [1102, 356] width 202 height 447
click at [1122, 483] on div at bounding box center [1102, 356] width 202 height 447
click at [1063, 452] on div at bounding box center [1102, 356] width 202 height 447
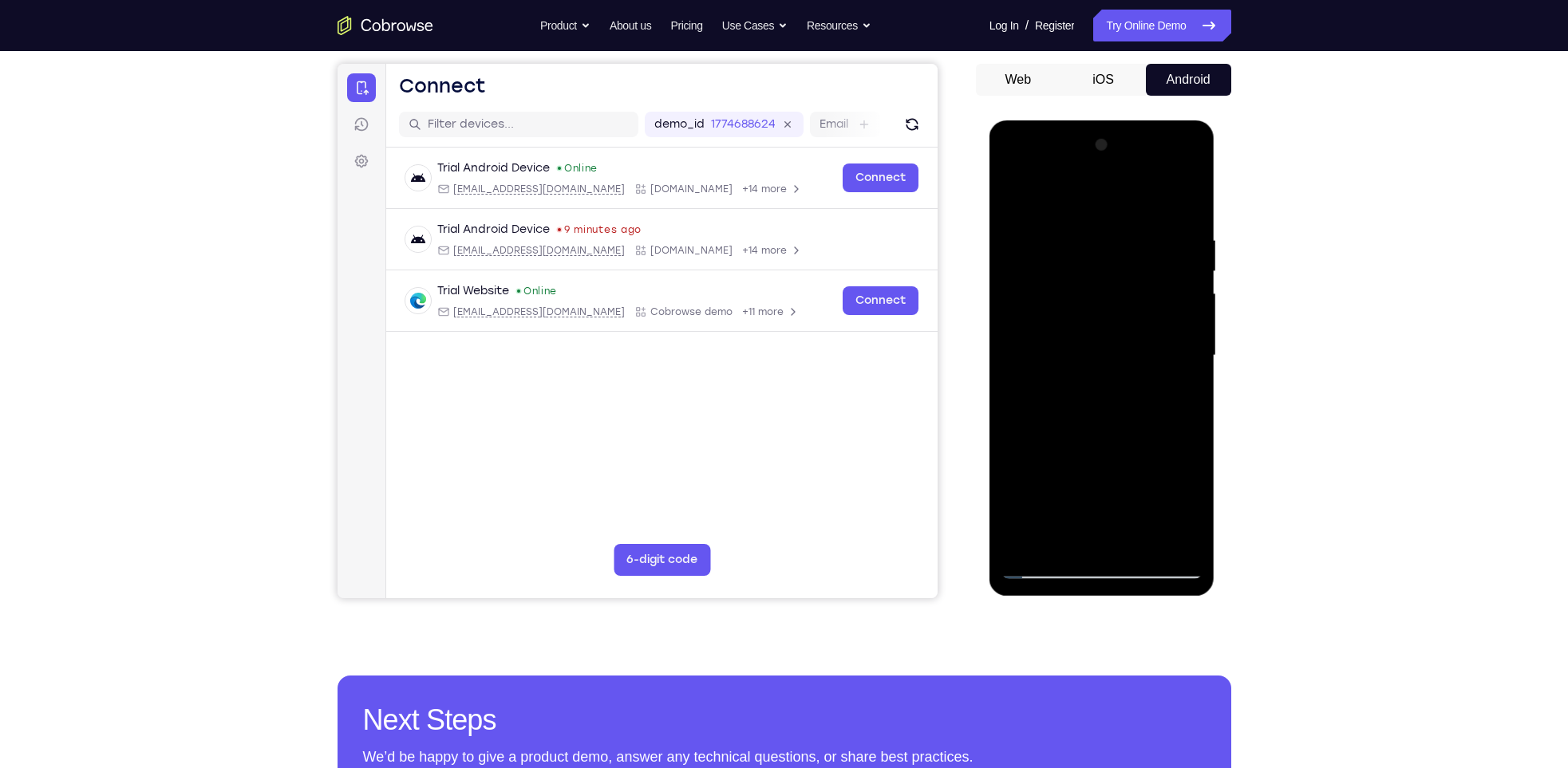
click at [1117, 515] on div at bounding box center [1102, 356] width 202 height 447
click at [1079, 483] on div at bounding box center [1102, 356] width 202 height 447
click at [1021, 479] on div at bounding box center [1102, 356] width 202 height 447
click at [1117, 542] on div at bounding box center [1102, 356] width 202 height 447
click at [1085, 487] on div at bounding box center [1102, 356] width 202 height 447
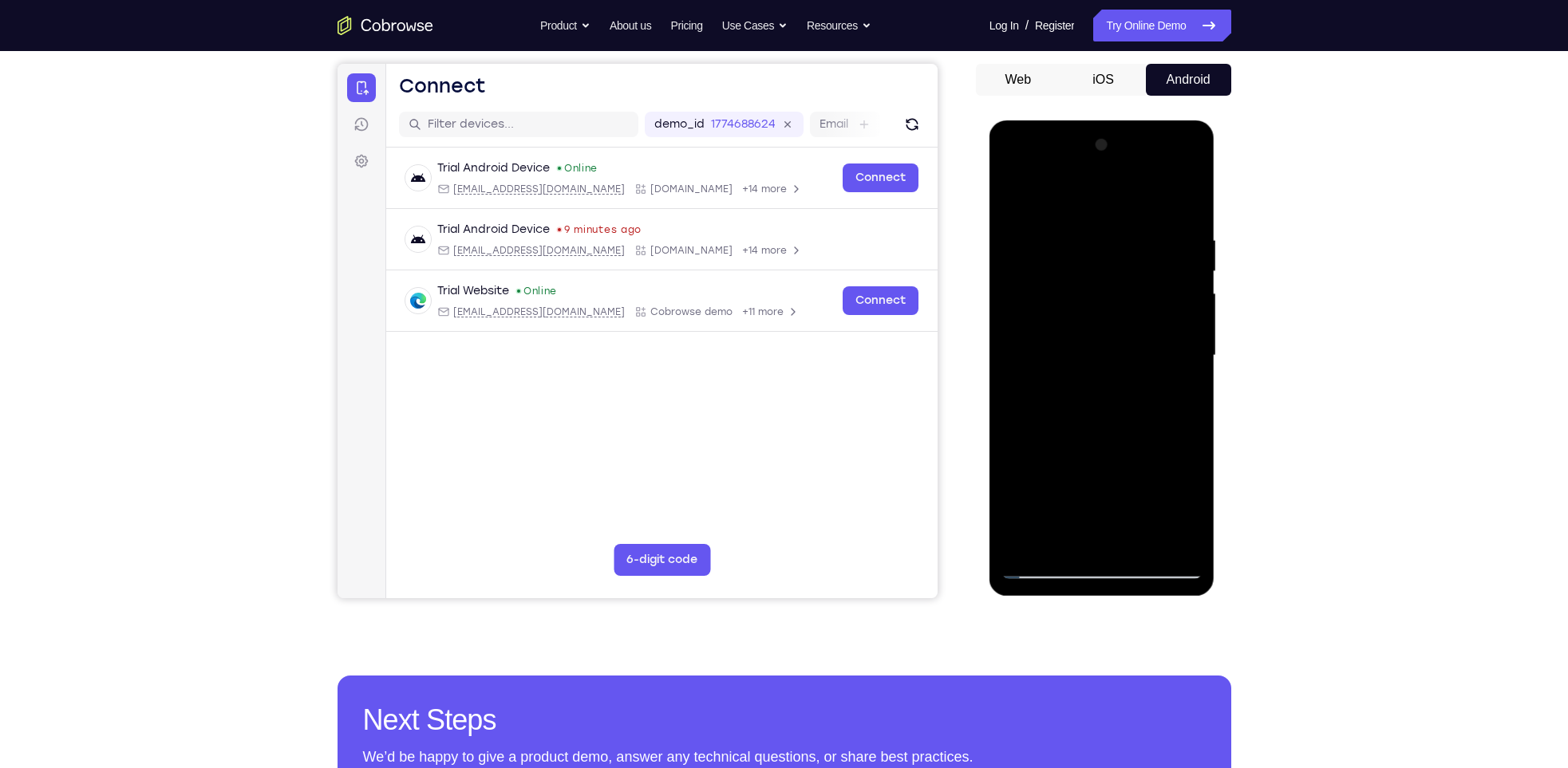
click at [1173, 458] on div at bounding box center [1102, 356] width 202 height 447
click at [1177, 507] on div at bounding box center [1102, 356] width 202 height 447
click at [1117, 530] on div at bounding box center [1102, 356] width 202 height 447
drag, startPoint x: 1043, startPoint y: 536, endPoint x: 1041, endPoint y: 508, distance: 28.1
click at [1041, 508] on div at bounding box center [1102, 356] width 202 height 447
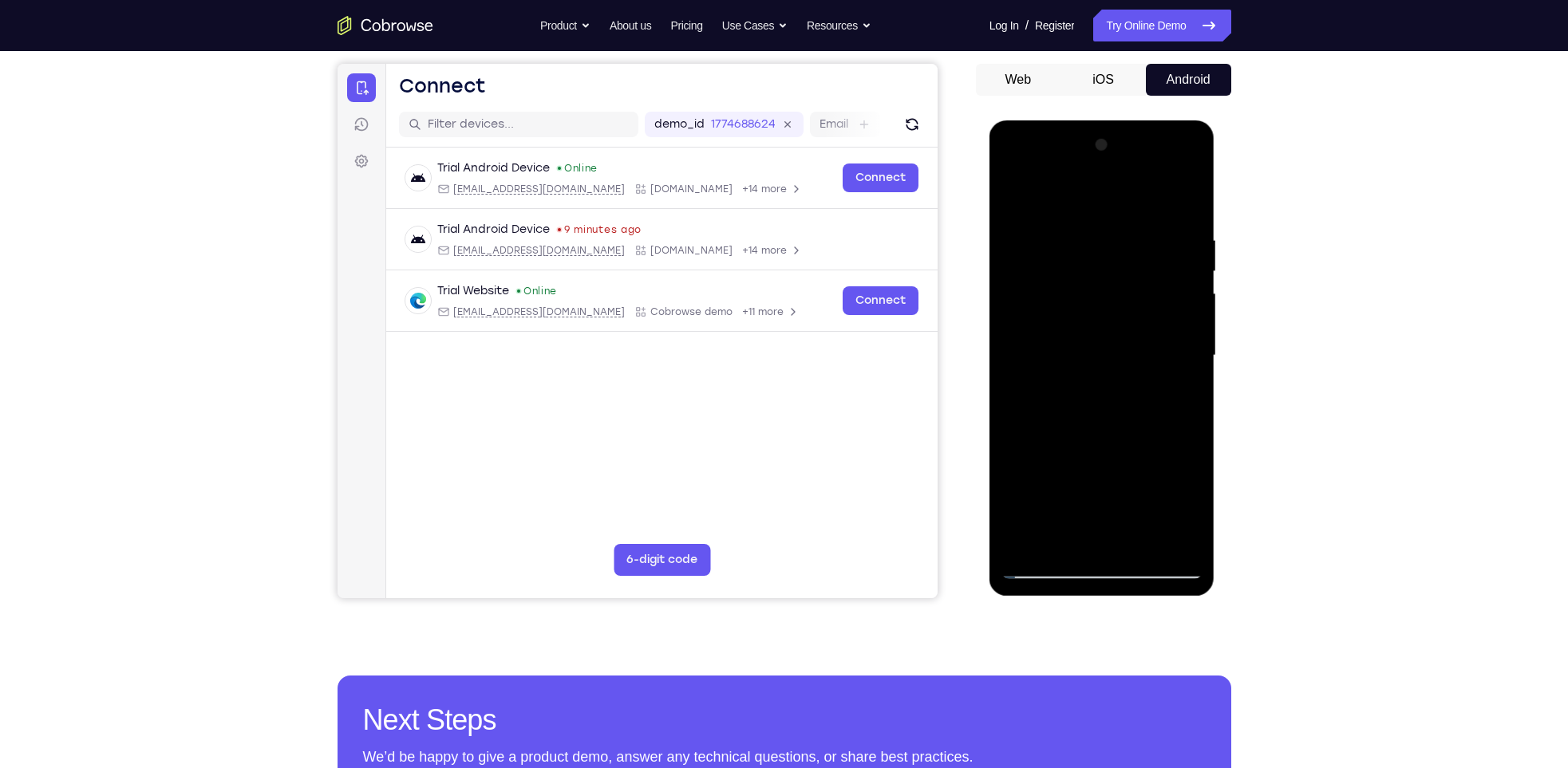
click at [1188, 501] on div at bounding box center [1102, 356] width 202 height 447
click at [1093, 504] on div at bounding box center [1102, 356] width 202 height 447
click at [1181, 385] on div at bounding box center [1102, 356] width 202 height 447
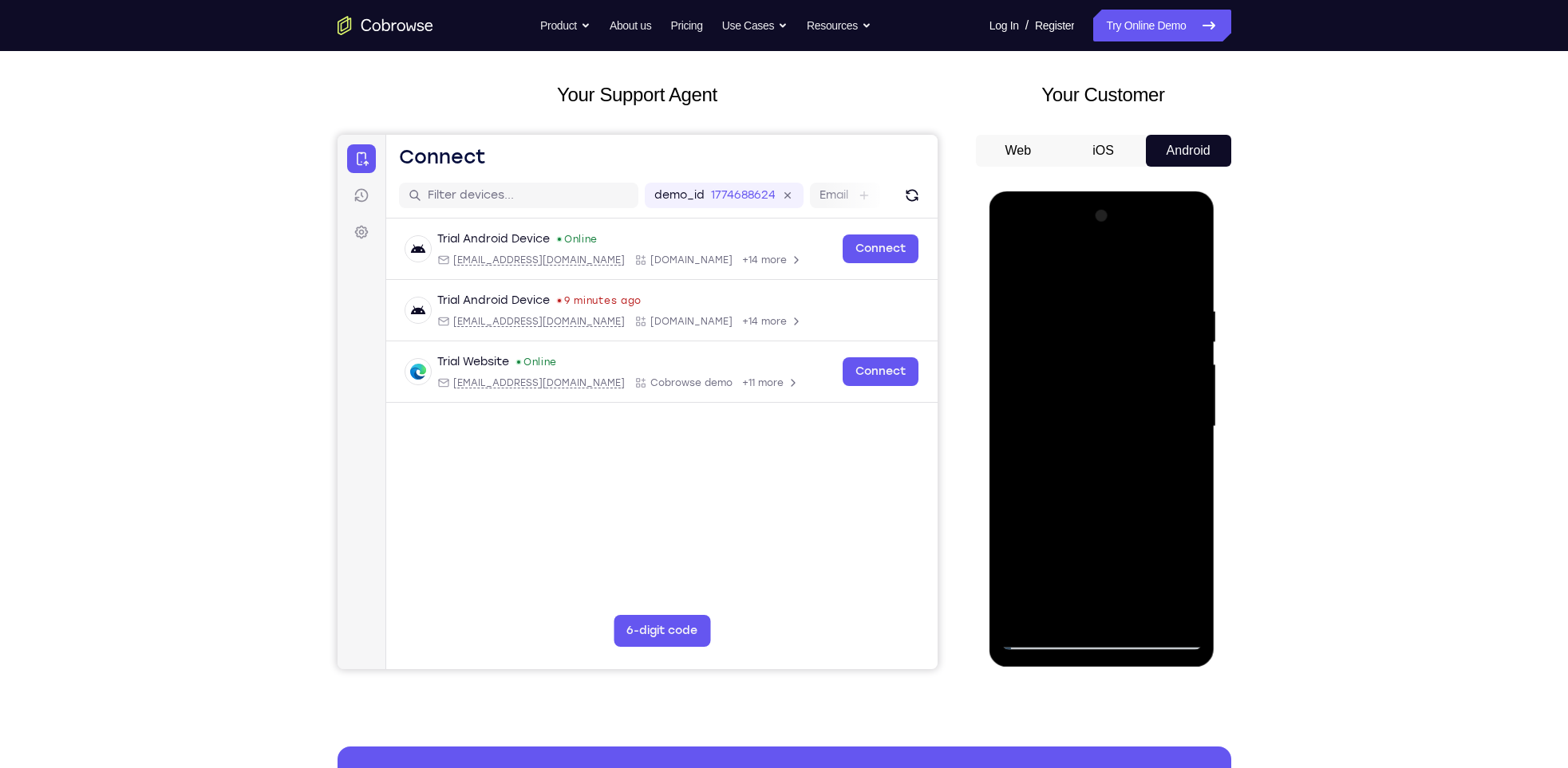
click at [1016, 270] on div at bounding box center [1102, 427] width 202 height 447
click at [1018, 265] on div at bounding box center [1102, 427] width 202 height 447
click at [1079, 303] on div at bounding box center [1102, 427] width 202 height 447
click at [1192, 440] on div at bounding box center [1102, 427] width 202 height 447
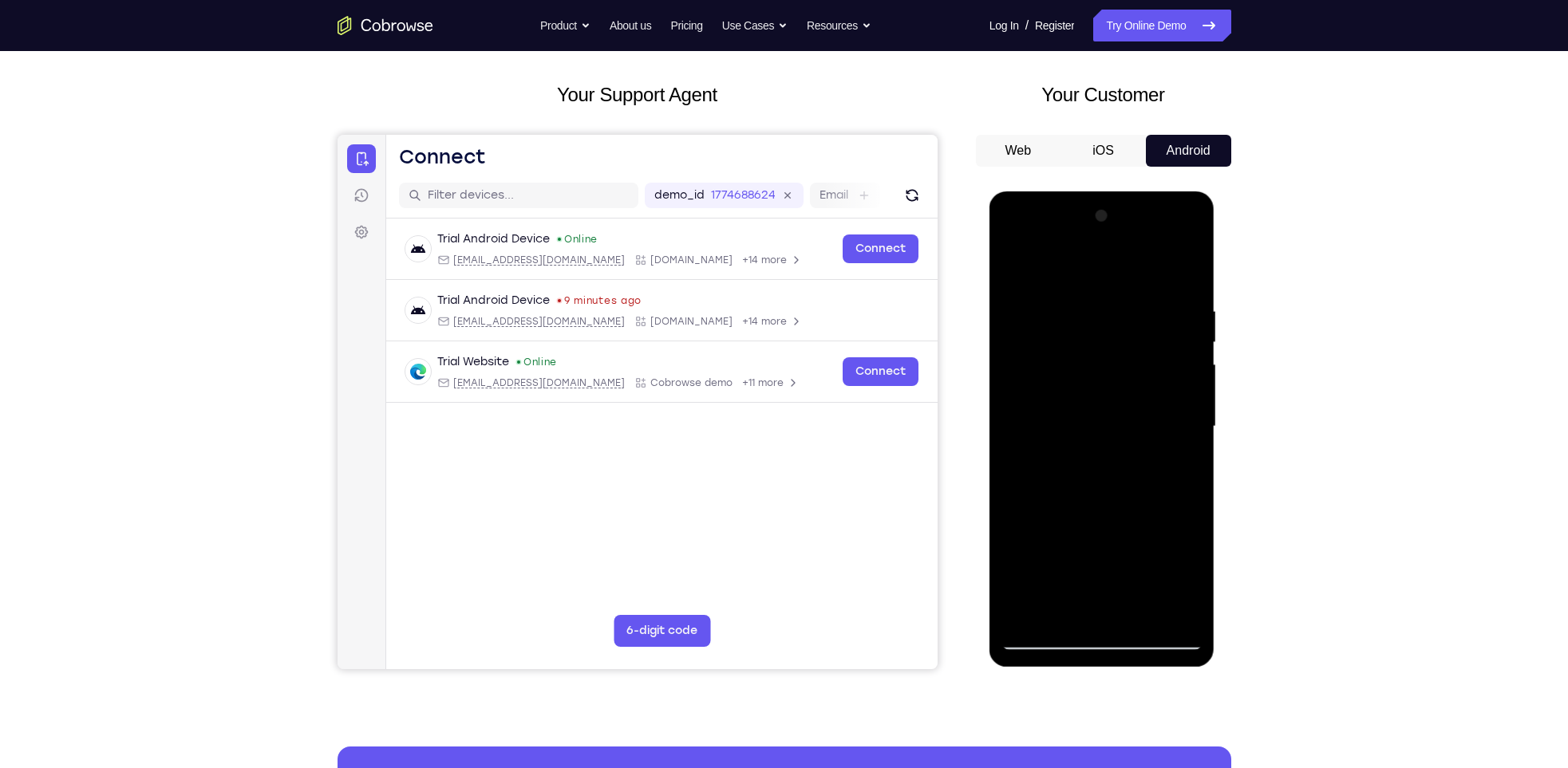
click at [1192, 440] on div at bounding box center [1102, 427] width 202 height 447
